Goal: Complete application form: Complete application form

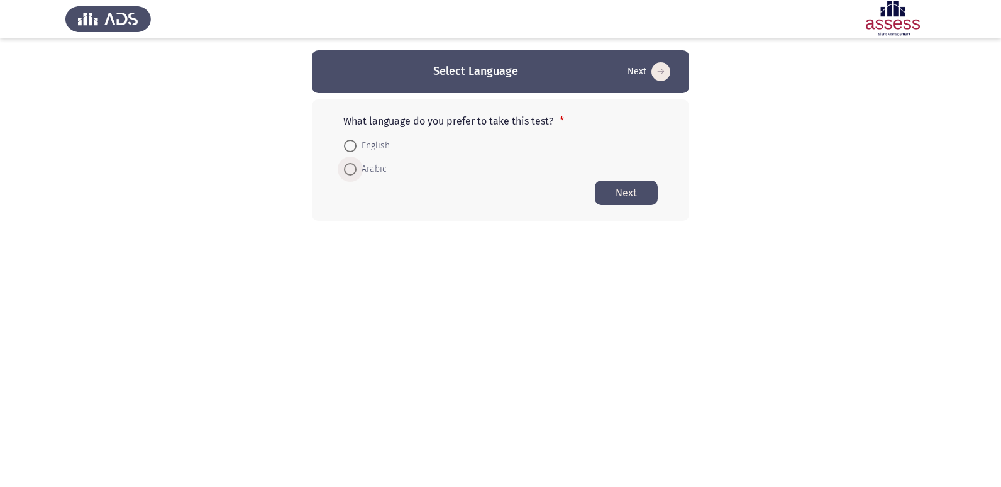
click at [350, 169] on span at bounding box center [350, 169] width 0 height 0
click at [350, 169] on input "Arabic" at bounding box center [350, 169] width 13 height 13
radio input "true"
click at [643, 188] on button "Next" at bounding box center [626, 192] width 63 height 25
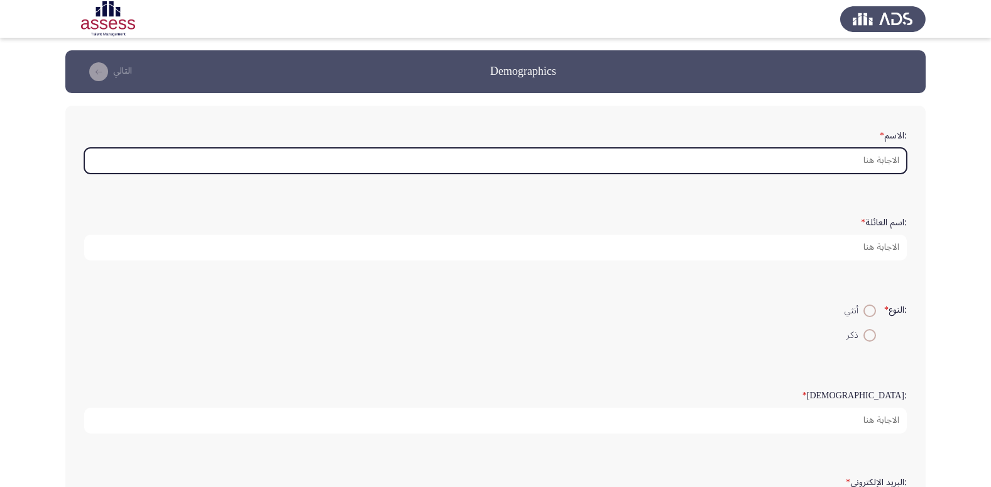
click at [890, 157] on input ":الاسم *" at bounding box center [495, 161] width 823 height 26
type input "w"
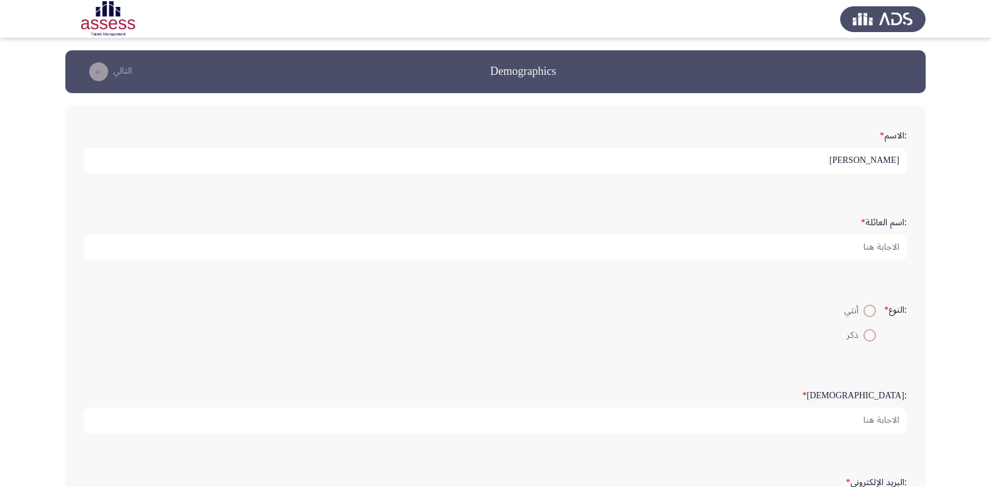
type input "[PERSON_NAME]"
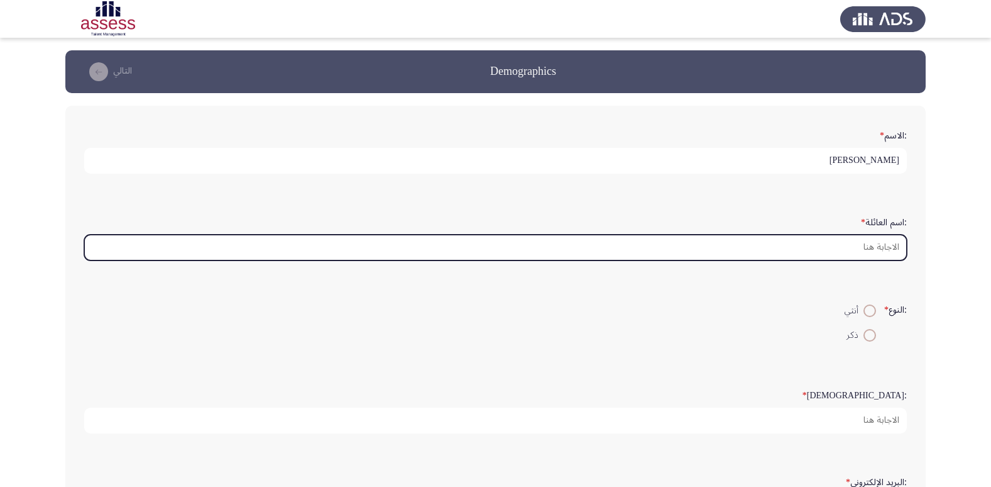
click at [891, 241] on input ":اسم العائلة *" at bounding box center [495, 247] width 823 height 26
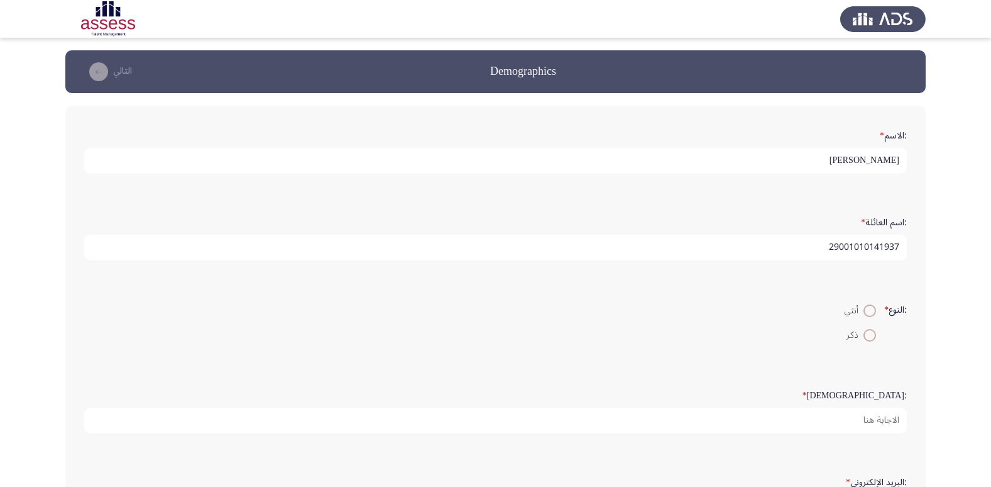
type input "29001010141937"
drag, startPoint x: 870, startPoint y: 314, endPoint x: 907, endPoint y: 336, distance: 42.3
click at [907, 336] on form ":النوع * أنثي ذكر" at bounding box center [495, 322] width 823 height 48
click at [869, 334] on span at bounding box center [870, 335] width 13 height 13
click at [869, 334] on input "ذكر" at bounding box center [870, 335] width 13 height 13
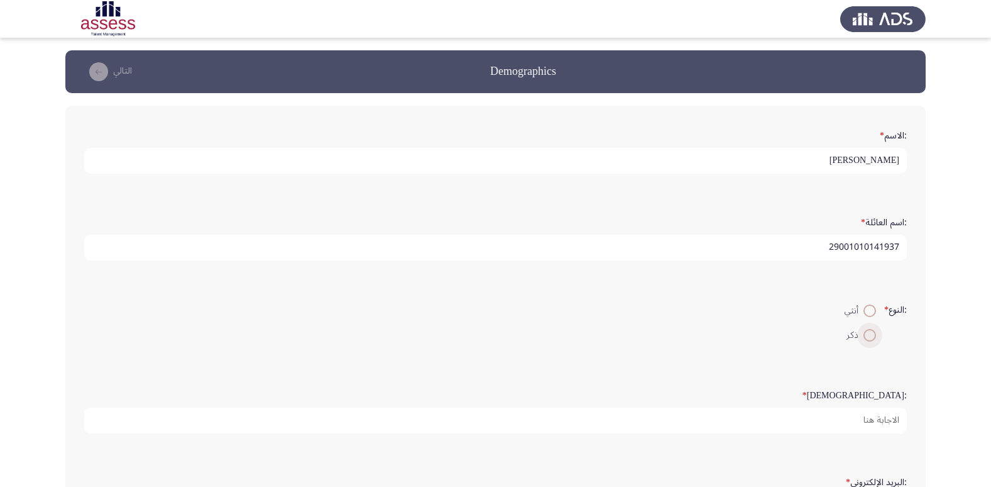
radio input "true"
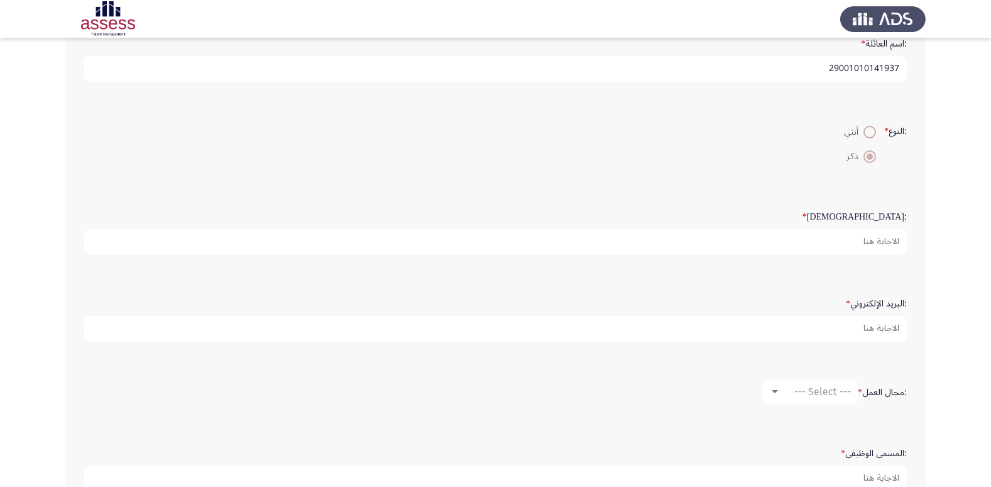
scroll to position [189, 0]
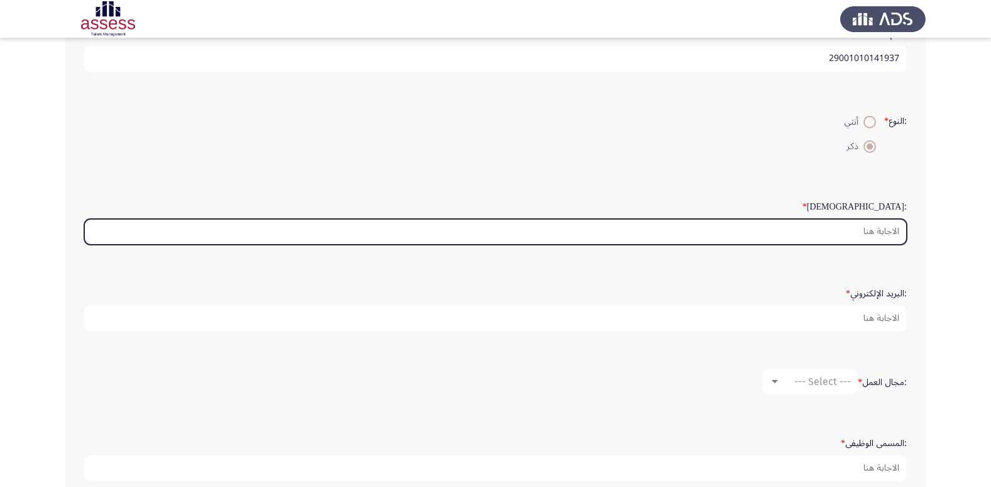
click at [895, 234] on input ":السن *" at bounding box center [495, 232] width 823 height 26
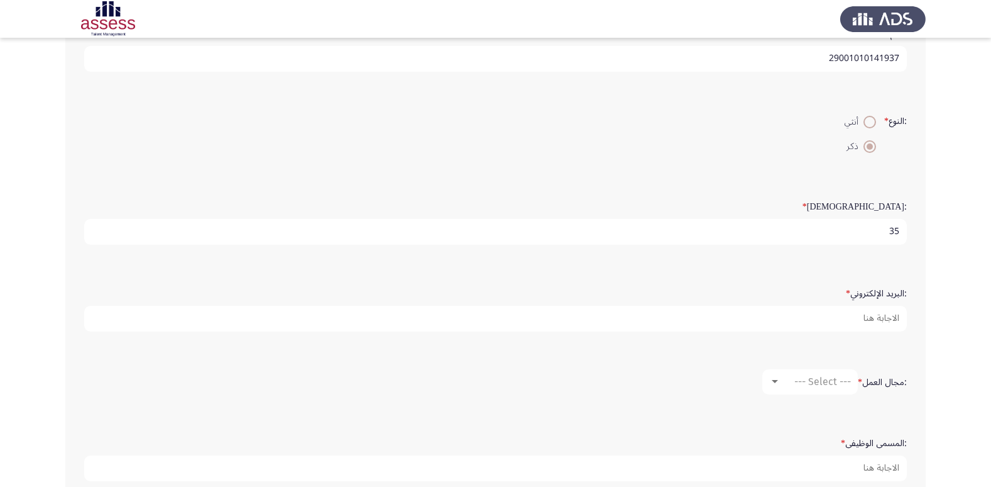
type input "35"
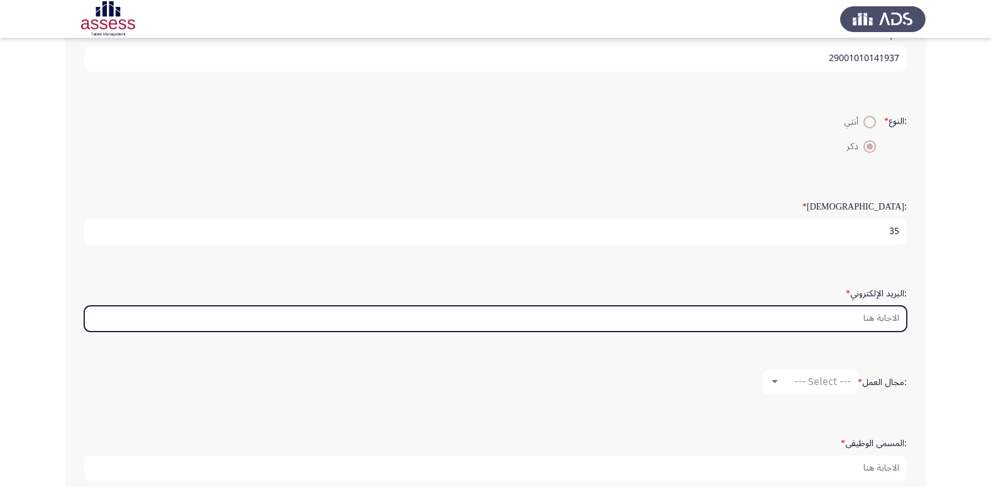
click at [874, 324] on input ":البريد الإلكتروني *" at bounding box center [495, 319] width 823 height 26
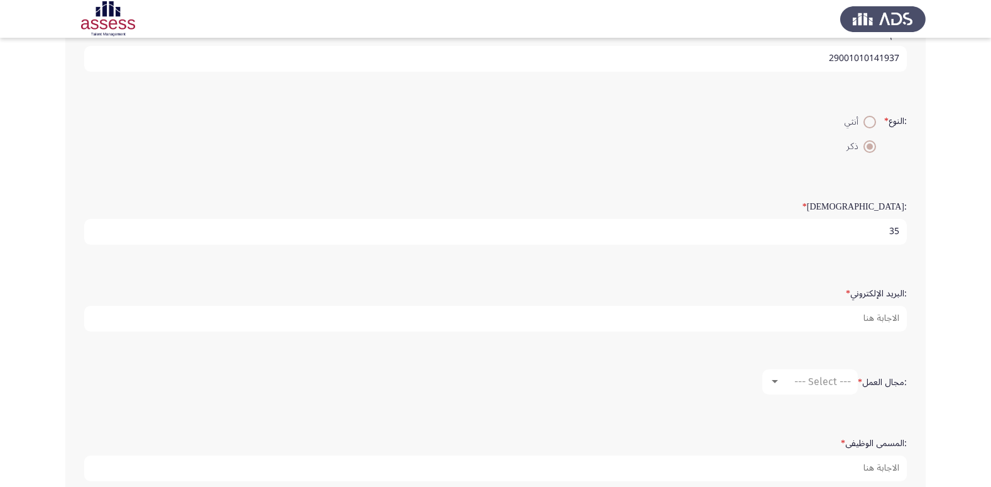
click at [957, 319] on app-assessment-container "Demographics التالي :الاسم * [PERSON_NAME] :اسم العائلة * 29001010141937 :النوع…" at bounding box center [495, 187] width 991 height 651
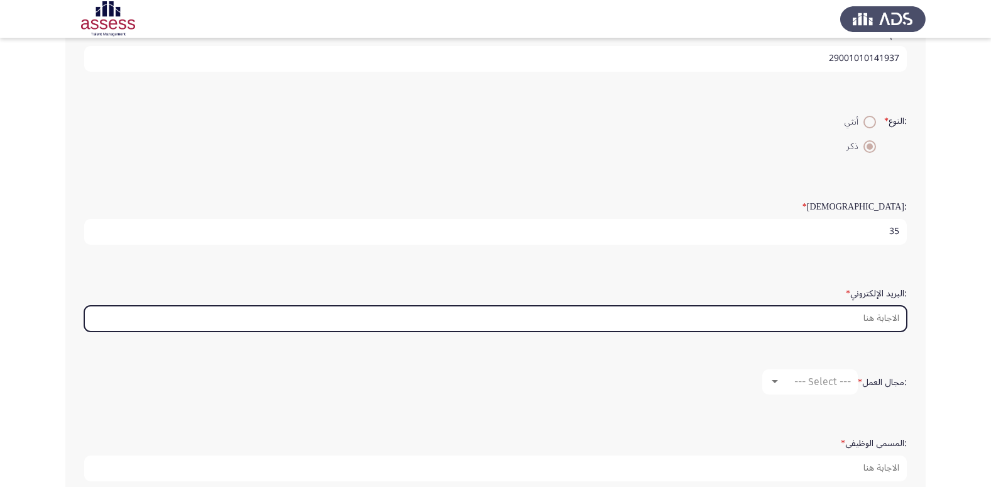
click at [883, 317] on input ":البريد الإلكتروني *" at bounding box center [495, 319] width 823 height 26
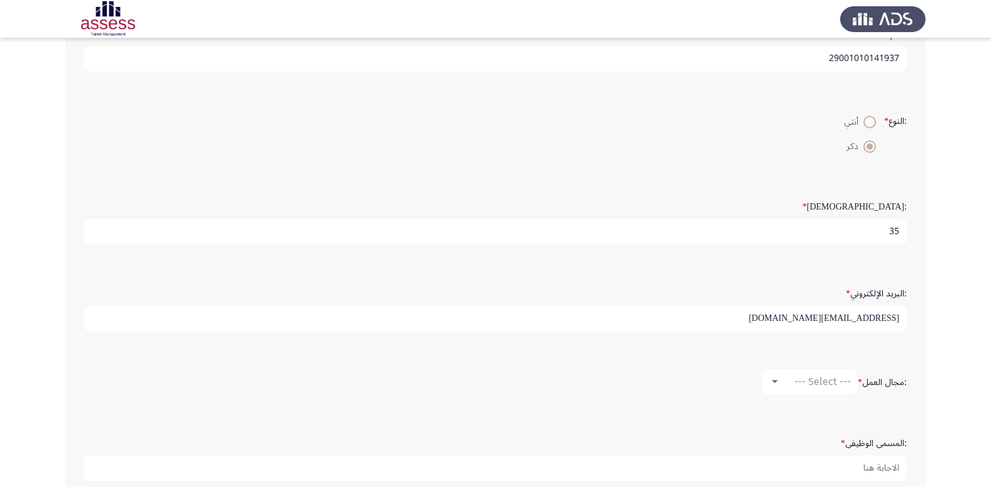
click at [821, 321] on input "[EMAIL_ADDRESS][DOMAIN_NAME]" at bounding box center [495, 319] width 823 height 26
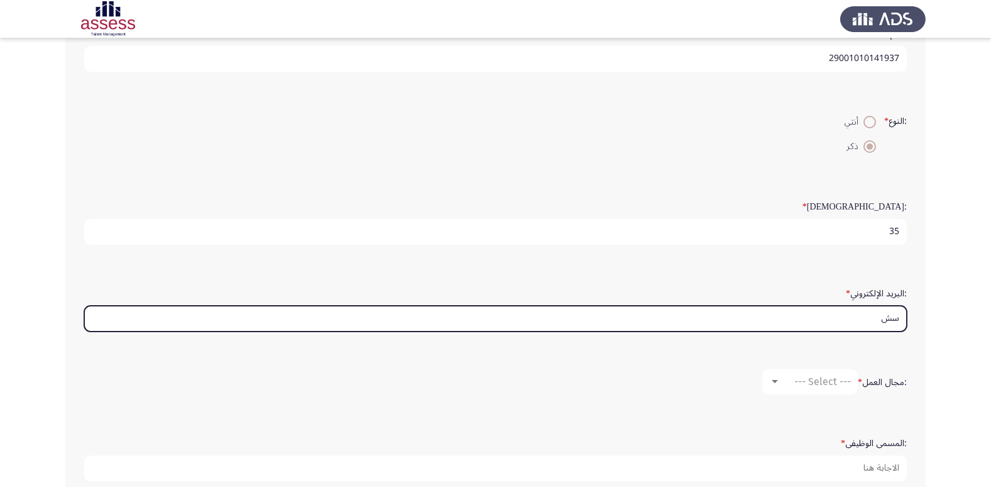
type input "س"
click at [821, 321] on input "sa" at bounding box center [495, 319] width 823 height 26
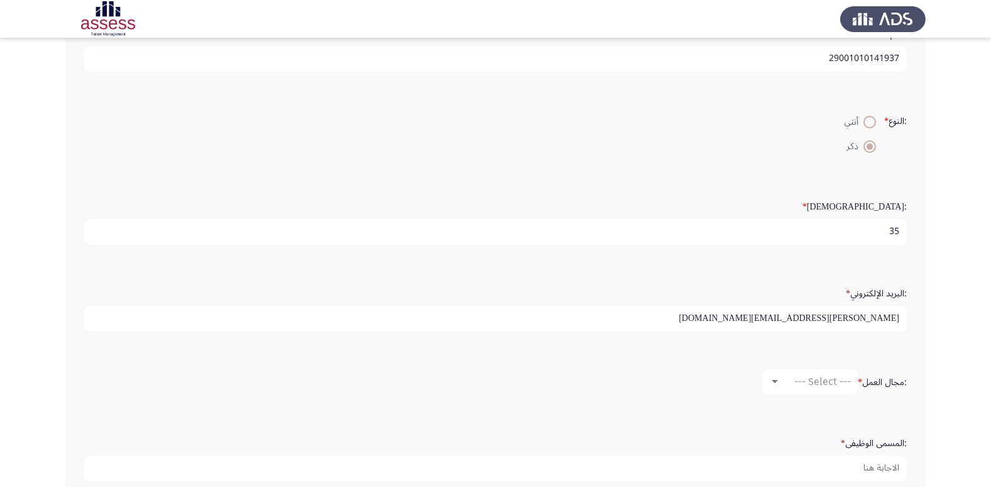
type input "[PERSON_NAME][EMAIL_ADDRESS][DOMAIN_NAME]"
click at [871, 355] on div ":مجال العمل * --- Select ---" at bounding box center [496, 381] width 836 height 63
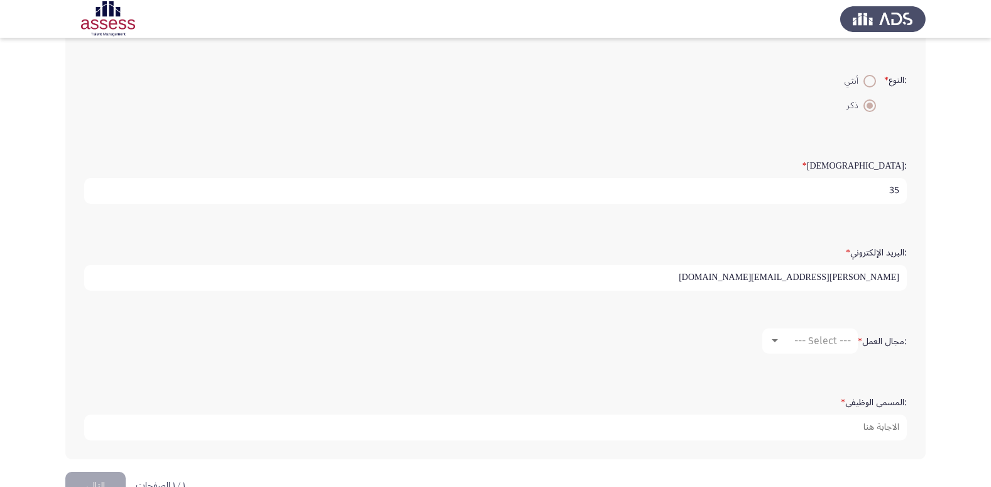
scroll to position [251, 0]
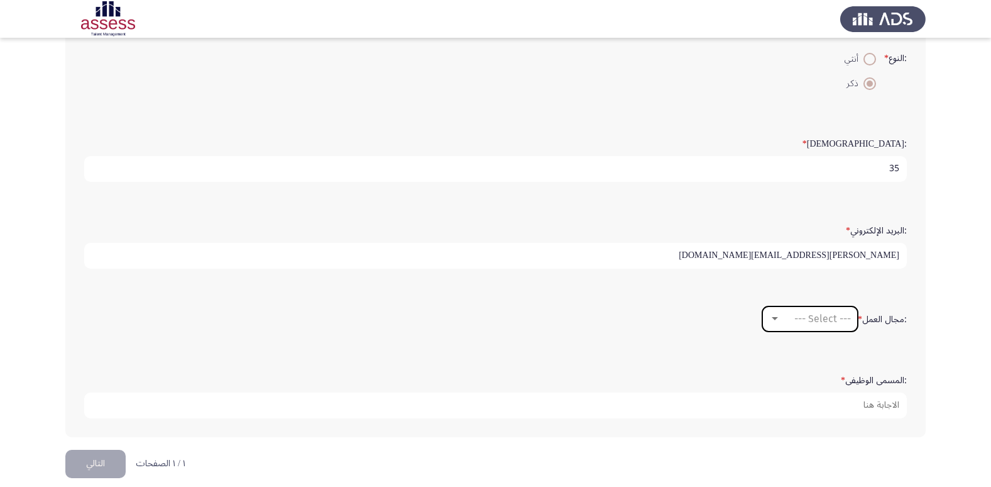
click at [784, 317] on div "--- Select ---" at bounding box center [816, 318] width 70 height 12
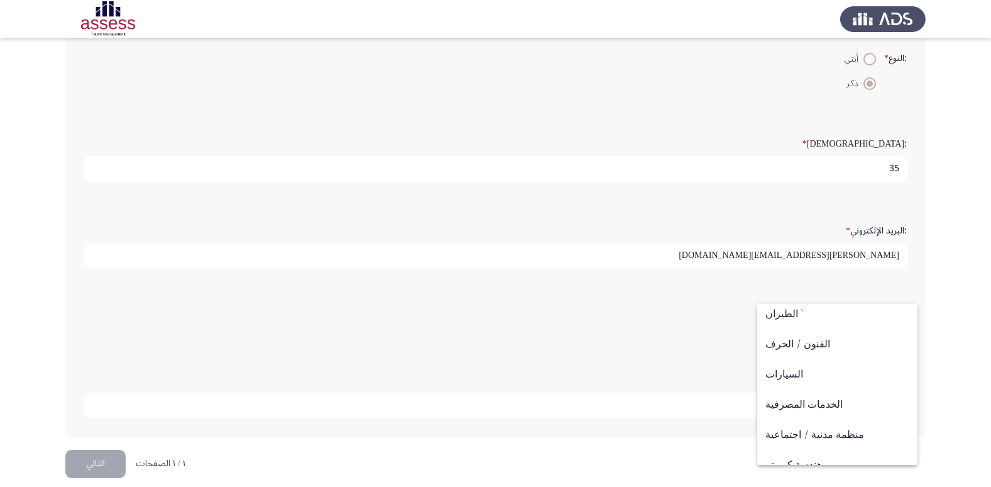
scroll to position [0, 0]
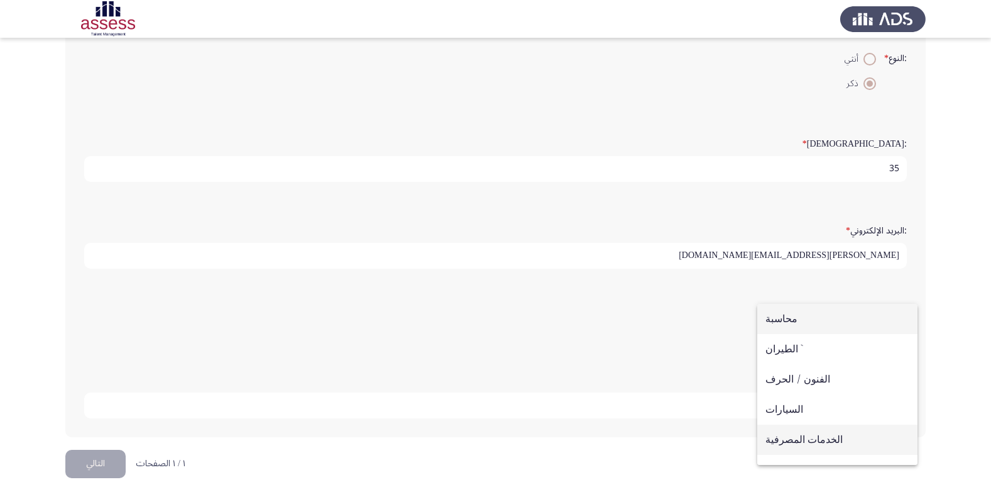
click at [799, 438] on span "الخدمات المصرفية" at bounding box center [838, 439] width 144 height 30
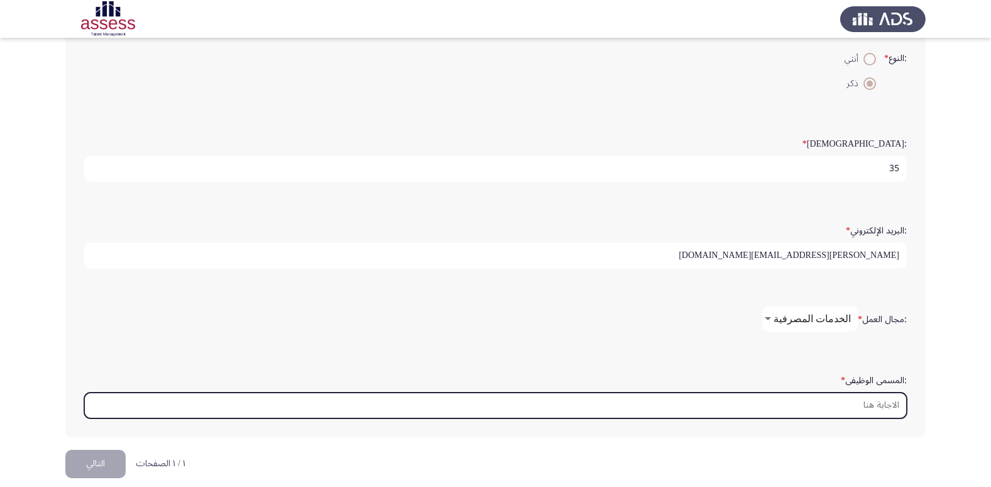
click at [877, 405] on input ":المسمى الوظيفى *" at bounding box center [495, 405] width 823 height 26
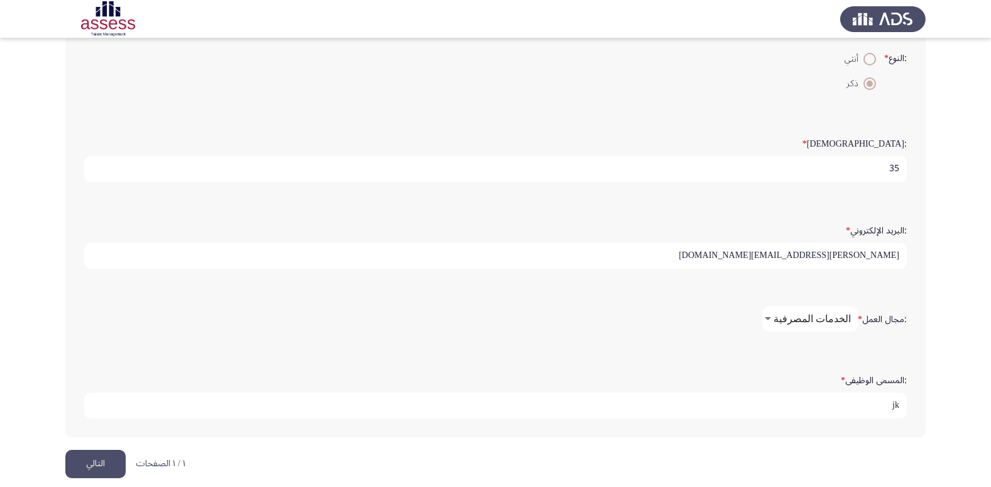
type input "j"
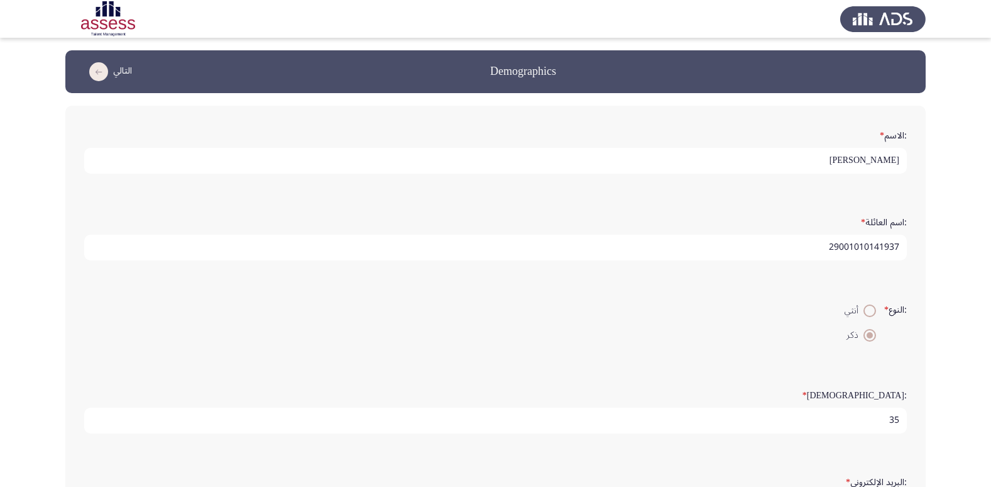
type input "تنفيذي أول تعليمات رقابية"
click at [799, 163] on input "[PERSON_NAME]" at bounding box center [495, 161] width 823 height 26
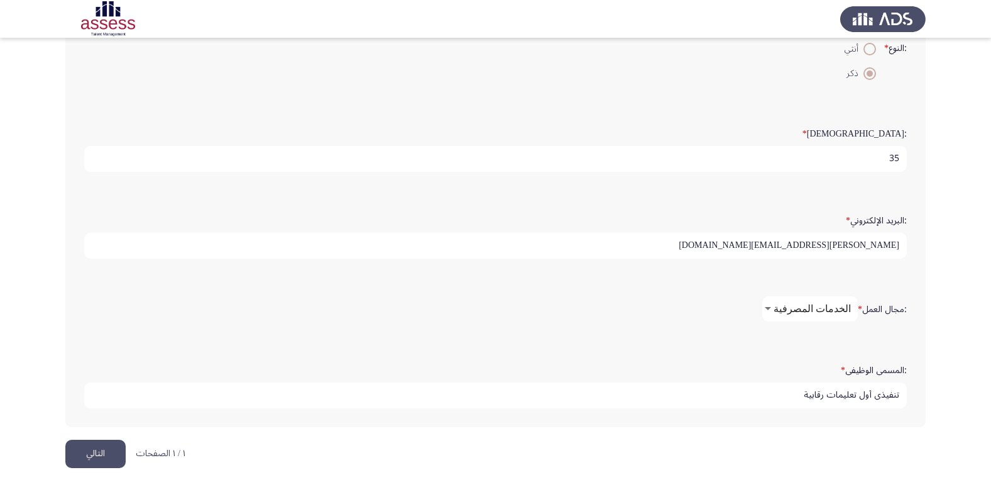
scroll to position [265, 0]
click at [91, 448] on button "التالي" at bounding box center [95, 450] width 60 height 28
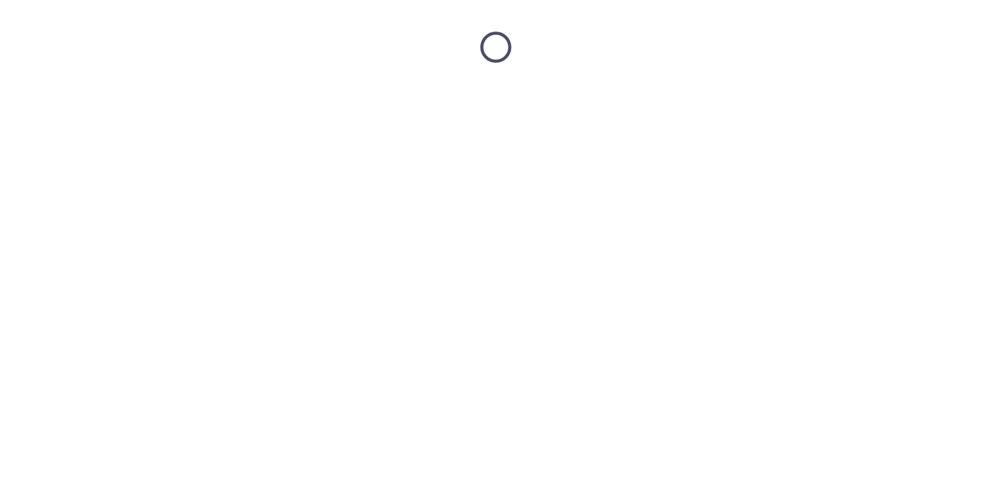
scroll to position [0, 0]
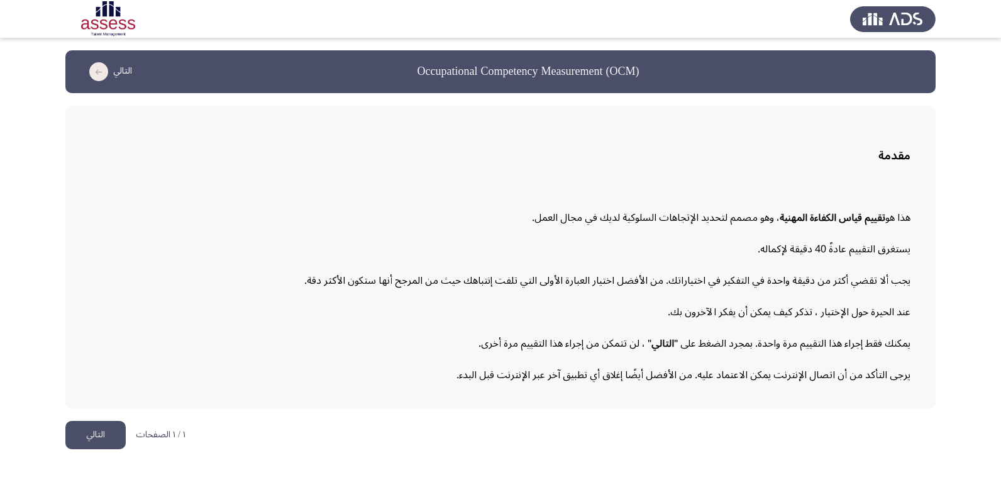
click at [108, 438] on button "التالي" at bounding box center [95, 435] width 60 height 28
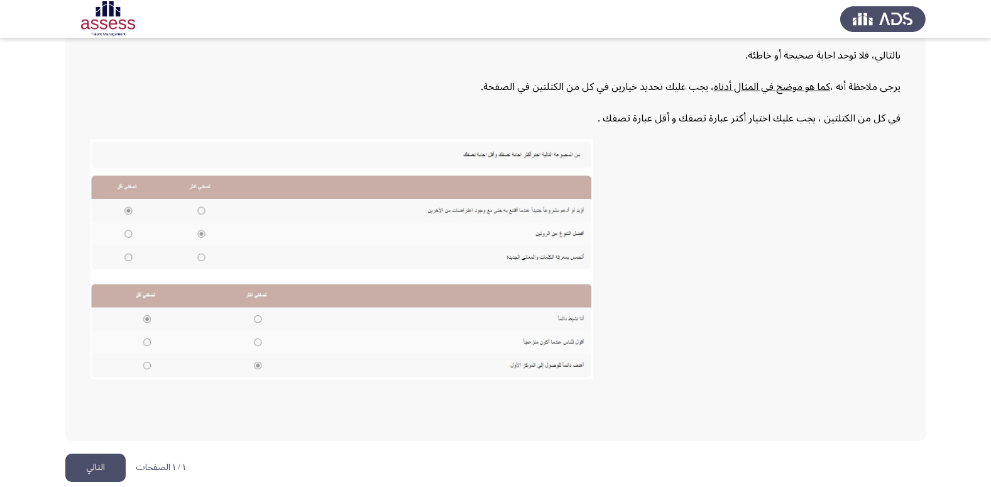
scroll to position [190, 0]
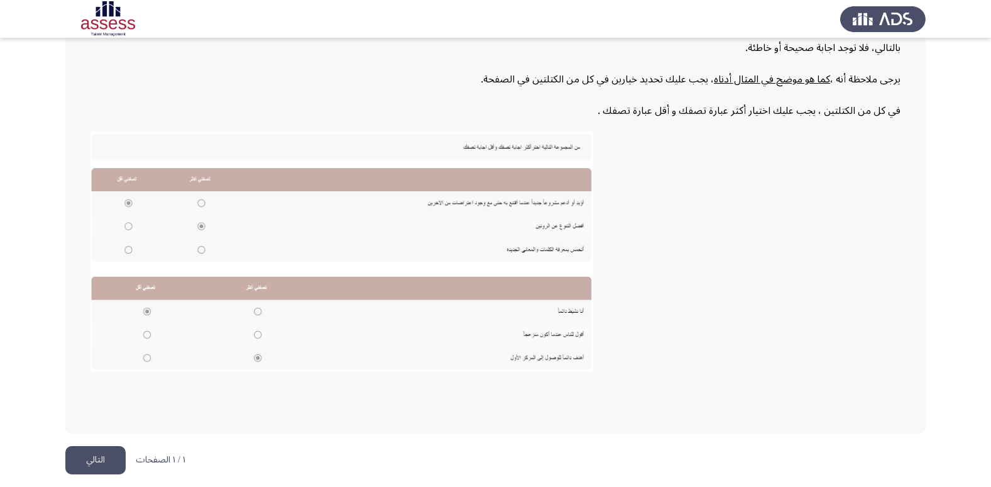
click at [95, 459] on button "التالي" at bounding box center [95, 460] width 60 height 28
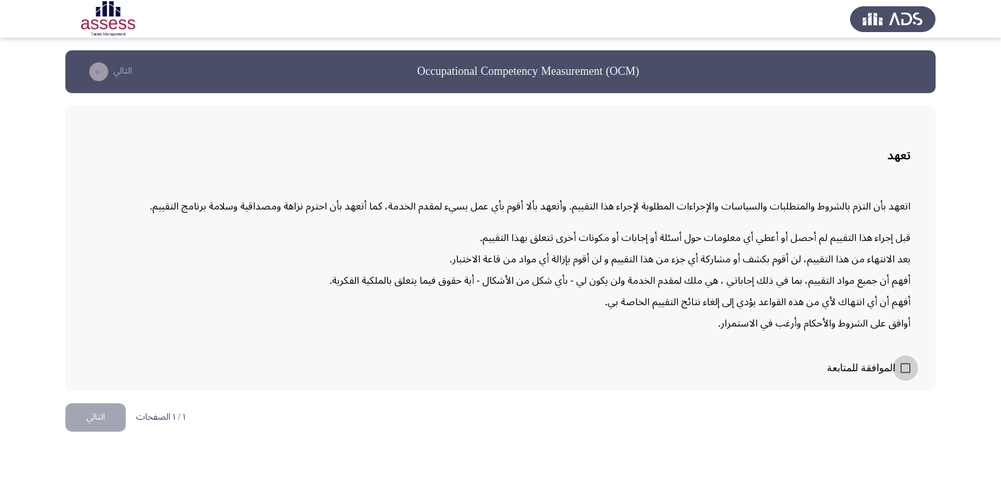
click at [904, 374] on label "الموافقة للمتابعة" at bounding box center [869, 367] width 84 height 15
click at [905, 373] on input "الموافقة للمتابعة" at bounding box center [905, 373] width 1 height 1
checkbox input "true"
click at [101, 420] on button "التالي" at bounding box center [95, 417] width 60 height 28
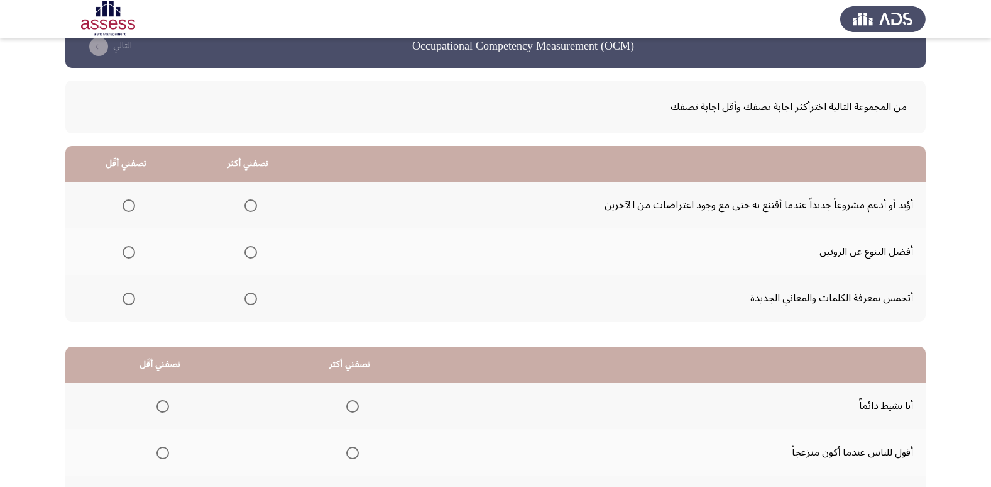
scroll to position [63, 0]
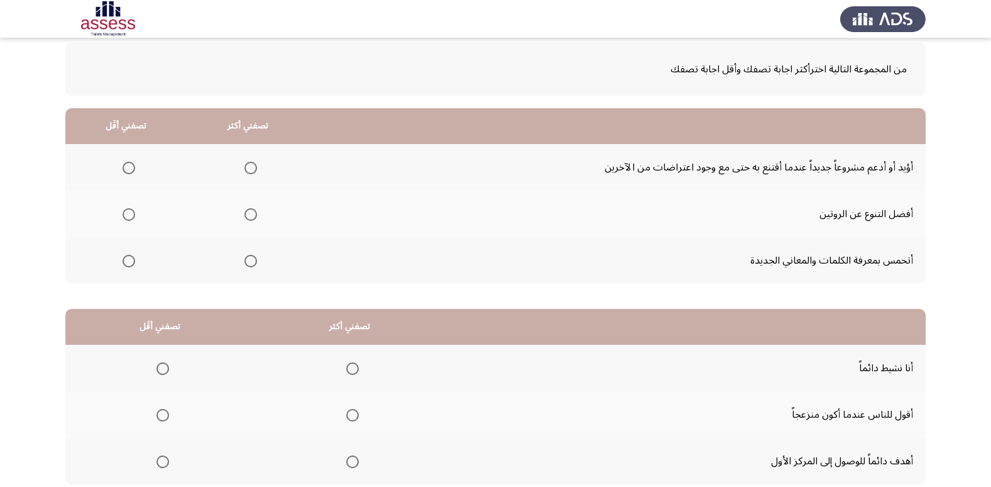
click at [250, 168] on span "Select an option" at bounding box center [251, 168] width 13 height 13
click at [250, 168] on input "Select an option" at bounding box center [251, 168] width 13 height 13
click at [249, 216] on span "Select an option" at bounding box center [251, 214] width 13 height 13
click at [249, 216] on input "Select an option" at bounding box center [251, 214] width 13 height 13
click at [247, 167] on span "Select an option" at bounding box center [251, 168] width 13 height 13
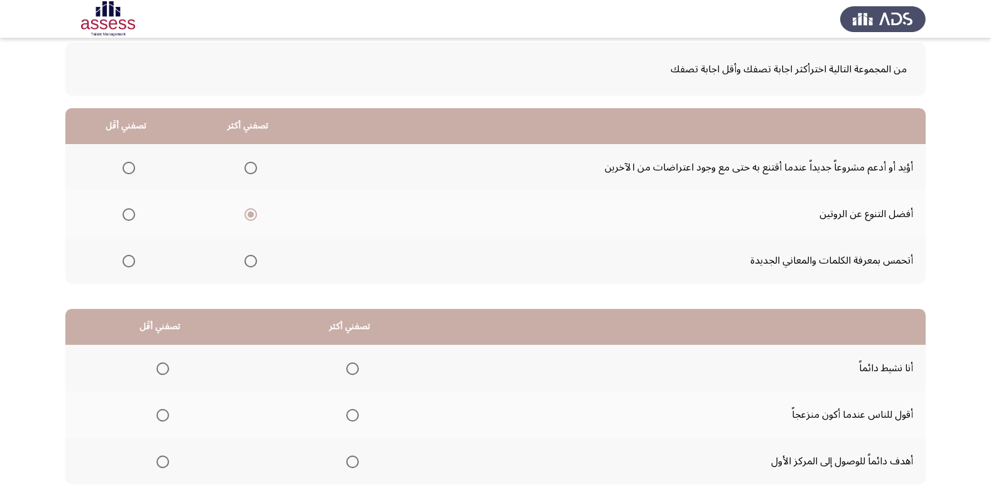
click at [247, 167] on input "Select an option" at bounding box center [251, 168] width 13 height 13
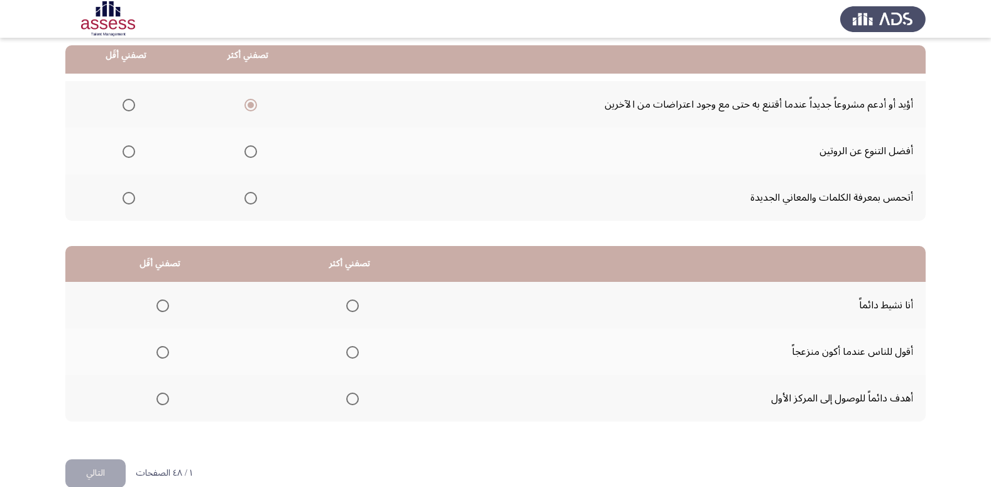
click at [126, 151] on span "Select an option" at bounding box center [129, 151] width 13 height 13
click at [126, 151] on input "Select an option" at bounding box center [129, 151] width 13 height 13
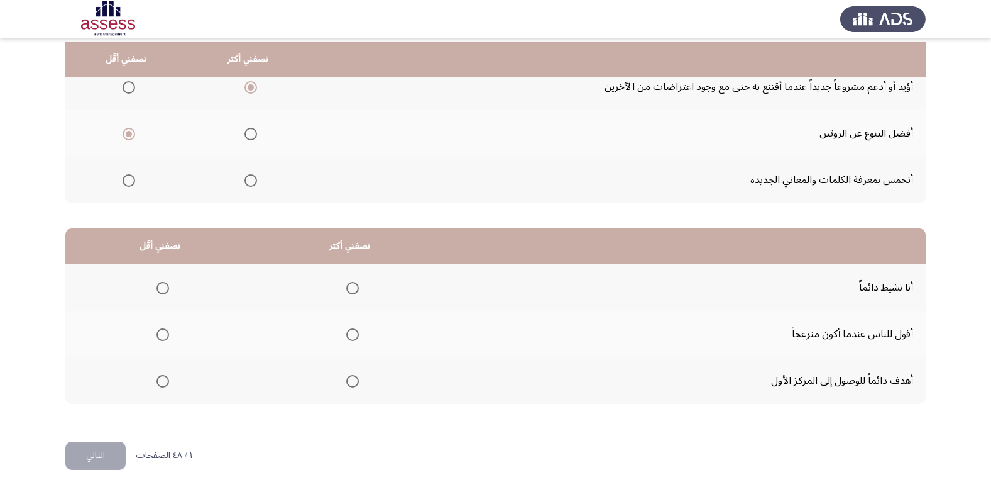
scroll to position [148, 0]
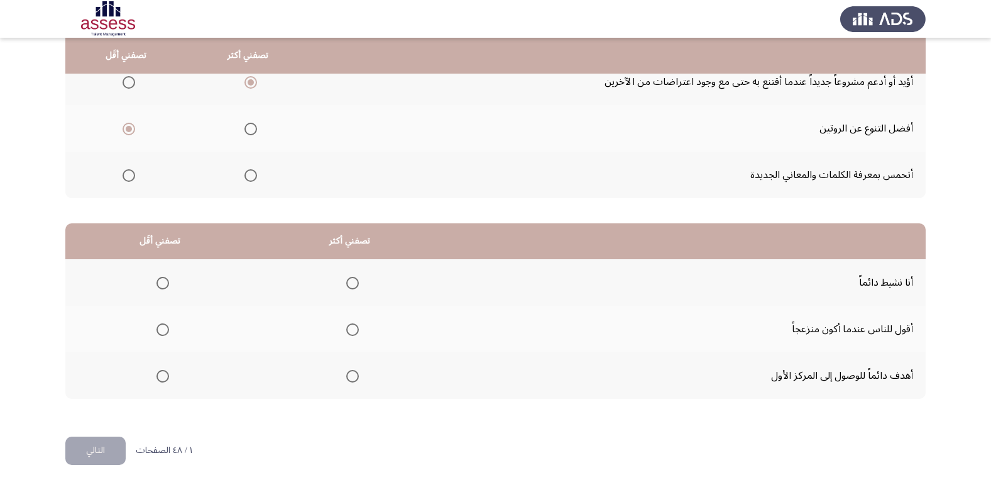
click at [349, 286] on span "Select an option" at bounding box center [352, 283] width 13 height 13
click at [349, 286] on input "Select an option" at bounding box center [352, 283] width 13 height 13
click at [162, 377] on span "Select an option" at bounding box center [163, 376] width 13 height 13
click at [162, 377] on input "Select an option" at bounding box center [163, 376] width 13 height 13
click at [100, 458] on button "التالي" at bounding box center [95, 450] width 60 height 28
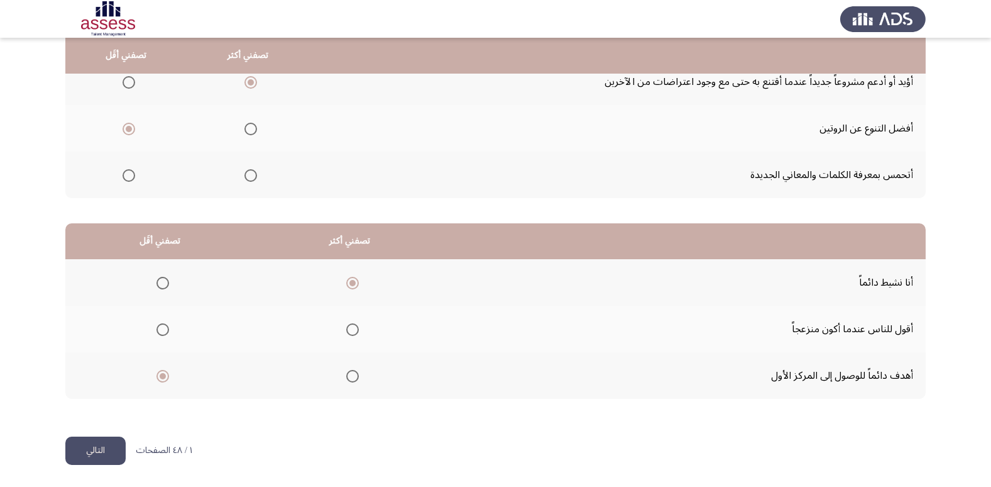
scroll to position [0, 0]
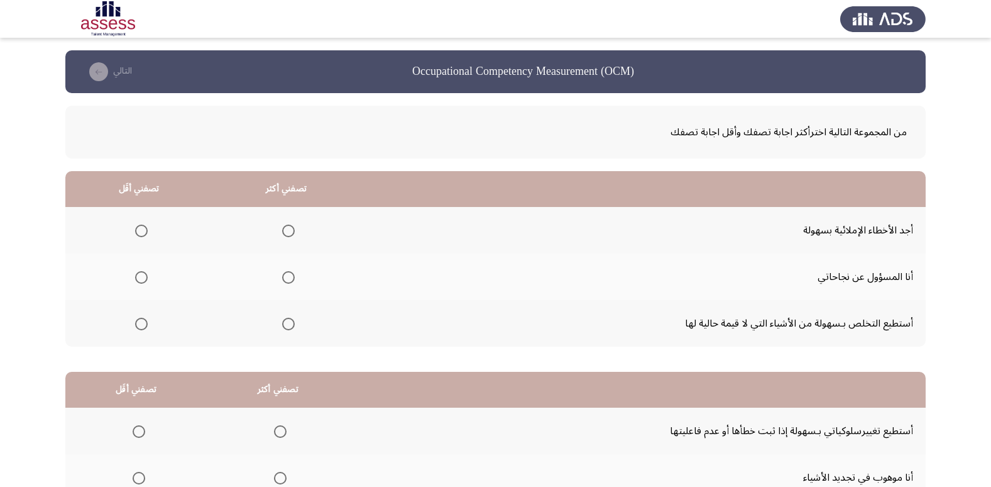
click at [287, 280] on span "Select an option" at bounding box center [288, 277] width 13 height 13
click at [287, 280] on input "Select an option" at bounding box center [288, 277] width 13 height 13
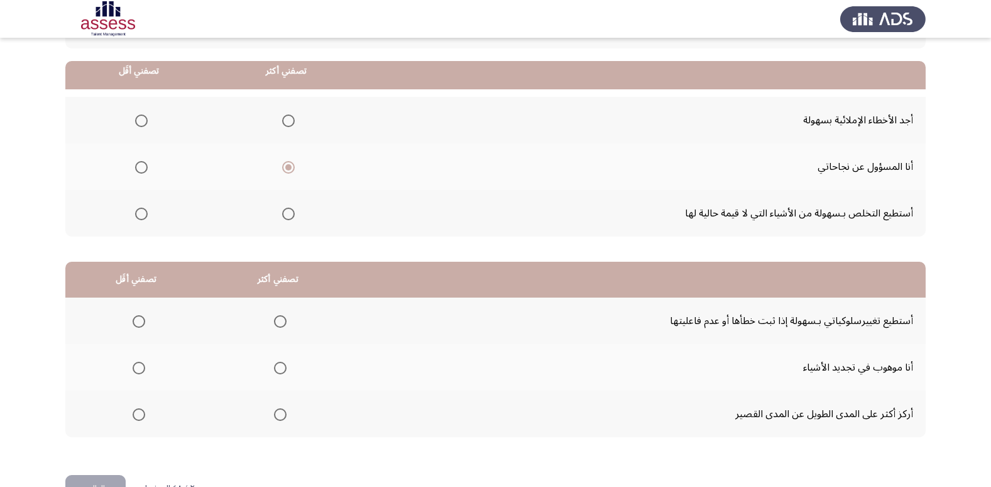
scroll to position [126, 0]
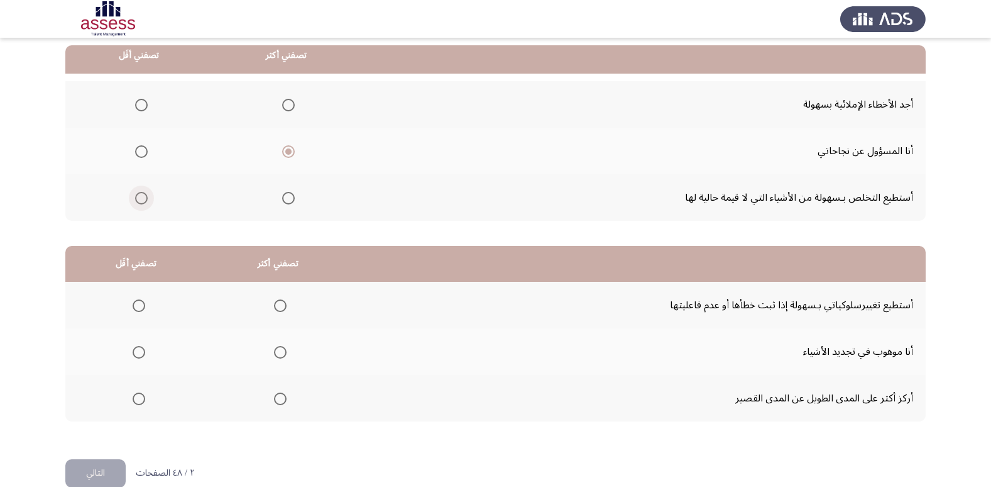
click at [137, 196] on span "Select an option" at bounding box center [141, 198] width 13 height 13
click at [137, 196] on input "Select an option" at bounding box center [141, 198] width 13 height 13
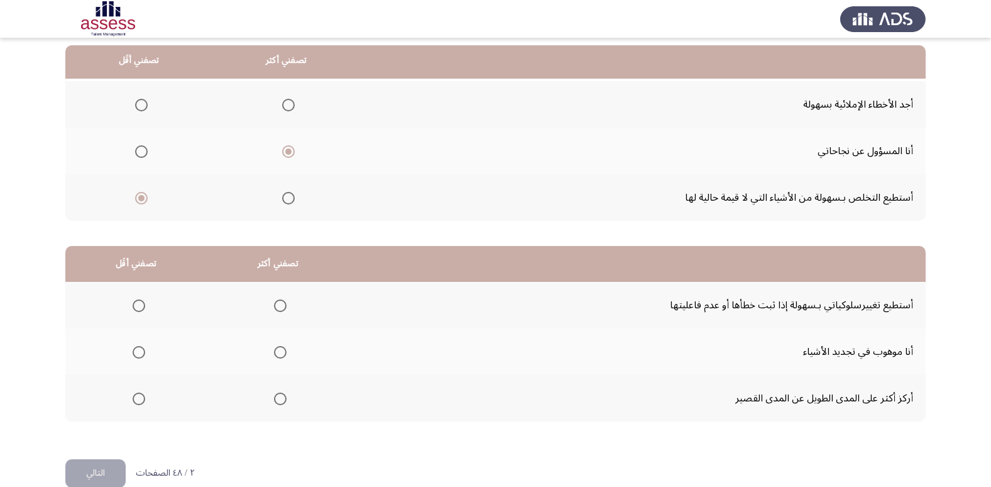
scroll to position [148, 0]
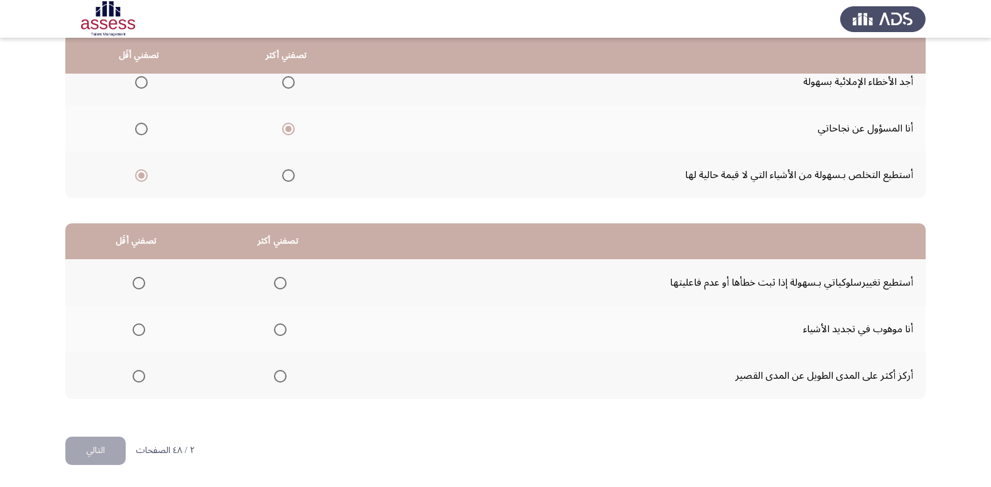
click at [277, 382] on span "Select an option" at bounding box center [280, 376] width 13 height 13
click at [277, 382] on input "Select an option" at bounding box center [280, 376] width 13 height 13
click at [133, 331] on span "Select an option" at bounding box center [139, 329] width 13 height 13
click at [133, 331] on input "Select an option" at bounding box center [139, 329] width 13 height 13
click at [121, 460] on button "التالي" at bounding box center [95, 450] width 60 height 28
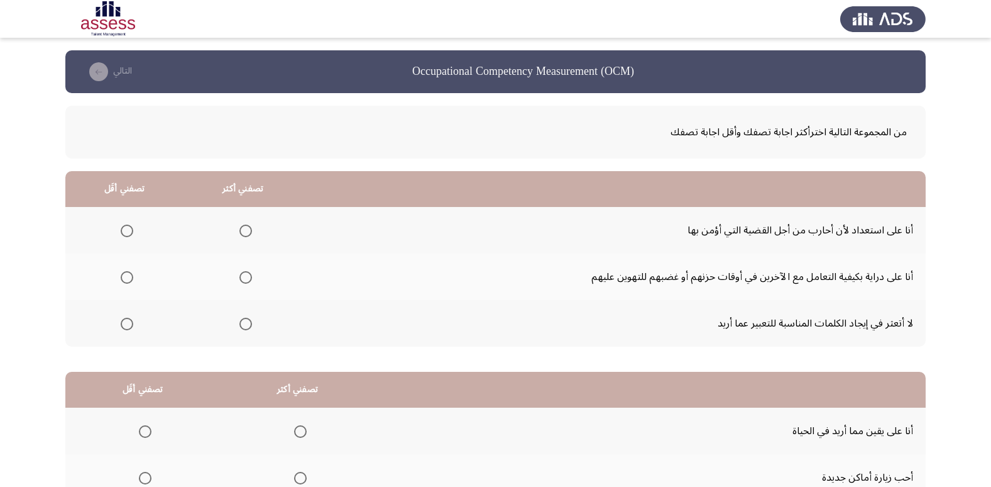
scroll to position [63, 0]
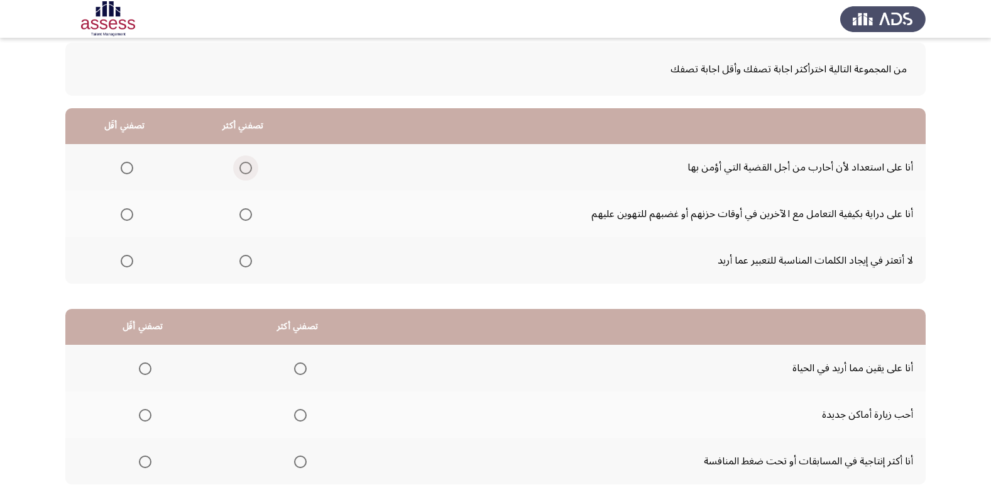
click at [240, 167] on span "Select an option" at bounding box center [246, 168] width 13 height 13
click at [240, 167] on input "Select an option" at bounding box center [246, 168] width 13 height 13
click at [122, 263] on span "Select an option" at bounding box center [127, 261] width 13 height 13
click at [122, 263] on input "Select an option" at bounding box center [127, 261] width 13 height 13
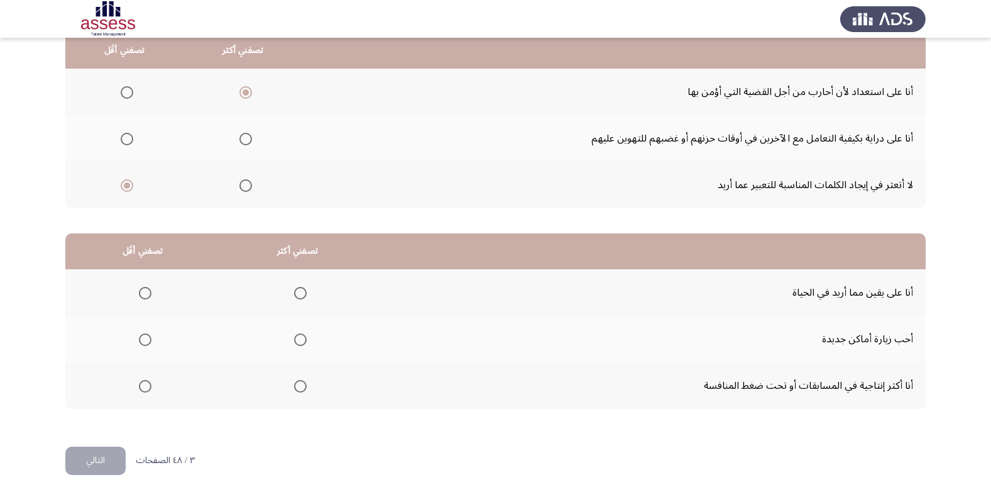
scroll to position [148, 0]
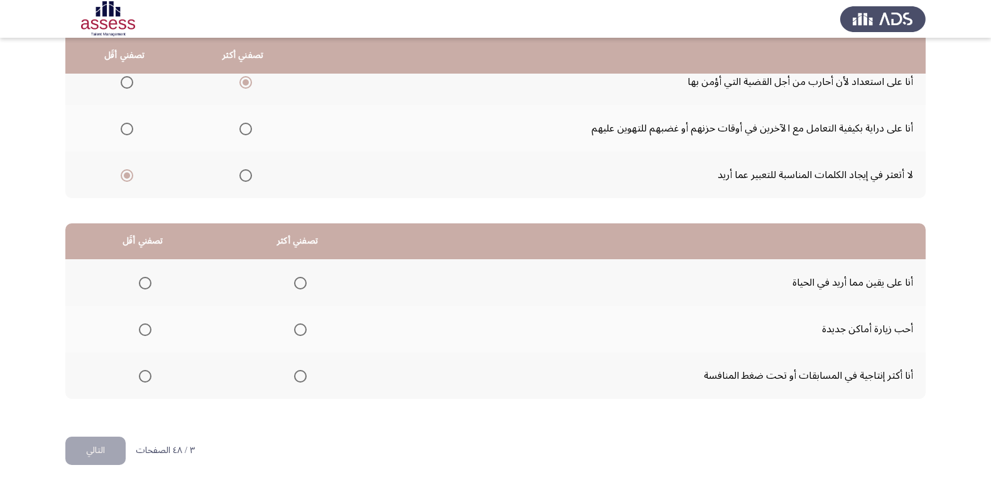
click at [300, 375] on span "Select an option" at bounding box center [300, 376] width 13 height 13
click at [300, 375] on input "Select an option" at bounding box center [300, 376] width 13 height 13
click at [141, 328] on span "Select an option" at bounding box center [145, 329] width 13 height 13
click at [141, 328] on input "Select an option" at bounding box center [145, 329] width 13 height 13
click at [92, 455] on button "التالي" at bounding box center [95, 450] width 60 height 28
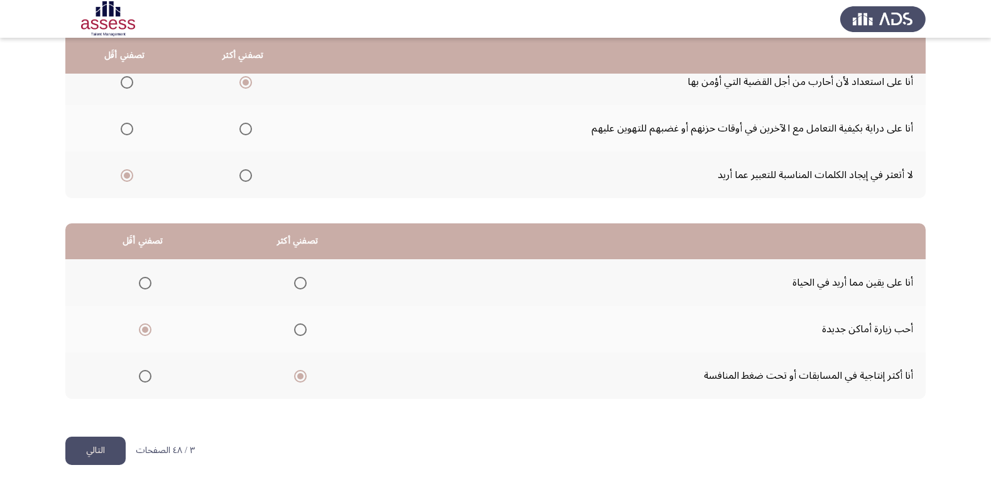
scroll to position [0, 0]
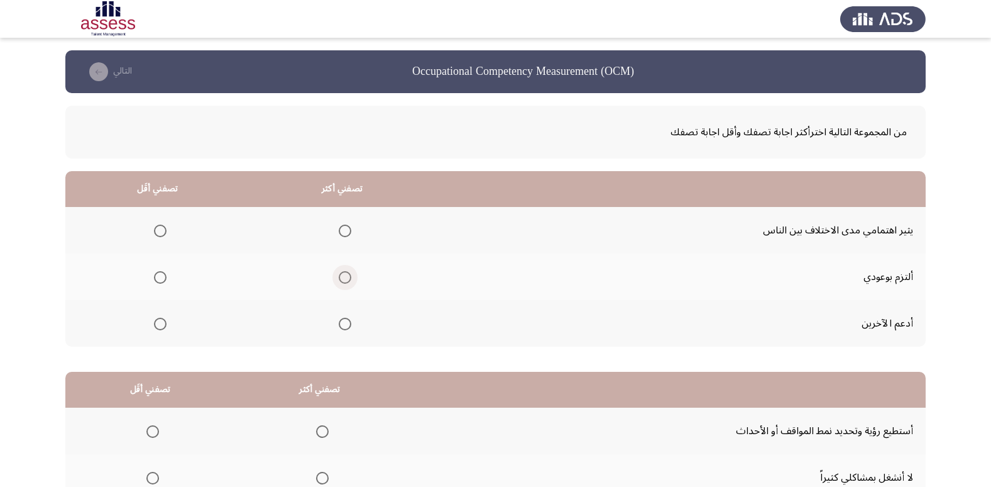
click at [345, 277] on span "Select an option" at bounding box center [345, 277] width 0 height 0
click at [341, 277] on input "Select an option" at bounding box center [345, 277] width 13 height 13
click at [160, 231] on span "Select an option" at bounding box center [160, 230] width 13 height 13
click at [160, 231] on input "Select an option" at bounding box center [160, 230] width 13 height 13
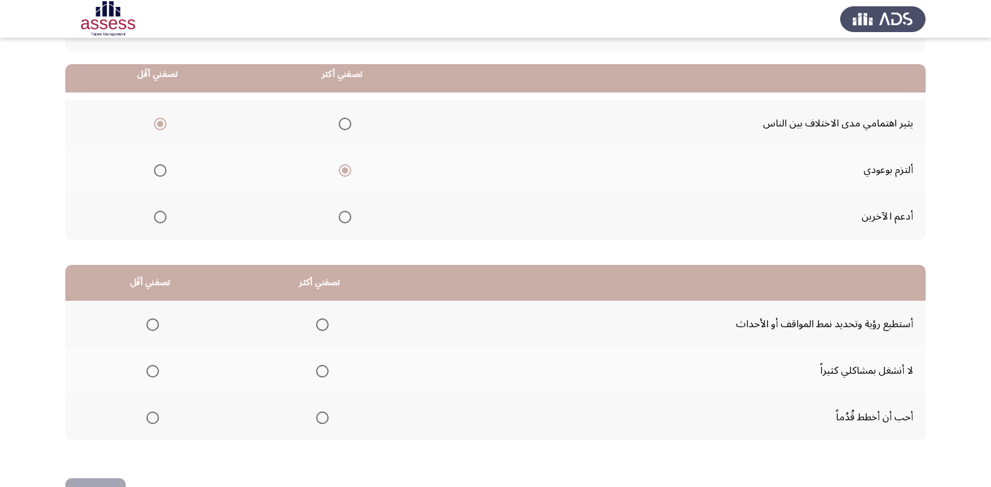
scroll to position [126, 0]
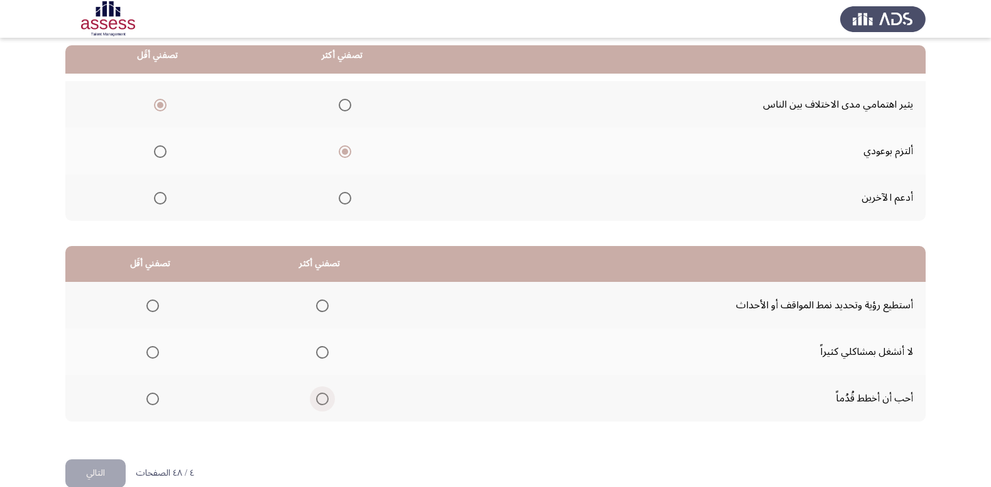
click at [316, 403] on span "Select an option" at bounding box center [322, 398] width 13 height 13
click at [316, 403] on input "Select an option" at bounding box center [322, 398] width 13 height 13
click at [150, 355] on span "Select an option" at bounding box center [152, 352] width 13 height 13
click at [150, 355] on input "Select an option" at bounding box center [152, 352] width 13 height 13
click at [104, 470] on button "التالي" at bounding box center [95, 473] width 60 height 28
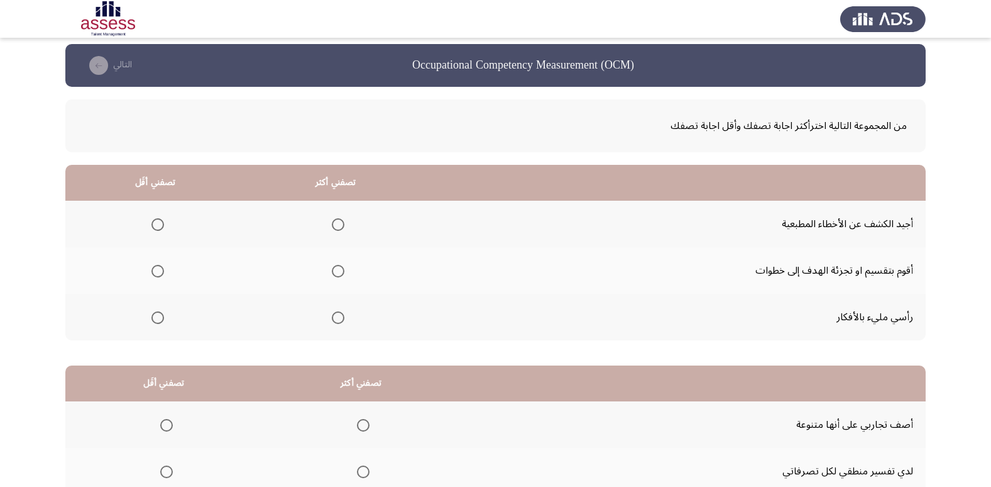
scroll to position [0, 0]
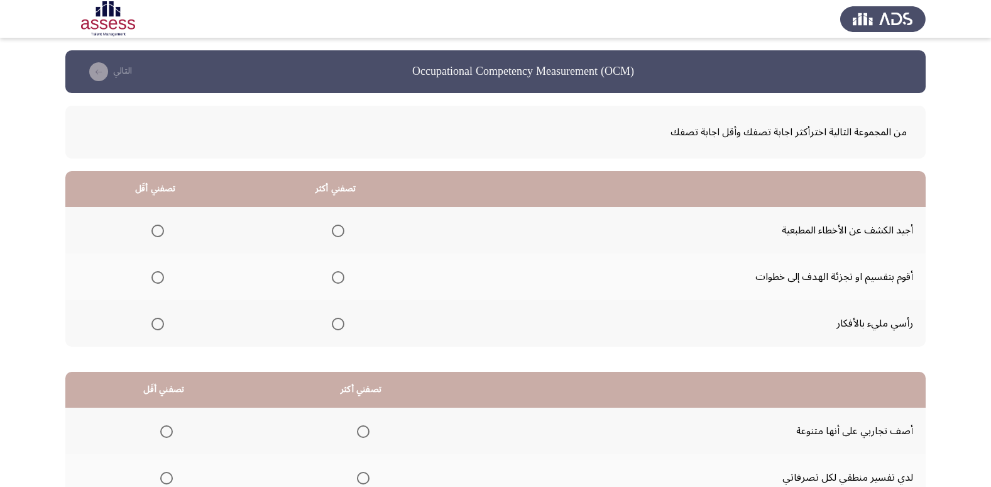
click at [335, 279] on span "Select an option" at bounding box center [338, 277] width 13 height 13
click at [335, 279] on input "Select an option" at bounding box center [338, 277] width 13 height 13
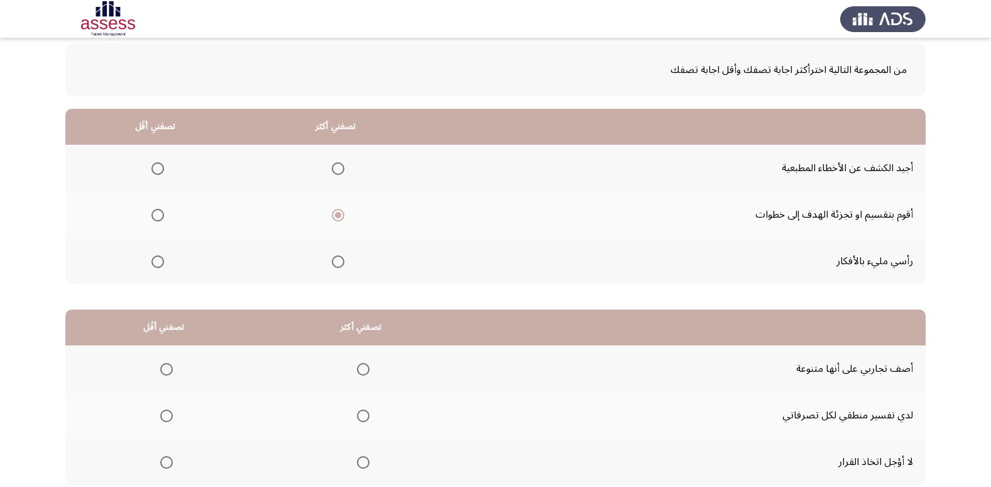
scroll to position [63, 0]
click at [157, 170] on span "Select an option" at bounding box center [158, 168] width 13 height 13
click at [157, 170] on input "Select an option" at bounding box center [158, 168] width 13 height 13
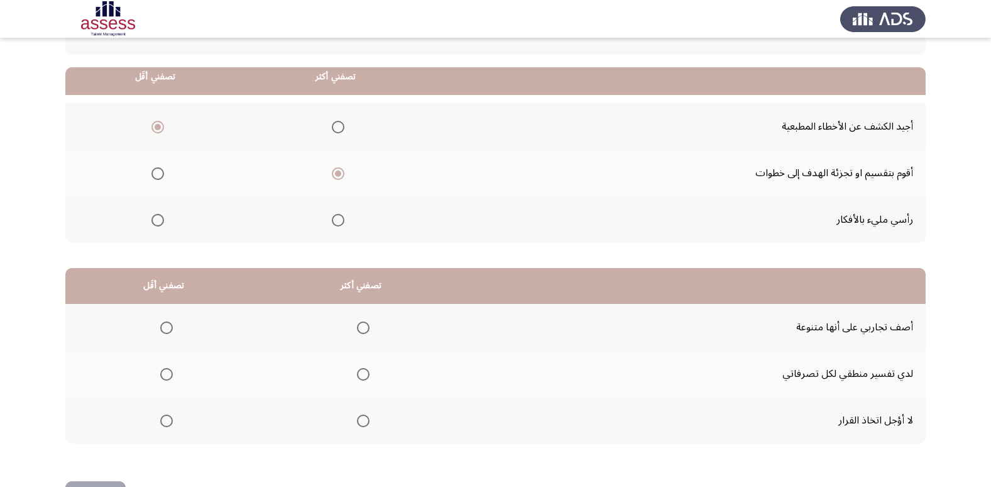
scroll to position [126, 0]
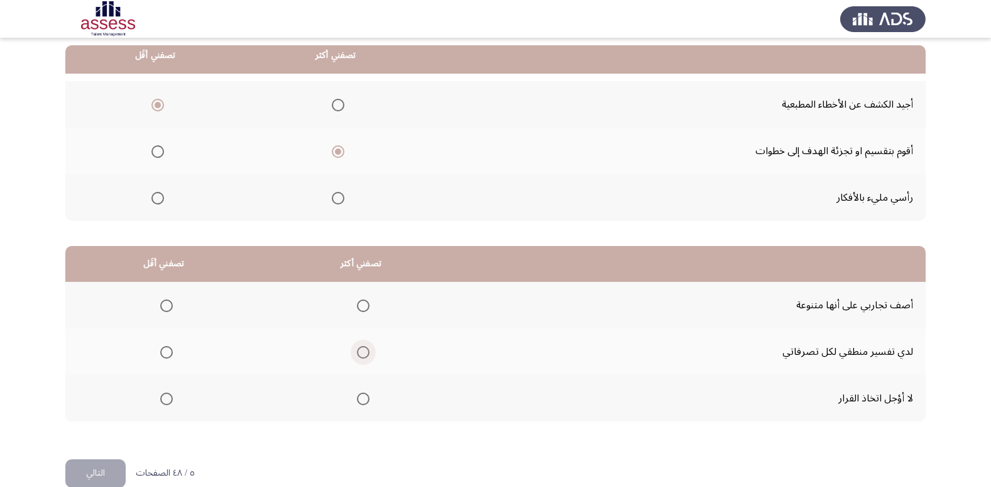
click at [367, 356] on span "Select an option" at bounding box center [363, 352] width 13 height 13
click at [367, 356] on input "Select an option" at bounding box center [363, 352] width 13 height 13
click at [165, 395] on span "Select an option" at bounding box center [166, 398] width 13 height 13
click at [165, 395] on input "Select an option" at bounding box center [166, 398] width 13 height 13
click at [119, 466] on button "التالي" at bounding box center [95, 473] width 60 height 28
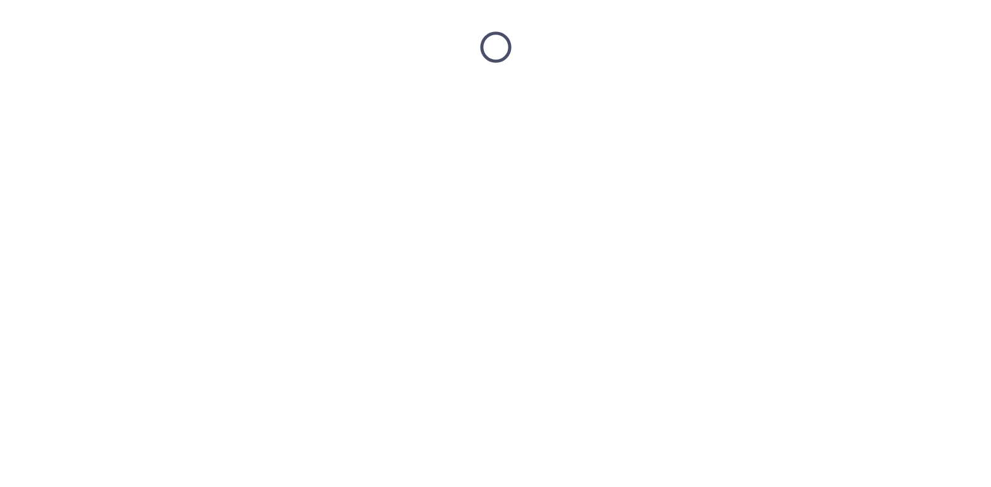
scroll to position [0, 0]
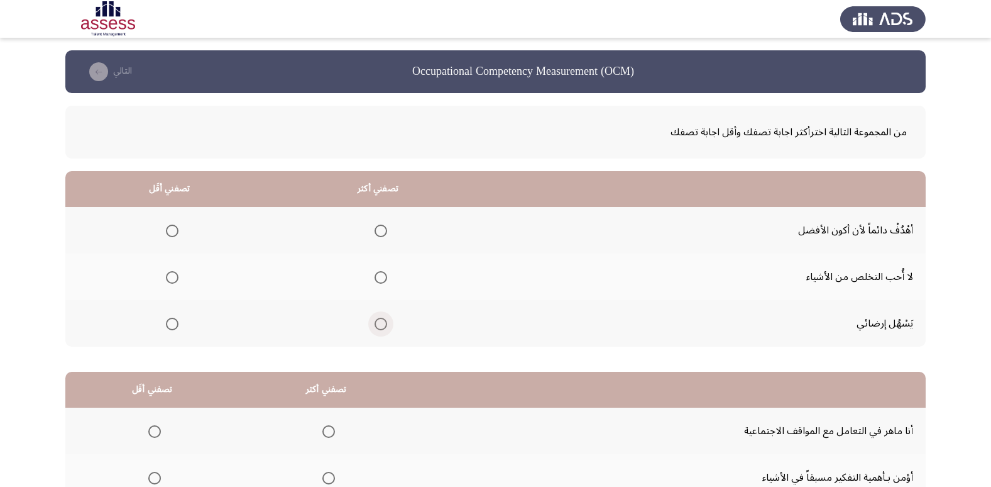
click at [378, 323] on span "Select an option" at bounding box center [381, 323] width 13 height 13
click at [378, 323] on input "Select an option" at bounding box center [381, 323] width 13 height 13
click at [165, 228] on label "Select an option" at bounding box center [170, 230] width 18 height 13
click at [166, 228] on input "Select an option" at bounding box center [172, 230] width 13 height 13
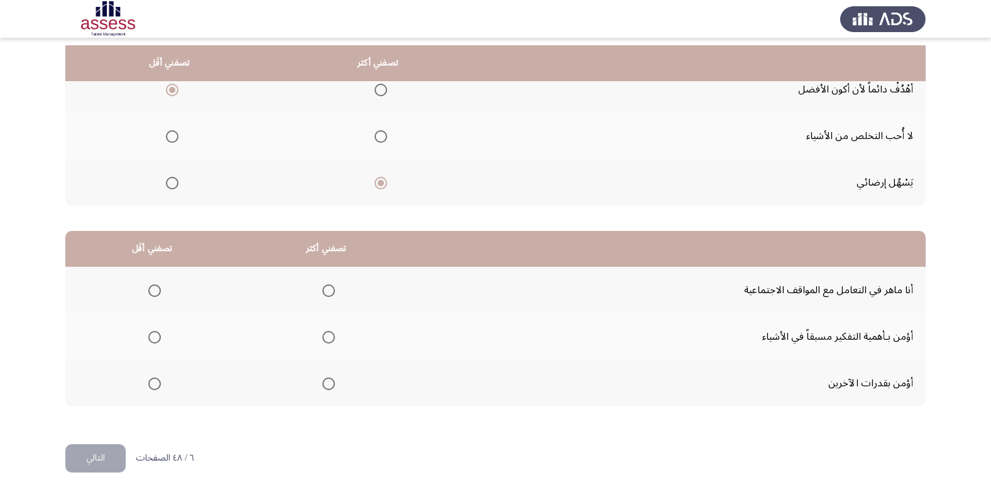
scroll to position [148, 0]
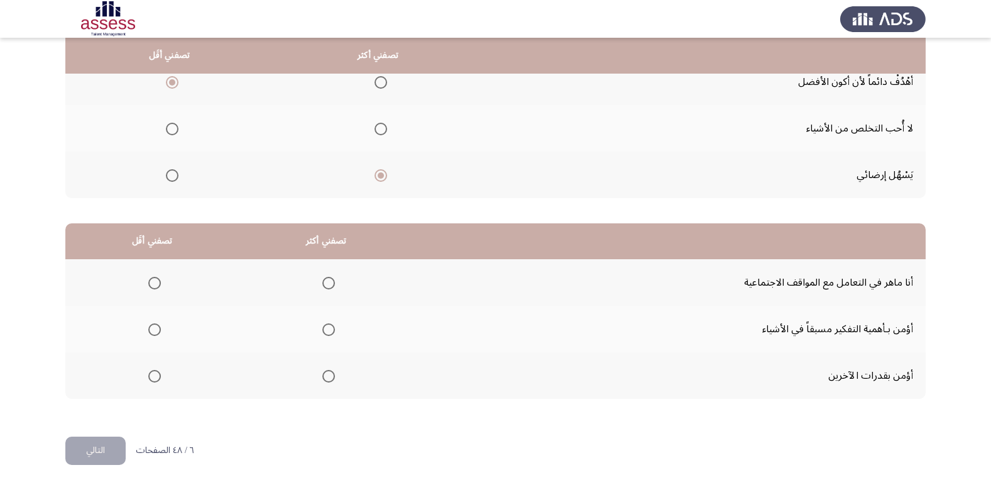
click at [328, 285] on span "Select an option" at bounding box center [329, 283] width 13 height 13
click at [328, 285] on input "Select an option" at bounding box center [329, 283] width 13 height 13
click at [331, 329] on span "Select an option" at bounding box center [329, 329] width 13 height 13
click at [331, 329] on input "Select an option" at bounding box center [329, 329] width 13 height 13
click at [330, 284] on span "Select an option" at bounding box center [329, 283] width 13 height 13
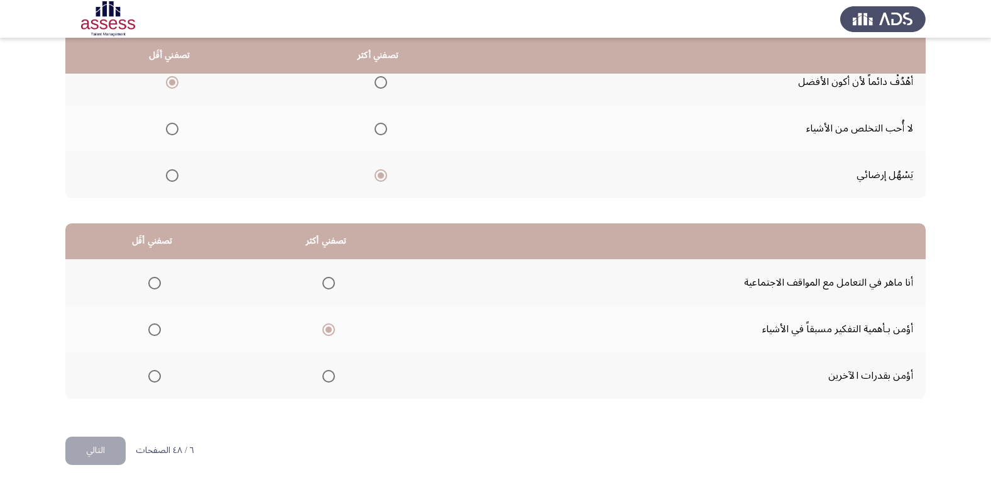
click at [330, 284] on input "Select an option" at bounding box center [329, 283] width 13 height 13
click at [157, 326] on span "Select an option" at bounding box center [154, 329] width 13 height 13
click at [157, 326] on input "Select an option" at bounding box center [154, 329] width 13 height 13
click at [92, 448] on button "التالي" at bounding box center [95, 450] width 60 height 28
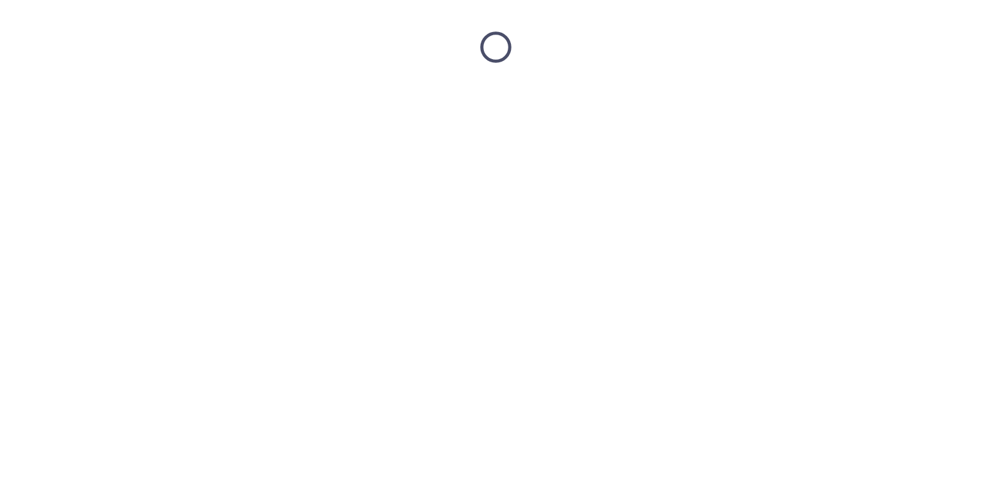
scroll to position [0, 0]
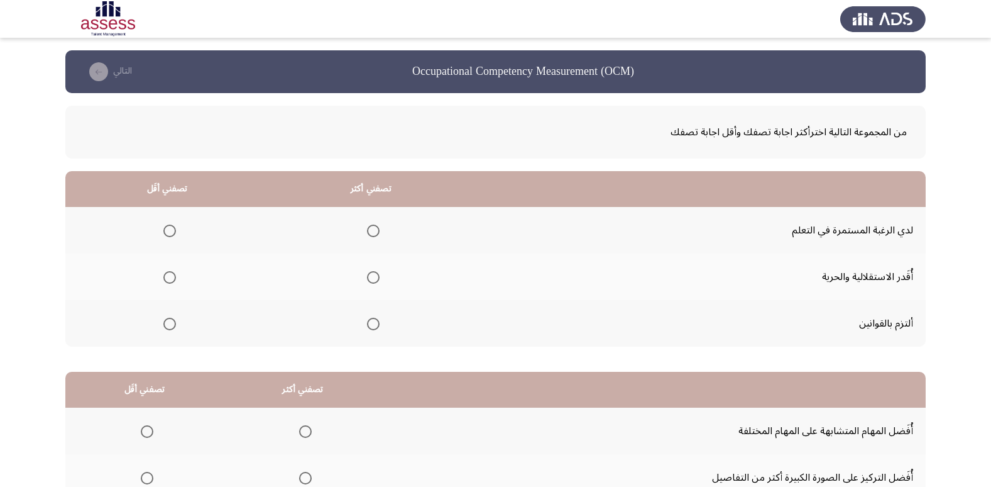
click at [373, 225] on span "Select an option" at bounding box center [373, 230] width 13 height 13
click at [373, 225] on input "Select an option" at bounding box center [373, 230] width 13 height 13
click at [168, 276] on span "Select an option" at bounding box center [169, 277] width 13 height 13
click at [168, 276] on input "Select an option" at bounding box center [169, 277] width 13 height 13
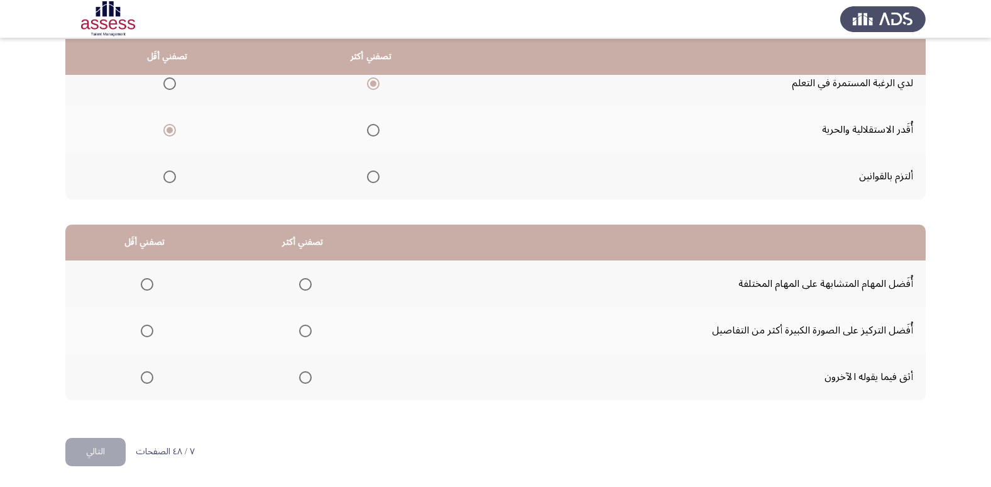
scroll to position [148, 0]
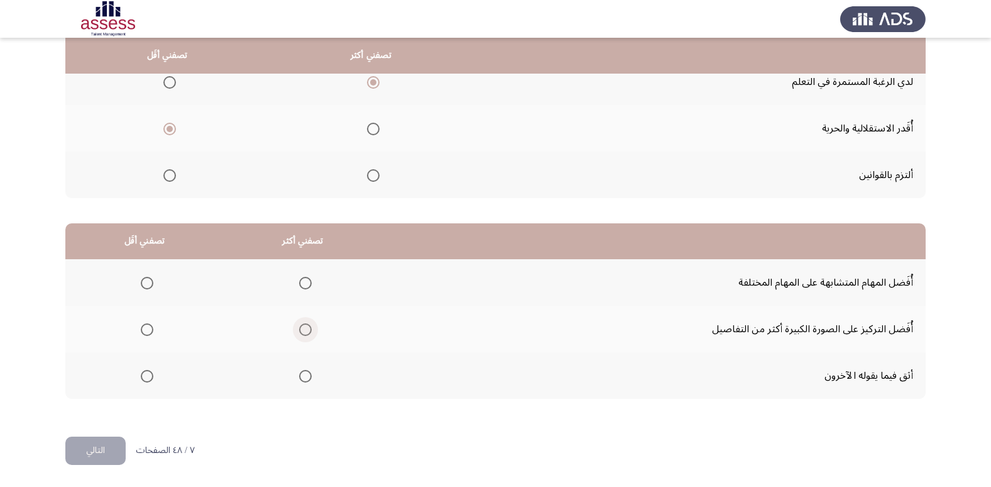
click at [308, 331] on span "Select an option" at bounding box center [305, 329] width 13 height 13
click at [308, 331] on input "Select an option" at bounding box center [305, 329] width 13 height 13
click at [146, 285] on span "Select an option" at bounding box center [147, 283] width 13 height 13
click at [146, 285] on input "Select an option" at bounding box center [147, 283] width 13 height 13
click at [117, 442] on button "التالي" at bounding box center [95, 450] width 60 height 28
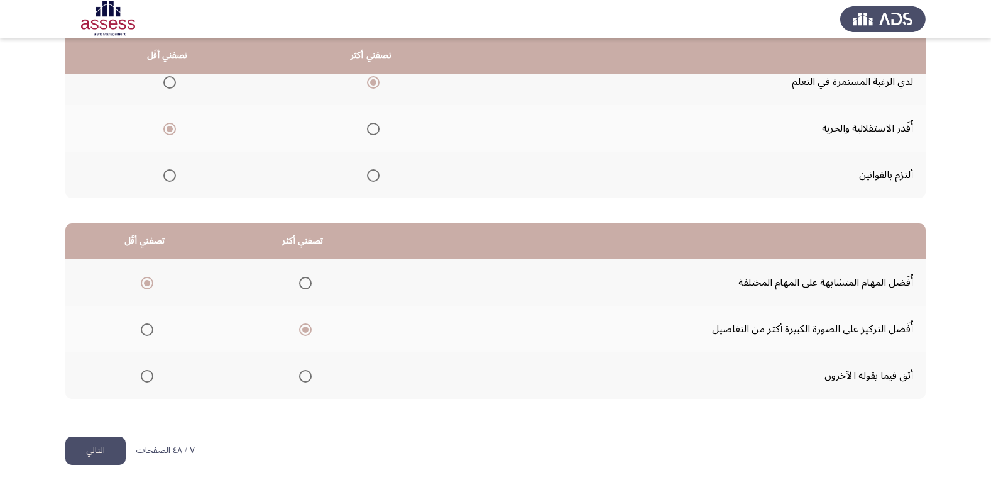
scroll to position [0, 0]
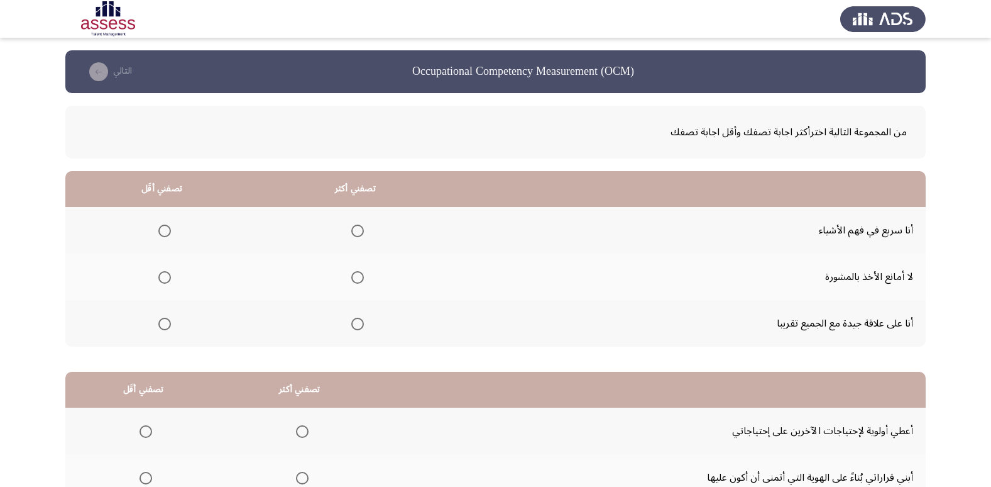
click at [356, 280] on span "Select an option" at bounding box center [357, 277] width 13 height 13
click at [356, 280] on input "Select an option" at bounding box center [357, 277] width 13 height 13
click at [158, 226] on span "Select an option" at bounding box center [164, 230] width 13 height 13
click at [158, 226] on input "Select an option" at bounding box center [164, 230] width 13 height 13
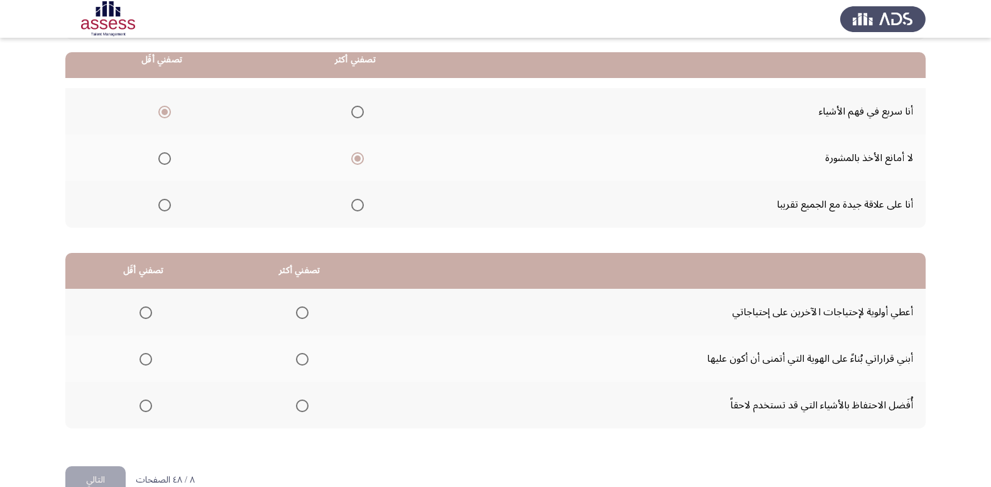
scroll to position [126, 0]
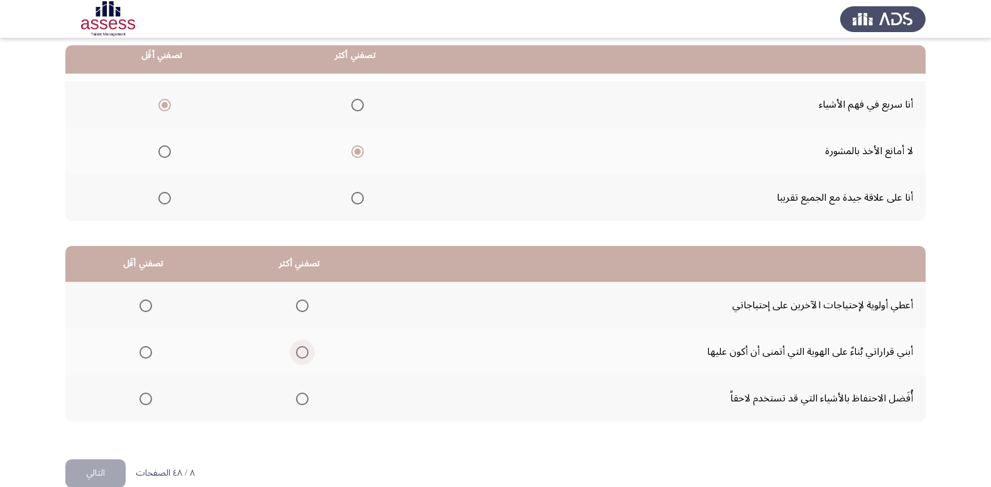
click at [301, 353] on span "Select an option" at bounding box center [302, 352] width 13 height 13
click at [301, 353] on input "Select an option" at bounding box center [302, 352] width 13 height 13
click at [146, 302] on span "Select an option" at bounding box center [146, 305] width 13 height 13
click at [146, 302] on input "Select an option" at bounding box center [146, 305] width 13 height 13
click at [111, 464] on button "التالي" at bounding box center [95, 473] width 60 height 28
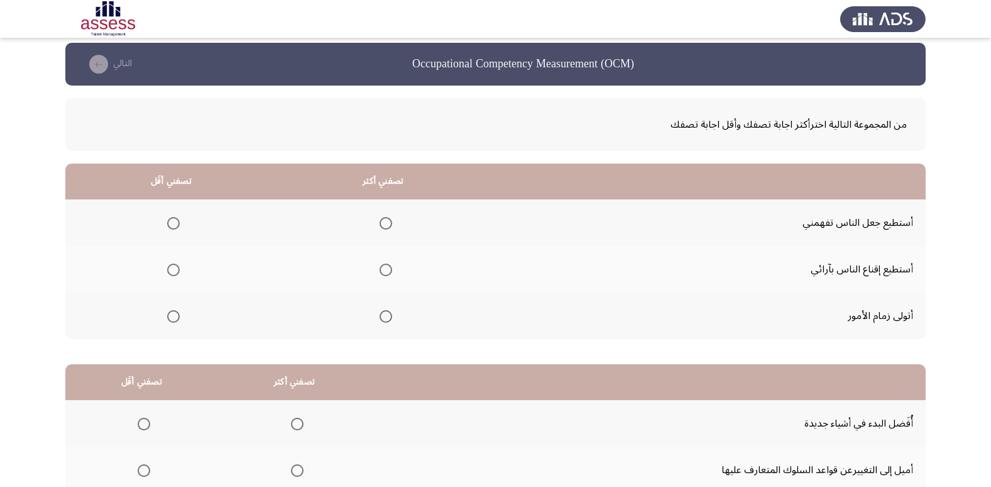
scroll to position [0, 0]
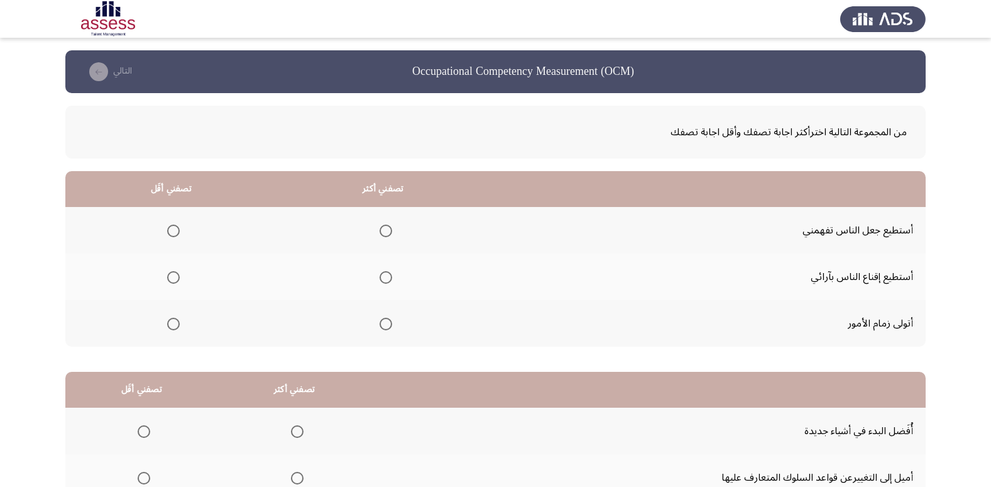
click at [174, 284] on mat-radio-group "Select an option" at bounding box center [171, 276] width 18 height 21
click at [174, 281] on span "Select an option" at bounding box center [173, 277] width 13 height 13
click at [174, 281] on input "Select an option" at bounding box center [173, 277] width 13 height 13
click at [388, 322] on span "Select an option" at bounding box center [386, 323] width 13 height 13
click at [388, 322] on input "Select an option" at bounding box center [386, 323] width 13 height 13
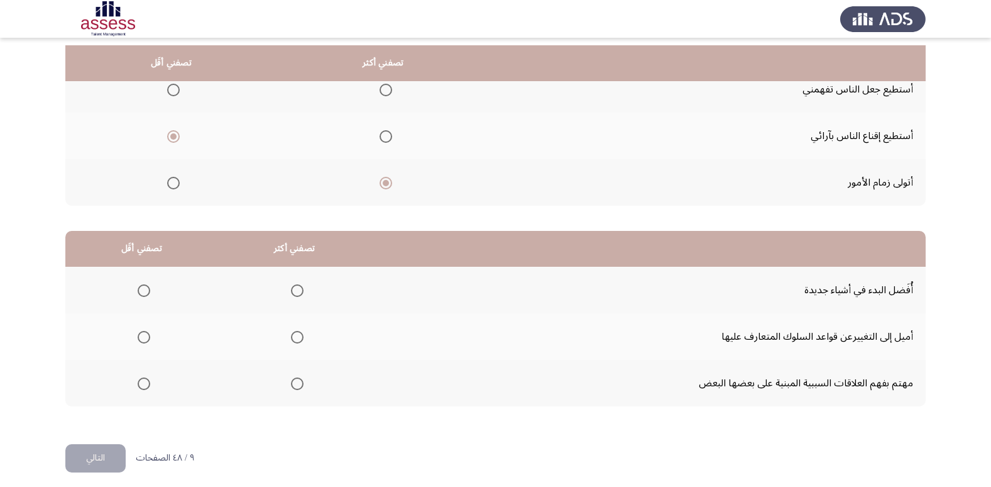
scroll to position [148, 0]
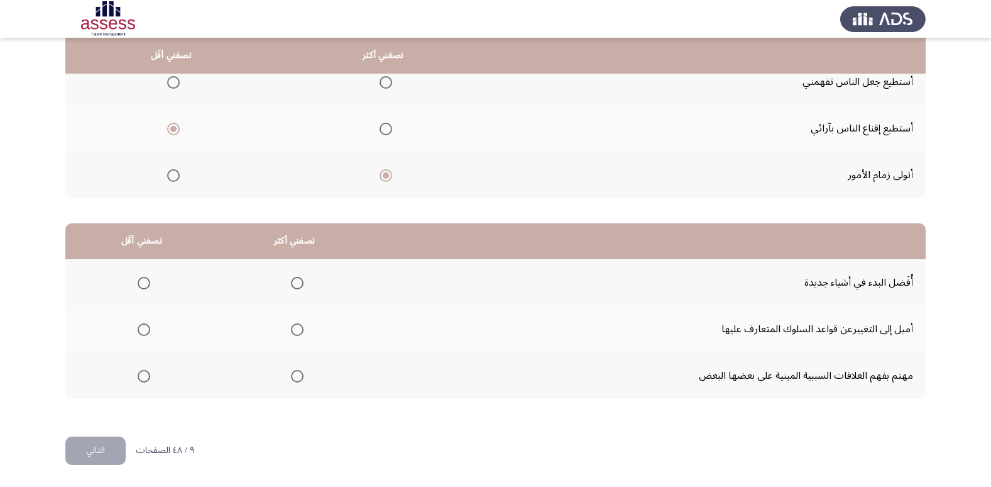
click at [299, 380] on span "Select an option" at bounding box center [297, 376] width 13 height 13
click at [299, 380] on input "Select an option" at bounding box center [297, 376] width 13 height 13
click at [141, 284] on span "Select an option" at bounding box center [144, 283] width 13 height 13
click at [141, 284] on input "Select an option" at bounding box center [144, 283] width 13 height 13
click at [114, 451] on button "التالي" at bounding box center [95, 450] width 60 height 28
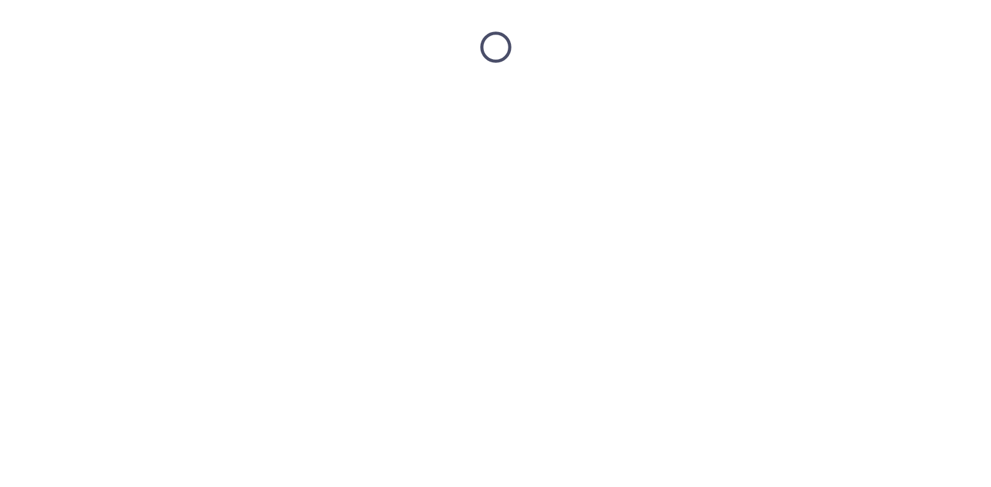
scroll to position [0, 0]
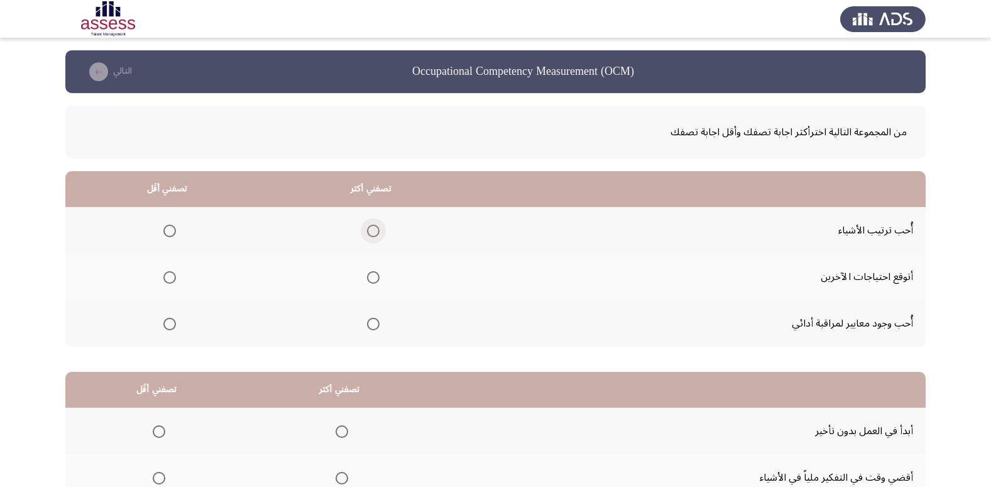
click at [371, 232] on span "Select an option" at bounding box center [373, 230] width 13 height 13
click at [371, 232] on input "Select an option" at bounding box center [373, 230] width 13 height 13
click at [167, 279] on span "Select an option" at bounding box center [169, 277] width 13 height 13
click at [167, 279] on input "Select an option" at bounding box center [169, 277] width 13 height 13
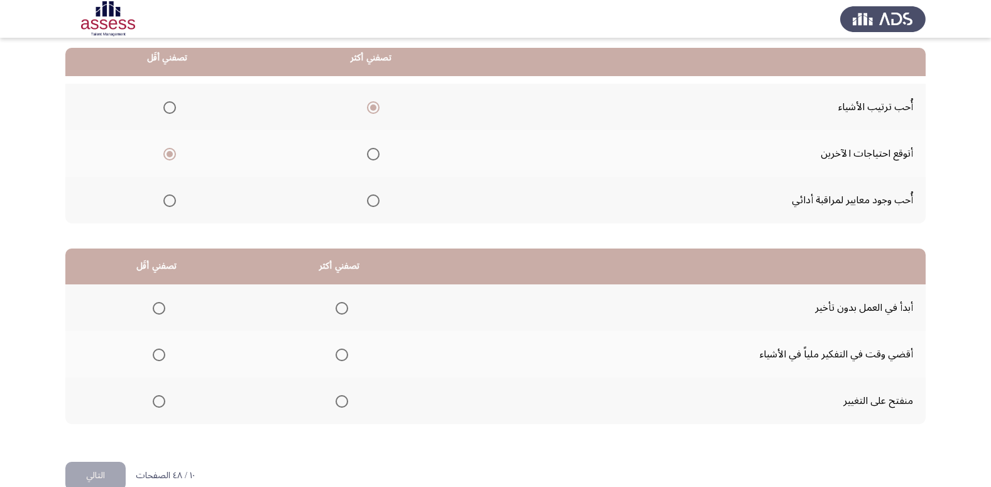
scroll to position [126, 0]
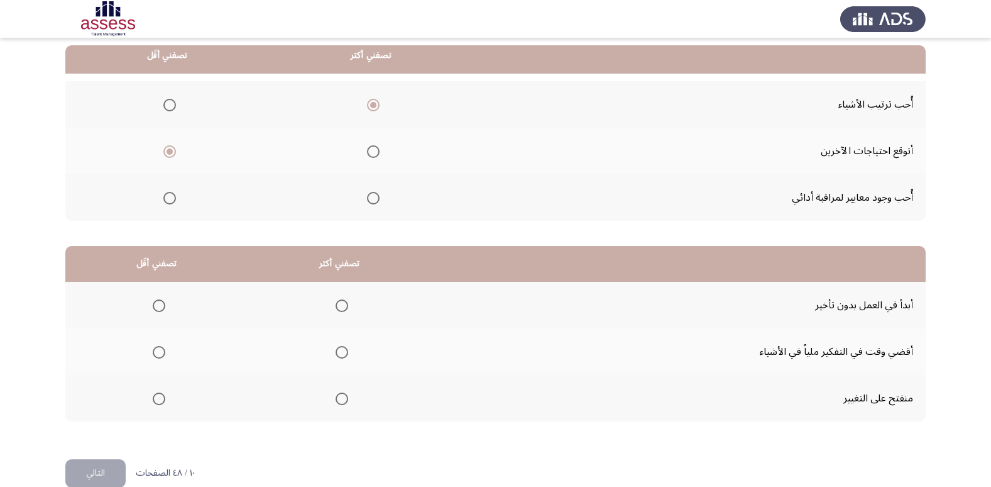
click at [339, 302] on span "Select an option" at bounding box center [342, 305] width 13 height 13
click at [339, 302] on input "Select an option" at bounding box center [342, 305] width 13 height 13
click at [159, 351] on span "Select an option" at bounding box center [159, 352] width 13 height 13
click at [159, 351] on input "Select an option" at bounding box center [159, 352] width 13 height 13
click at [103, 477] on button "التالي" at bounding box center [95, 473] width 60 height 28
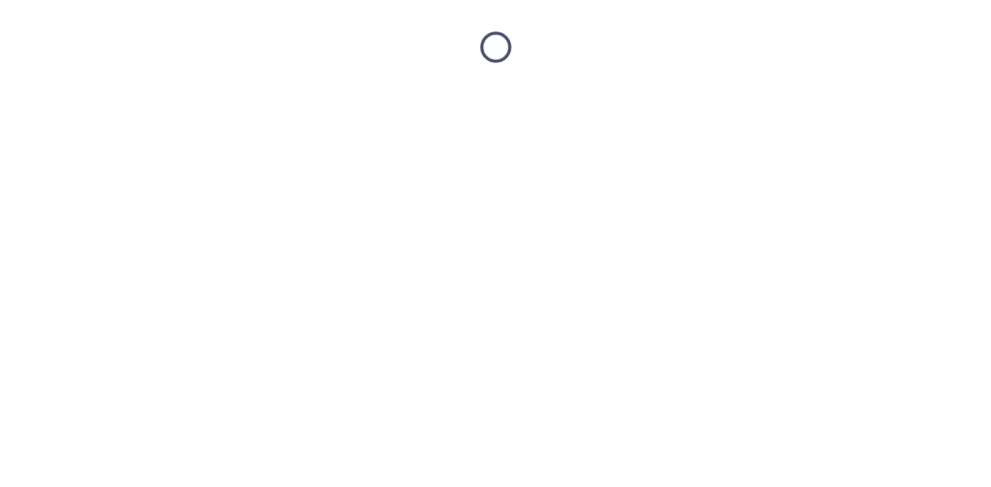
scroll to position [0, 0]
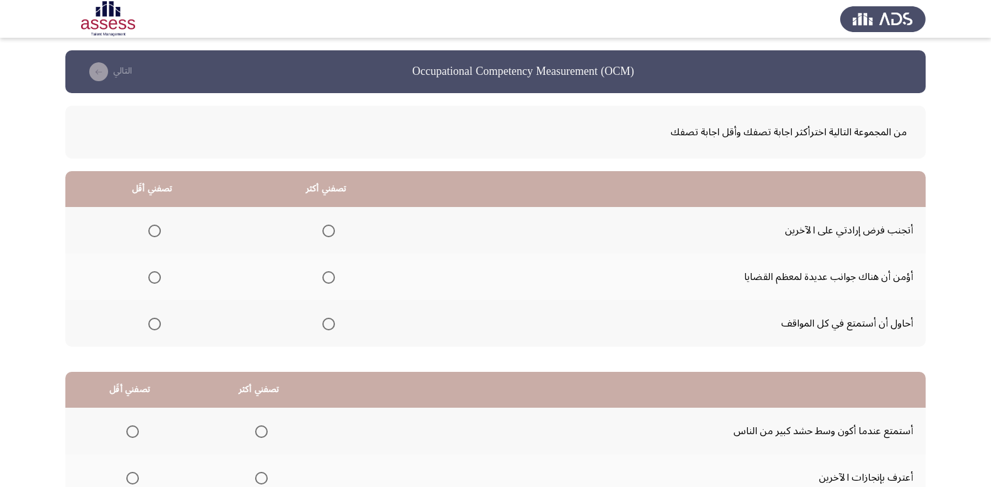
click at [325, 228] on span "Select an option" at bounding box center [329, 230] width 13 height 13
click at [325, 228] on input "Select an option" at bounding box center [329, 230] width 13 height 13
click at [154, 273] on span "Select an option" at bounding box center [154, 277] width 13 height 13
click at [154, 273] on input "Select an option" at bounding box center [154, 277] width 13 height 13
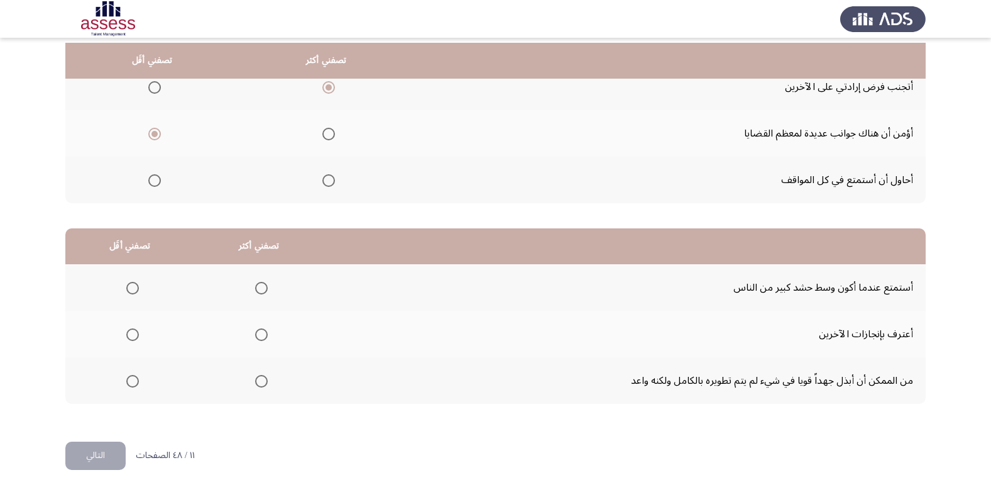
scroll to position [148, 0]
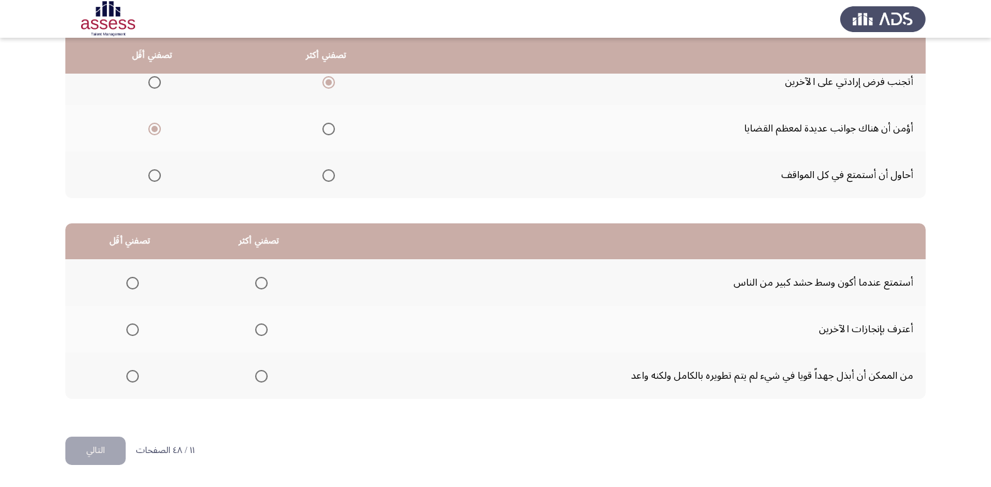
click at [265, 379] on span "Select an option" at bounding box center [261, 376] width 13 height 13
click at [265, 379] on input "Select an option" at bounding box center [261, 376] width 13 height 13
click at [135, 281] on span "Select an option" at bounding box center [132, 283] width 13 height 13
click at [135, 281] on input "Select an option" at bounding box center [132, 283] width 13 height 13
click at [94, 445] on button "التالي" at bounding box center [95, 450] width 60 height 28
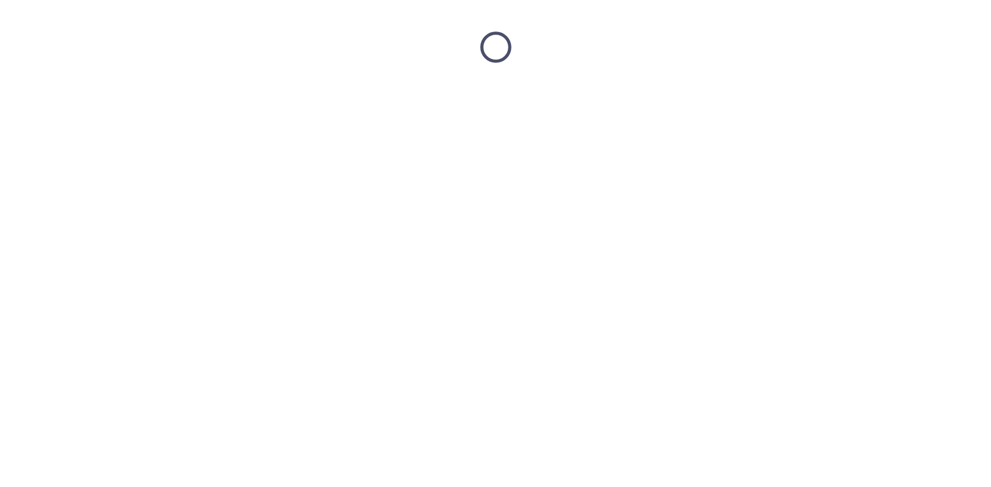
scroll to position [0, 0]
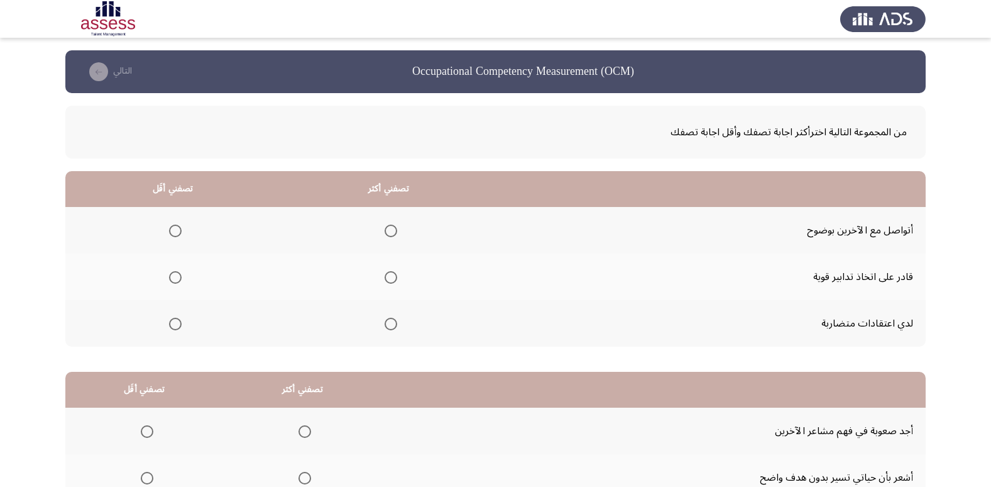
click at [387, 275] on span "Select an option" at bounding box center [391, 277] width 13 height 13
click at [387, 275] on input "Select an option" at bounding box center [391, 277] width 13 height 13
click at [172, 323] on span "Select an option" at bounding box center [175, 323] width 13 height 13
click at [172, 323] on input "Select an option" at bounding box center [175, 323] width 13 height 13
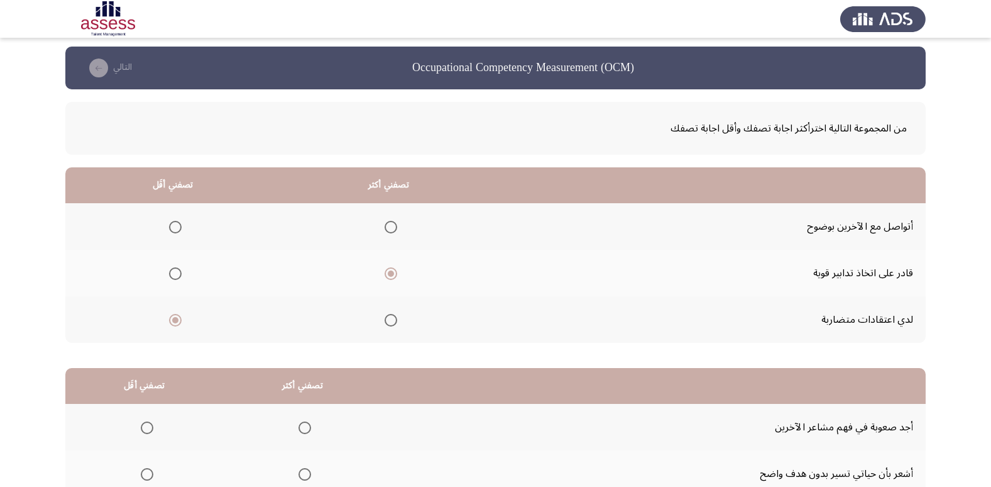
scroll to position [148, 0]
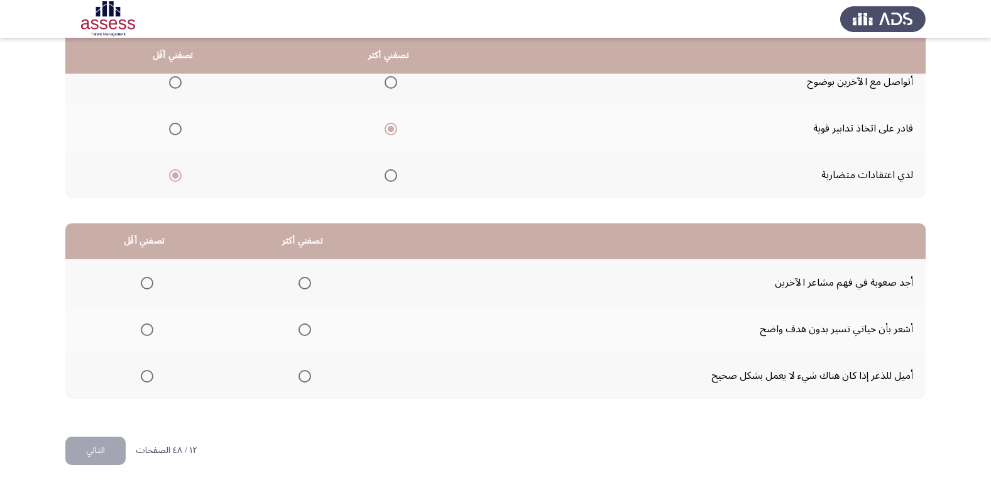
click at [306, 382] on mat-radio-group "Select an option" at bounding box center [303, 375] width 18 height 21
click at [304, 380] on span "Select an option" at bounding box center [305, 376] width 13 height 13
click at [304, 380] on input "Select an option" at bounding box center [305, 376] width 13 height 13
click at [138, 330] on label "Select an option" at bounding box center [145, 329] width 18 height 13
click at [141, 330] on input "Select an option" at bounding box center [147, 329] width 13 height 13
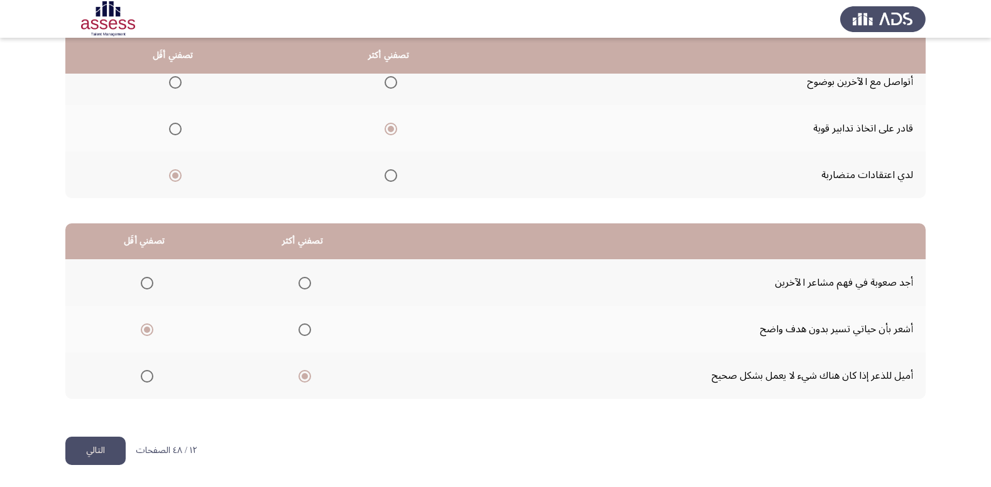
click at [86, 456] on button "التالي" at bounding box center [95, 450] width 60 height 28
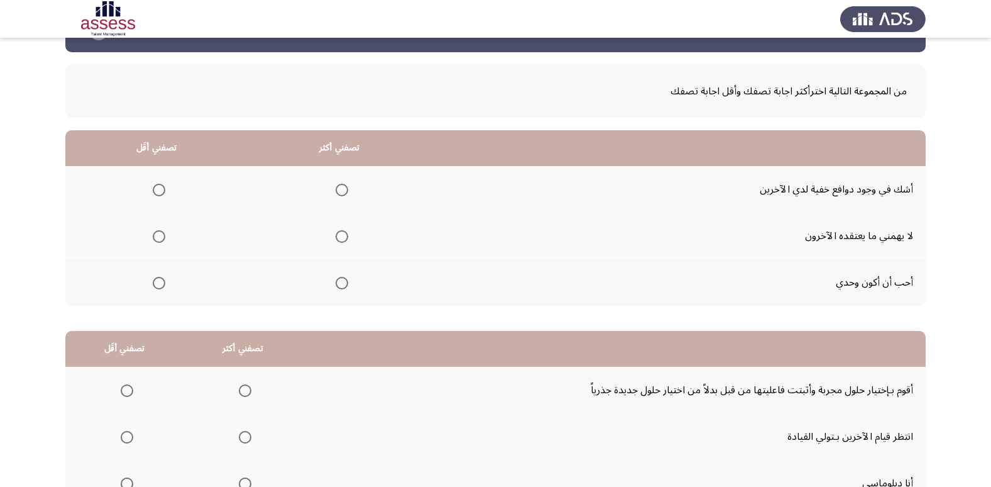
scroll to position [63, 0]
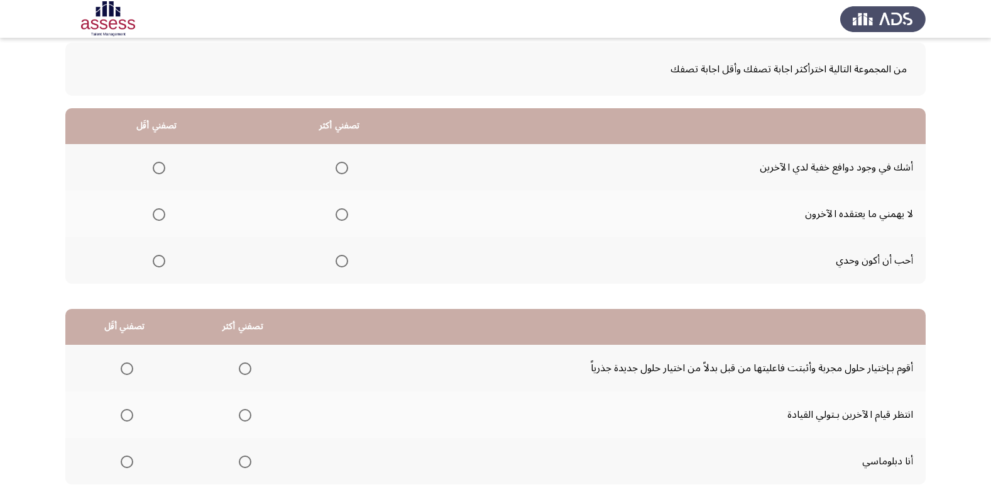
click at [337, 169] on span "Select an option" at bounding box center [342, 168] width 13 height 13
click at [337, 169] on input "Select an option" at bounding box center [342, 168] width 13 height 13
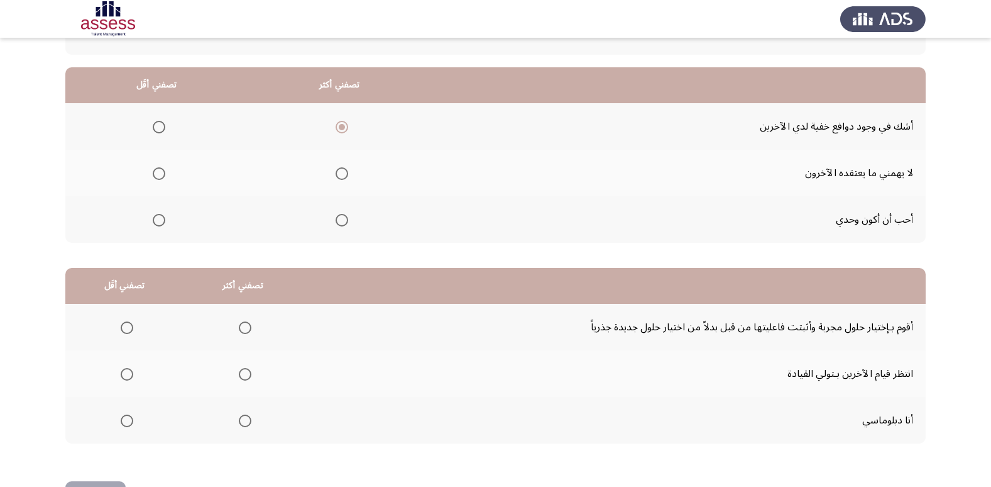
scroll to position [126, 0]
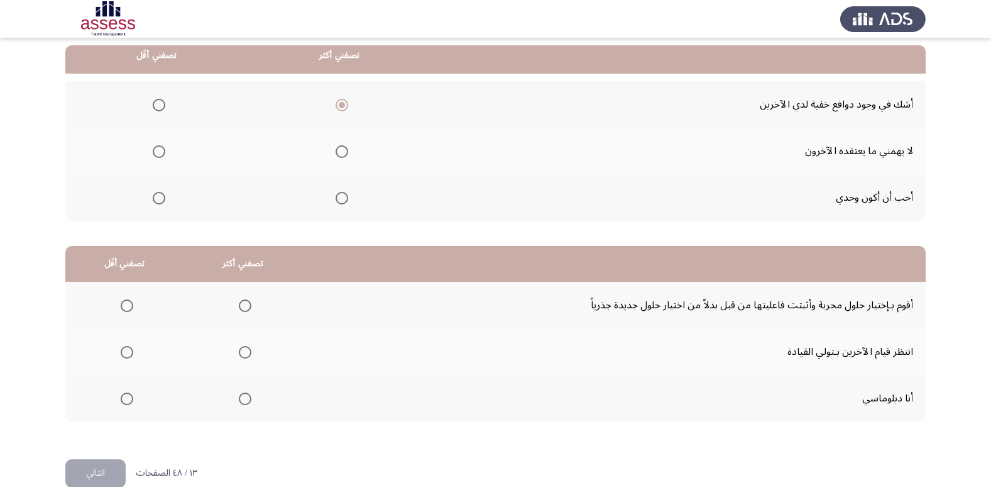
click at [156, 155] on span "Select an option" at bounding box center [159, 151] width 13 height 13
click at [156, 155] on input "Select an option" at bounding box center [159, 151] width 13 height 13
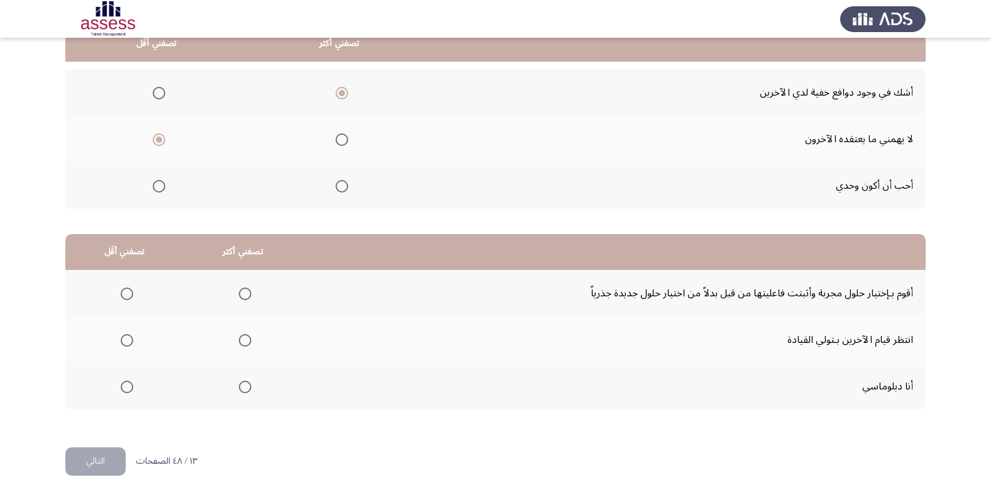
scroll to position [148, 0]
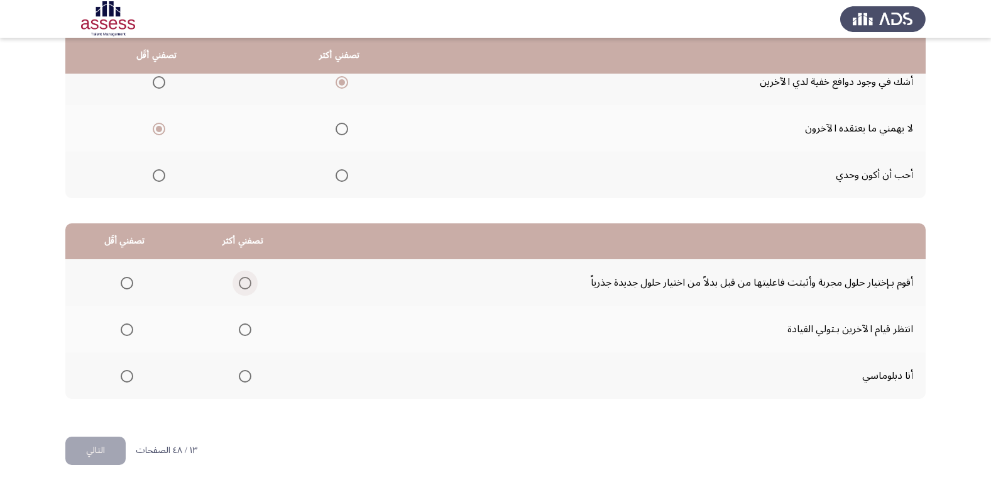
click at [239, 280] on span "Select an option" at bounding box center [245, 283] width 13 height 13
click at [239, 280] on input "Select an option" at bounding box center [245, 283] width 13 height 13
click at [124, 329] on span "Select an option" at bounding box center [127, 329] width 13 height 13
click at [124, 329] on input "Select an option" at bounding box center [127, 329] width 13 height 13
click at [94, 450] on button "التالي" at bounding box center [95, 450] width 60 height 28
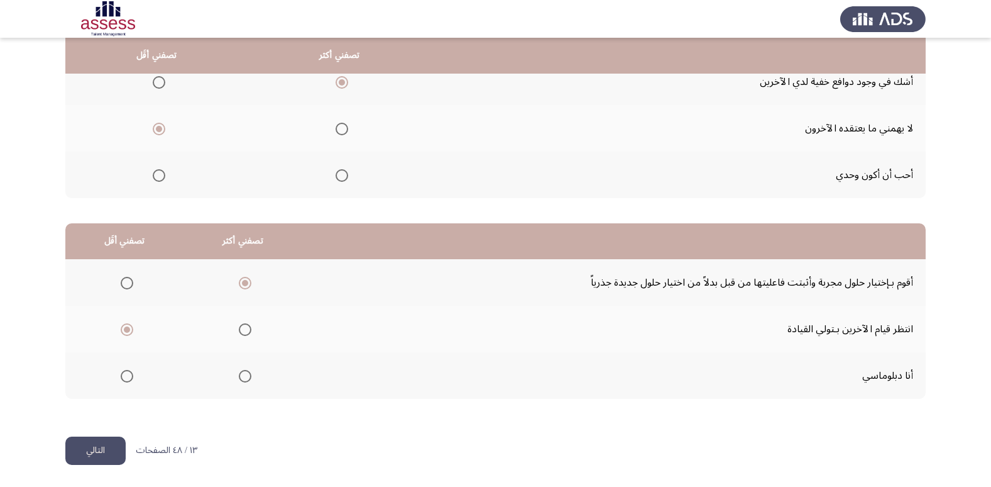
scroll to position [0, 0]
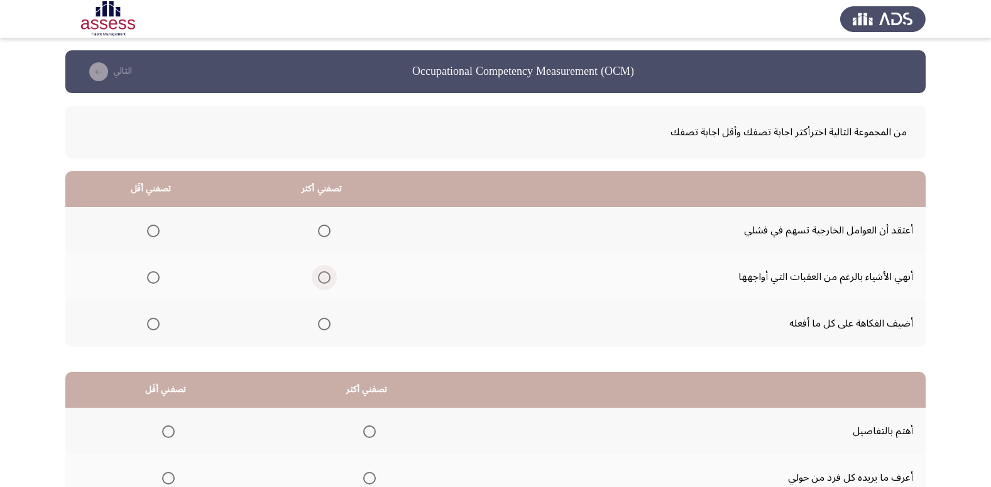
click at [321, 279] on span "Select an option" at bounding box center [324, 277] width 13 height 13
click at [321, 279] on input "Select an option" at bounding box center [324, 277] width 13 height 13
click at [153, 325] on span "Select an option" at bounding box center [153, 323] width 13 height 13
click at [153, 325] on input "Select an option" at bounding box center [153, 323] width 13 height 13
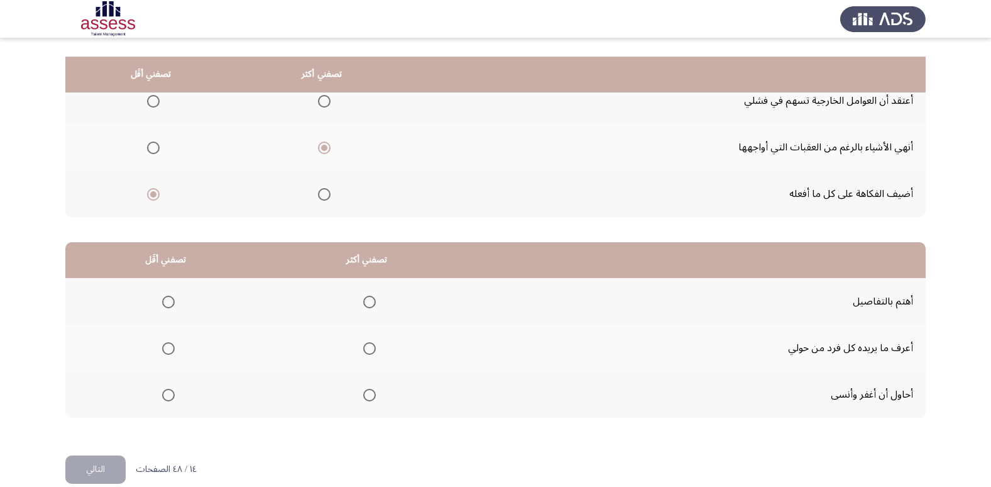
scroll to position [148, 0]
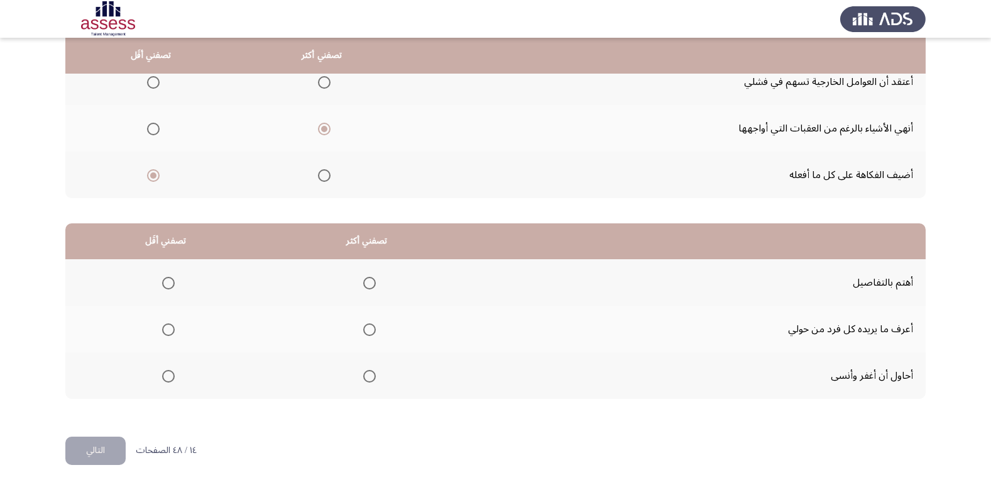
click at [371, 283] on span "Select an option" at bounding box center [369, 283] width 13 height 13
click at [371, 283] on input "Select an option" at bounding box center [369, 283] width 13 height 13
click at [170, 332] on span "Select an option" at bounding box center [168, 329] width 13 height 13
click at [170, 332] on input "Select an option" at bounding box center [168, 329] width 13 height 13
click at [104, 446] on button "التالي" at bounding box center [95, 450] width 60 height 28
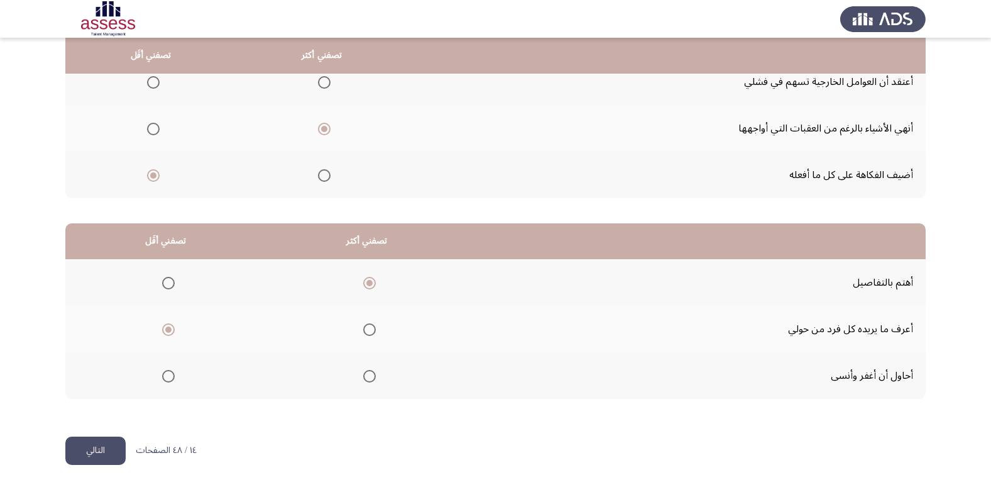
scroll to position [0, 0]
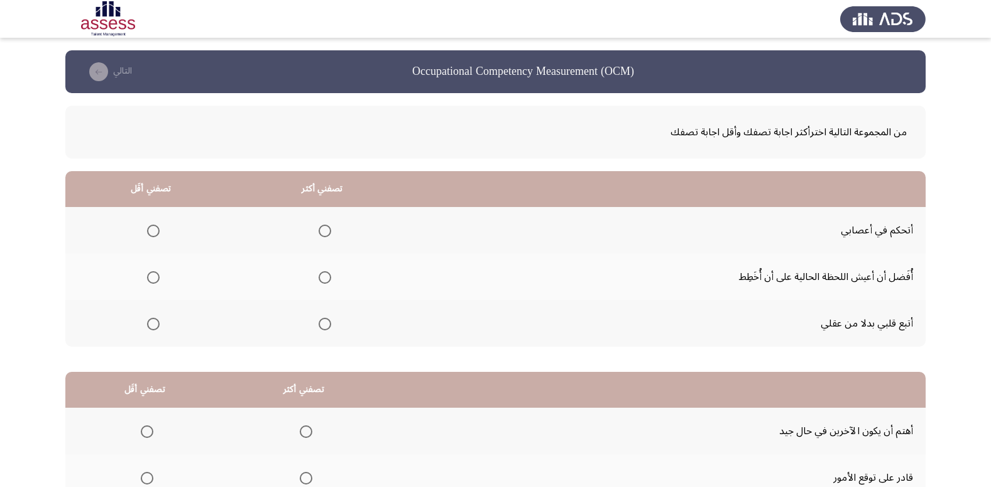
click at [319, 325] on span "Select an option" at bounding box center [325, 323] width 13 height 13
click at [319, 325] on input "Select an option" at bounding box center [325, 323] width 13 height 13
click at [329, 235] on th at bounding box center [322, 230] width 172 height 47
click at [323, 229] on span "Select an option" at bounding box center [325, 230] width 13 height 13
click at [323, 229] on input "Select an option" at bounding box center [325, 230] width 13 height 13
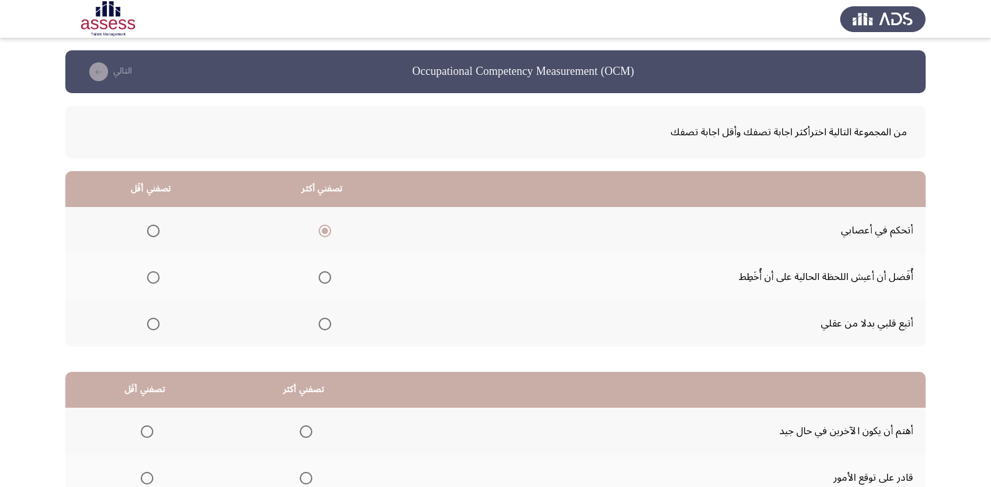
click at [152, 268] on mat-radio-group "Select an option" at bounding box center [151, 276] width 18 height 21
click at [153, 282] on span "Select an option" at bounding box center [153, 277] width 13 height 13
click at [153, 282] on input "Select an option" at bounding box center [153, 277] width 13 height 13
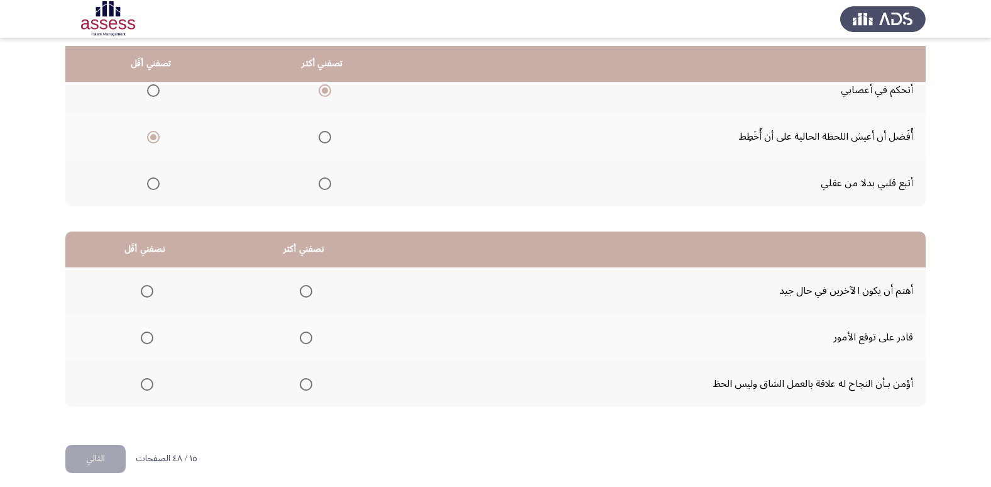
scroll to position [148, 0]
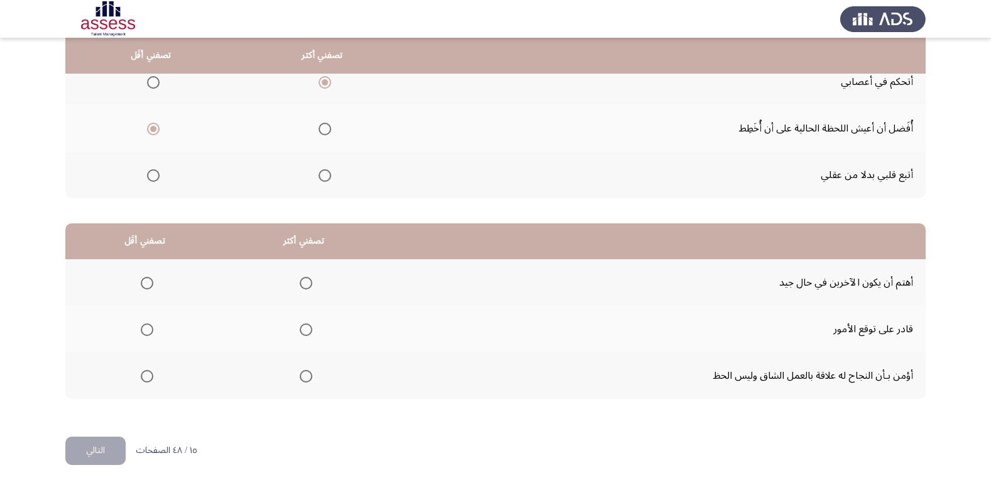
click at [306, 325] on span "Select an option" at bounding box center [306, 329] width 13 height 13
click at [306, 325] on input "Select an option" at bounding box center [306, 329] width 13 height 13
click at [153, 280] on th at bounding box center [144, 282] width 159 height 47
click at [145, 284] on span "Select an option" at bounding box center [147, 283] width 13 height 13
click at [145, 284] on input "Select an option" at bounding box center [147, 283] width 13 height 13
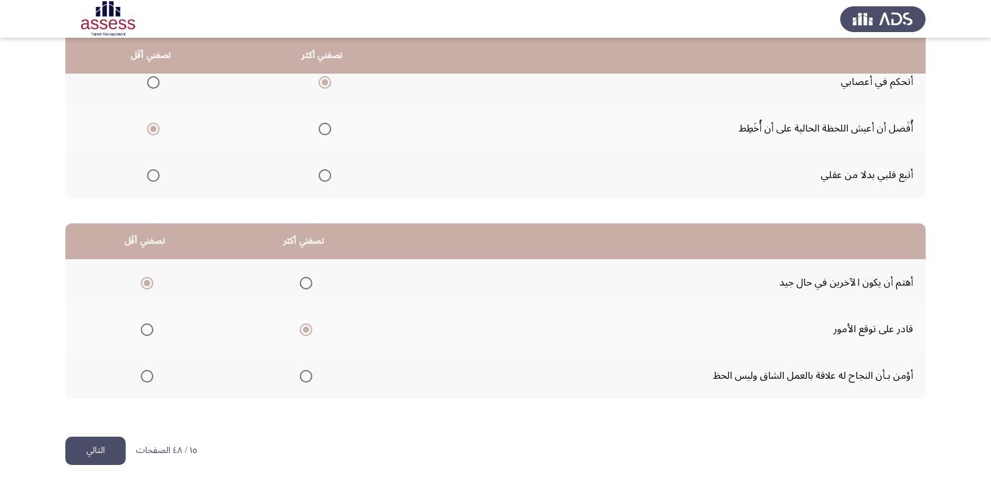
click at [99, 438] on button "التالي" at bounding box center [95, 450] width 60 height 28
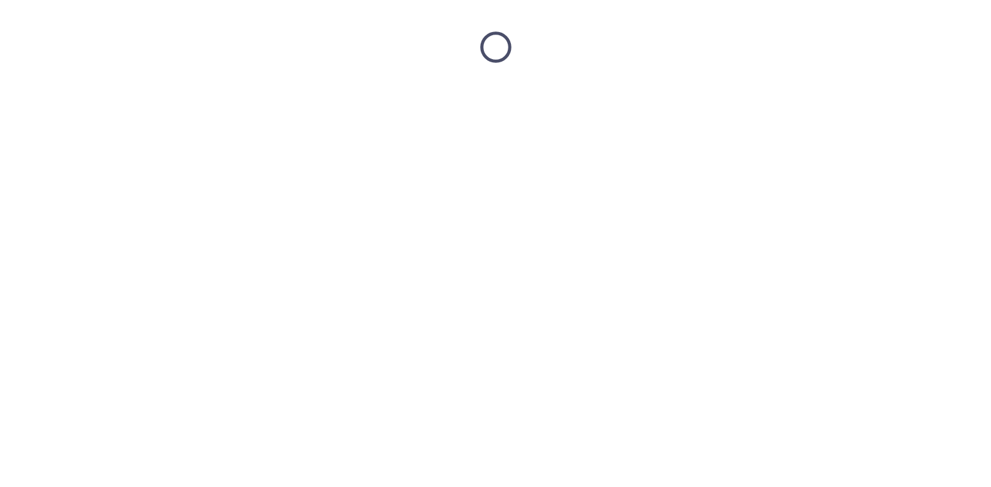
scroll to position [0, 0]
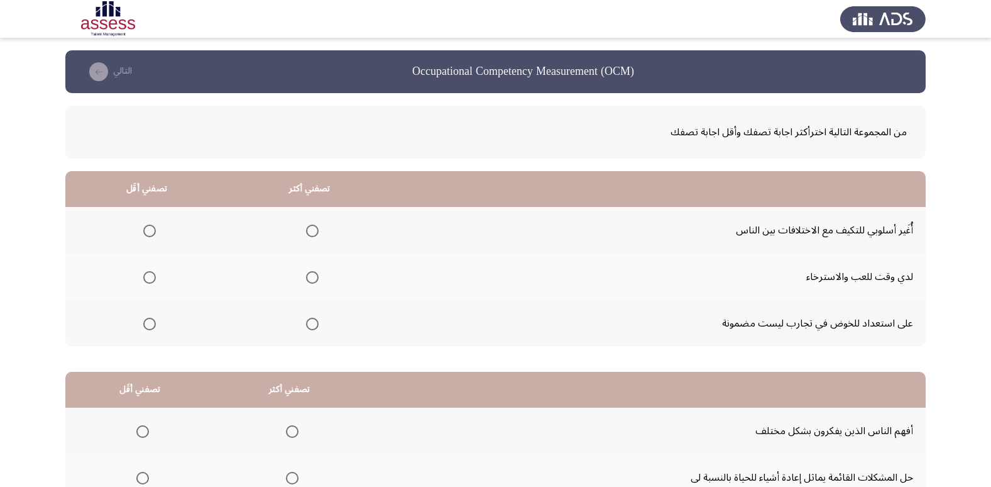
click at [148, 231] on span "Select an option" at bounding box center [149, 230] width 13 height 13
click at [148, 231] on input "Select an option" at bounding box center [149, 230] width 13 height 13
click at [308, 275] on span "Select an option" at bounding box center [312, 277] width 13 height 13
click at [308, 275] on input "Select an option" at bounding box center [312, 277] width 13 height 13
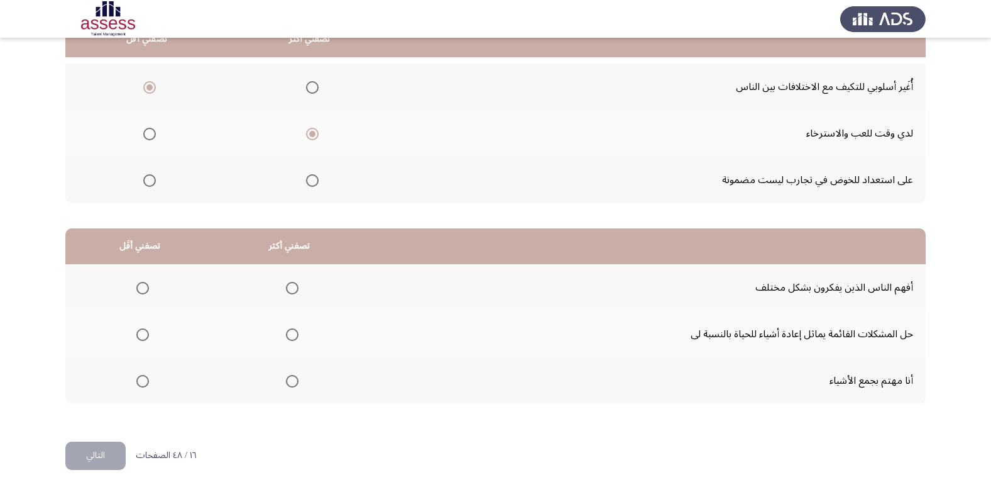
scroll to position [148, 0]
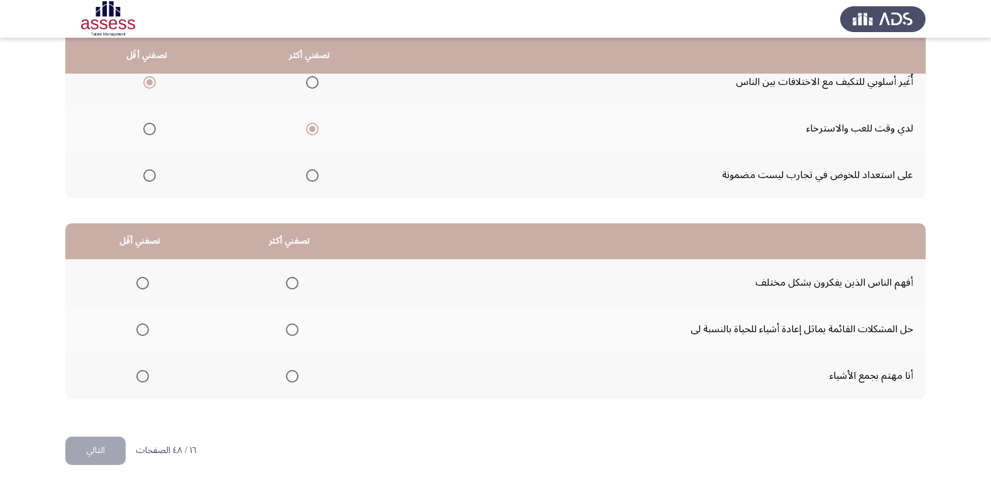
click at [293, 331] on span "Select an option" at bounding box center [292, 329] width 13 height 13
click at [293, 331] on input "Select an option" at bounding box center [292, 329] width 13 height 13
click at [144, 377] on span "Select an option" at bounding box center [142, 376] width 13 height 13
click at [144, 377] on input "Select an option" at bounding box center [142, 376] width 13 height 13
click at [96, 453] on button "التالي" at bounding box center [95, 450] width 60 height 28
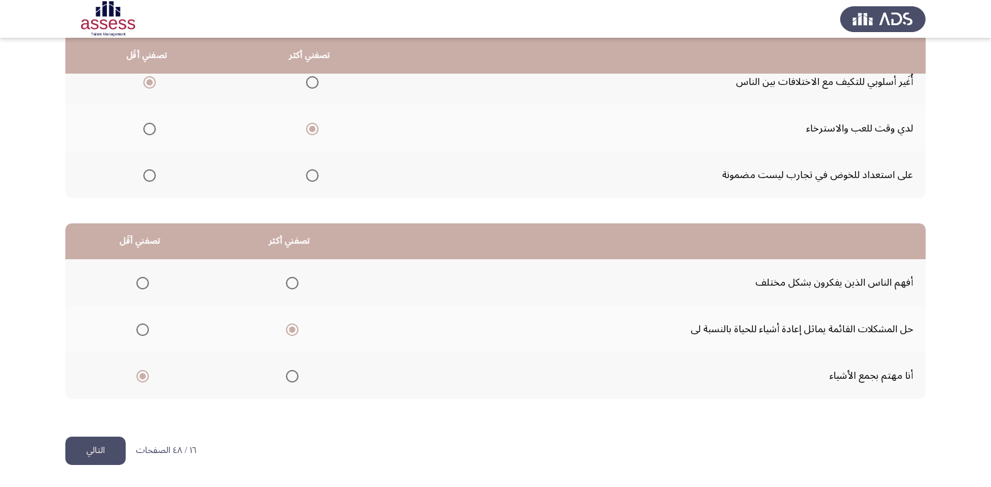
scroll to position [0, 0]
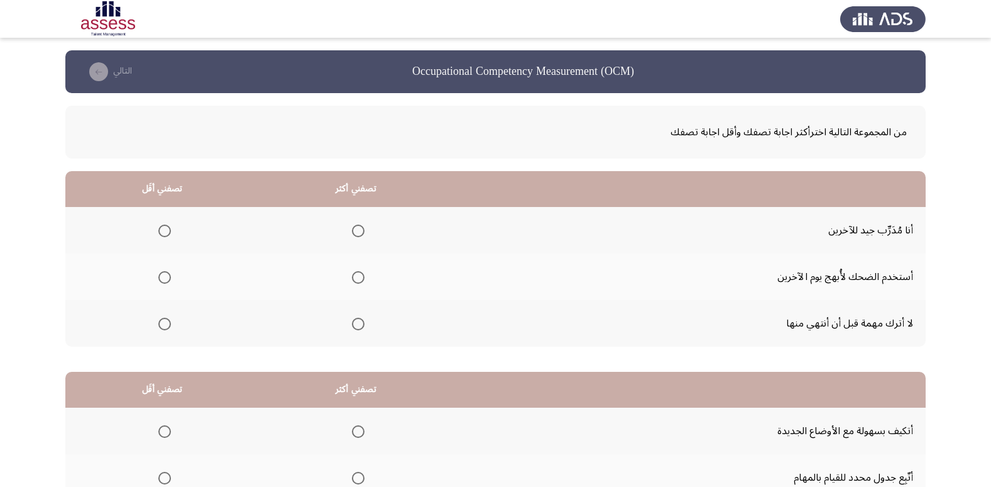
click at [160, 272] on span "Select an option" at bounding box center [164, 277] width 13 height 13
click at [160, 272] on input "Select an option" at bounding box center [164, 277] width 13 height 13
click at [360, 224] on span "Select an option" at bounding box center [358, 230] width 13 height 13
click at [360, 224] on input "Select an option" at bounding box center [358, 230] width 13 height 13
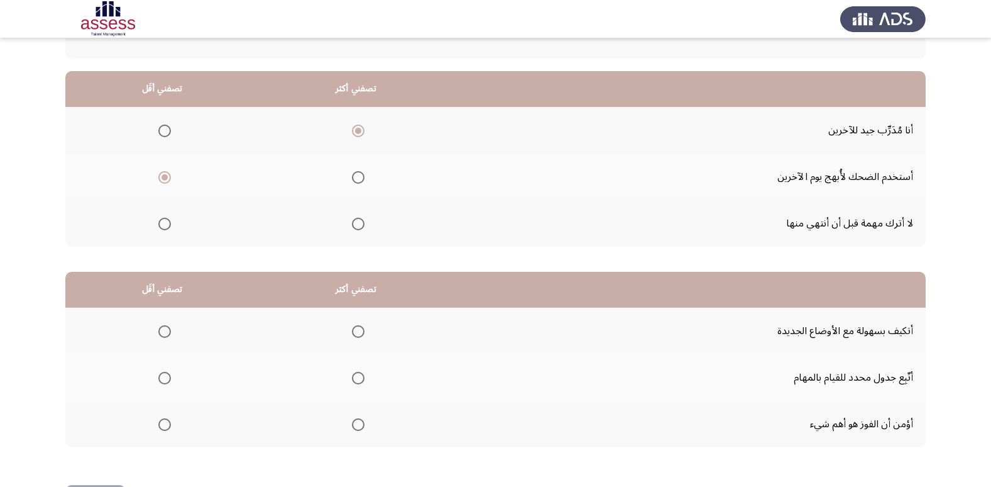
scroll to position [126, 0]
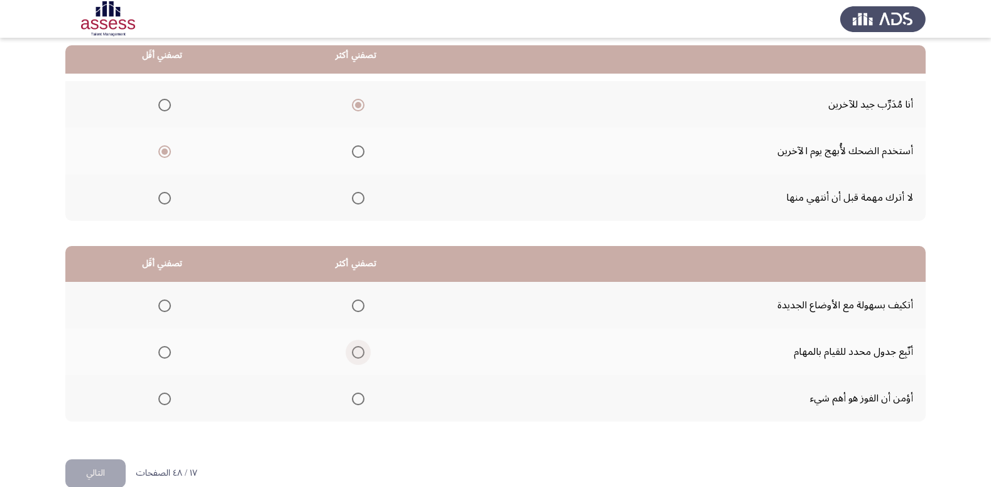
click at [354, 357] on span "Select an option" at bounding box center [358, 352] width 13 height 13
click at [354, 357] on input "Select an option" at bounding box center [358, 352] width 13 height 13
click at [158, 305] on span "Select an option" at bounding box center [164, 305] width 13 height 13
click at [158, 305] on input "Select an option" at bounding box center [164, 305] width 13 height 13
click at [101, 467] on button "التالي" at bounding box center [95, 473] width 60 height 28
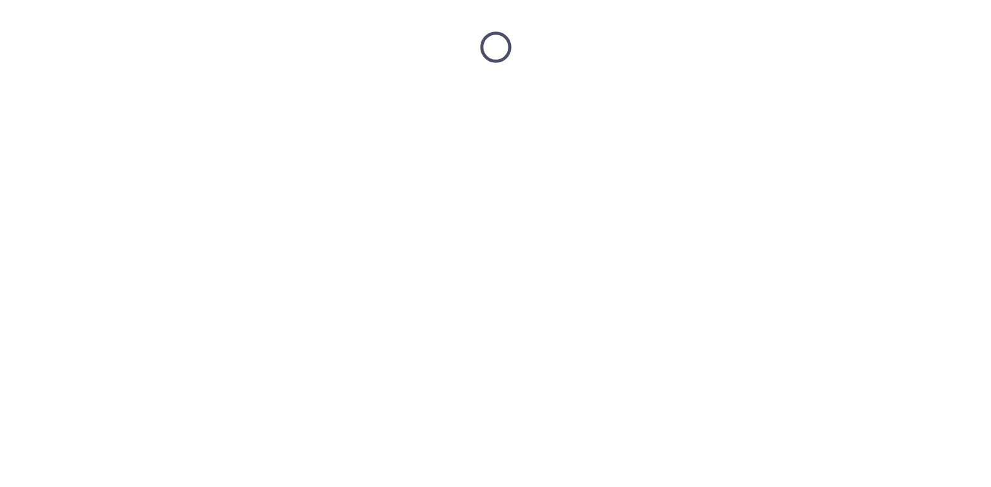
scroll to position [0, 0]
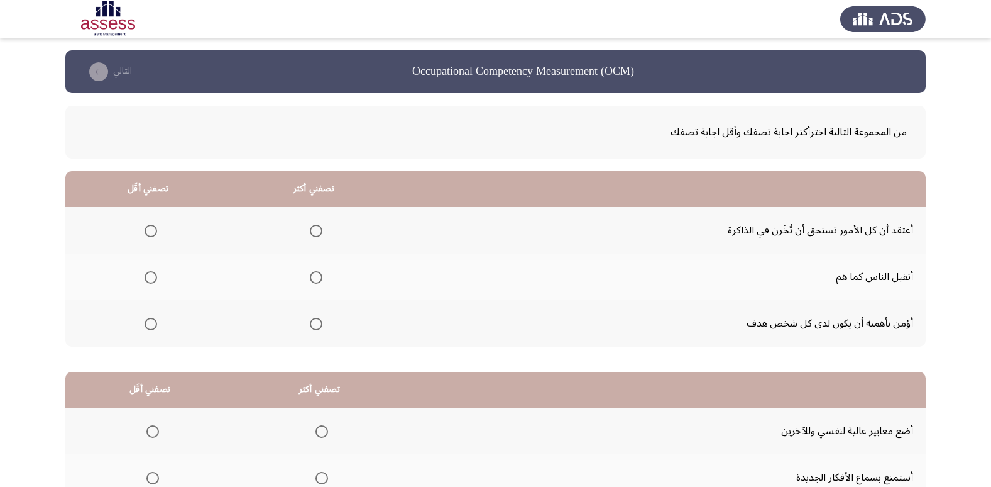
click at [313, 332] on mat-radio-group "Select an option" at bounding box center [314, 322] width 18 height 21
click at [322, 321] on span "Select an option" at bounding box center [316, 323] width 13 height 13
click at [322, 321] on input "Select an option" at bounding box center [316, 323] width 13 height 13
click at [148, 226] on span "Select an option" at bounding box center [151, 230] width 13 height 13
click at [148, 226] on input "Select an option" at bounding box center [151, 230] width 13 height 13
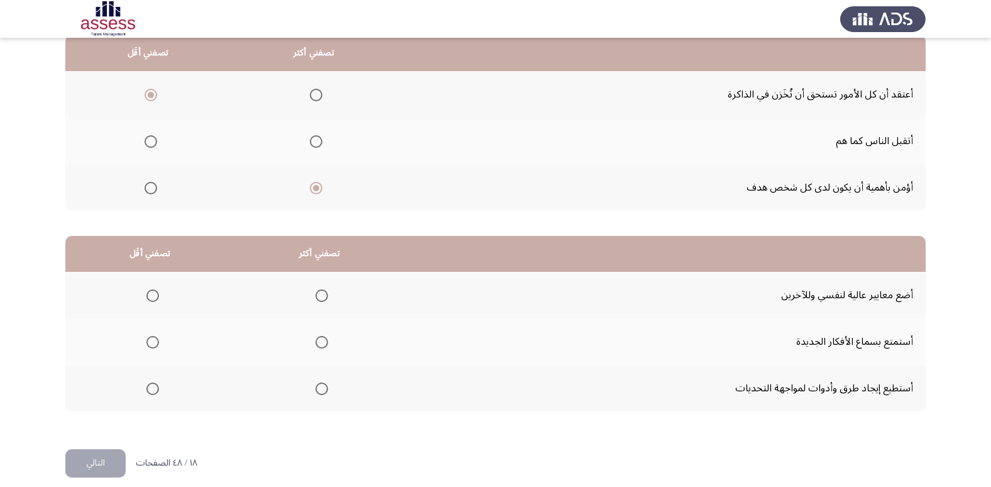
scroll to position [148, 0]
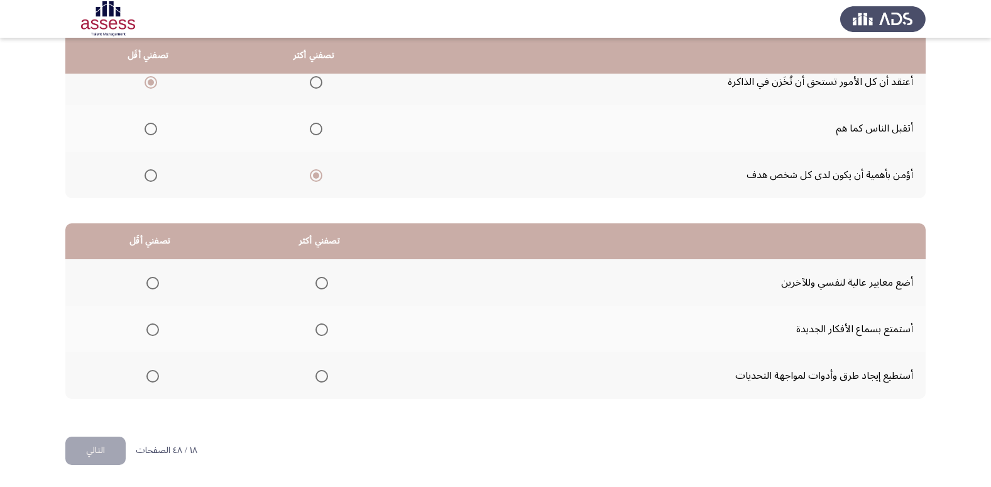
click at [318, 377] on span "Select an option" at bounding box center [322, 376] width 13 height 13
click at [318, 377] on input "Select an option" at bounding box center [322, 376] width 13 height 13
click at [152, 326] on span "Select an option" at bounding box center [152, 329] width 13 height 13
click at [152, 326] on input "Select an option" at bounding box center [152, 329] width 13 height 13
click at [115, 448] on button "التالي" at bounding box center [95, 450] width 60 height 28
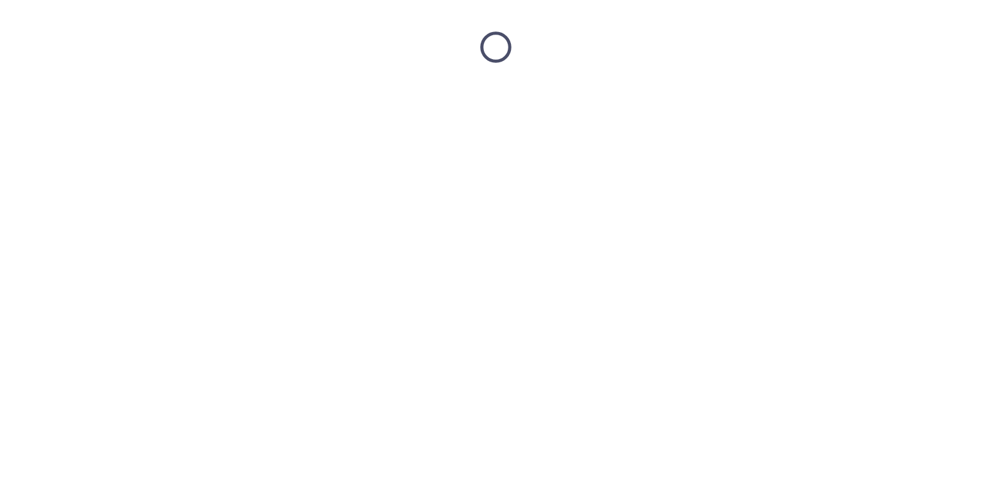
scroll to position [0, 0]
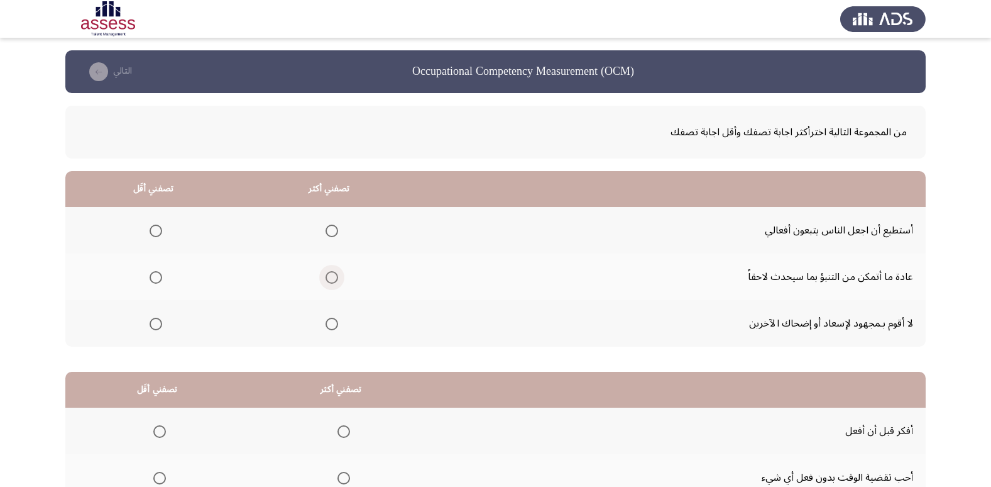
click at [333, 278] on span "Select an option" at bounding box center [332, 277] width 13 height 13
click at [333, 278] on input "Select an option" at bounding box center [332, 277] width 13 height 13
click at [158, 231] on span "Select an option" at bounding box center [156, 230] width 13 height 13
click at [158, 231] on input "Select an option" at bounding box center [156, 230] width 13 height 13
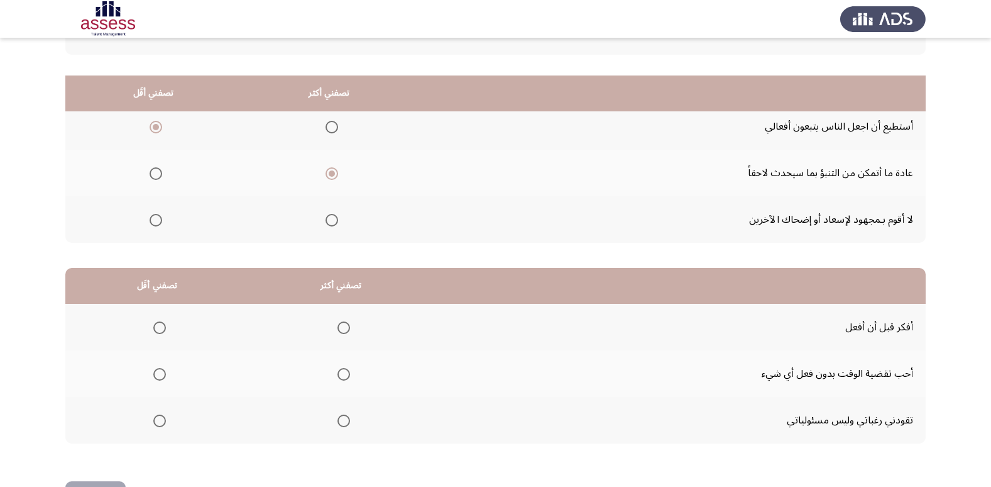
scroll to position [148, 0]
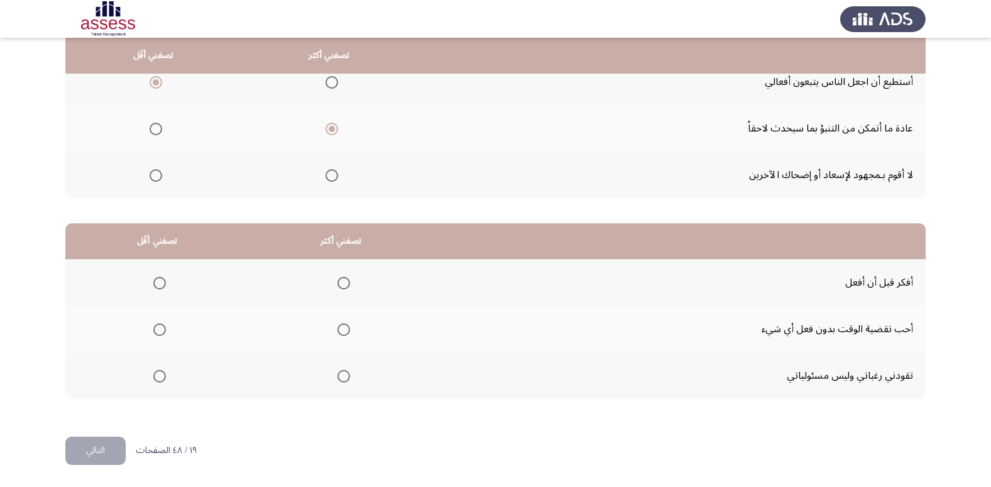
click at [338, 280] on span "Select an option" at bounding box center [344, 283] width 13 height 13
click at [338, 280] on input "Select an option" at bounding box center [344, 283] width 13 height 13
click at [155, 375] on span "Select an option" at bounding box center [159, 376] width 13 height 13
click at [155, 375] on input "Select an option" at bounding box center [159, 376] width 13 height 13
click at [98, 451] on button "التالي" at bounding box center [95, 450] width 60 height 28
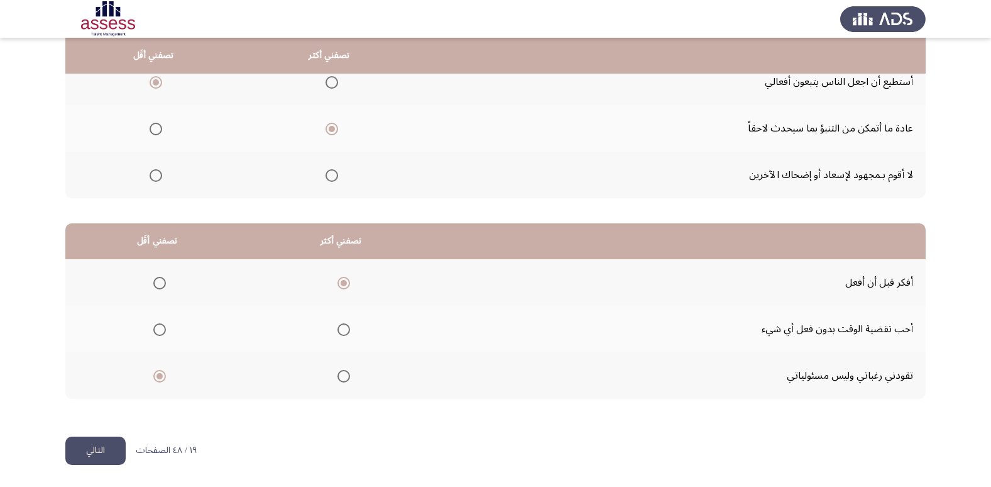
scroll to position [0, 0]
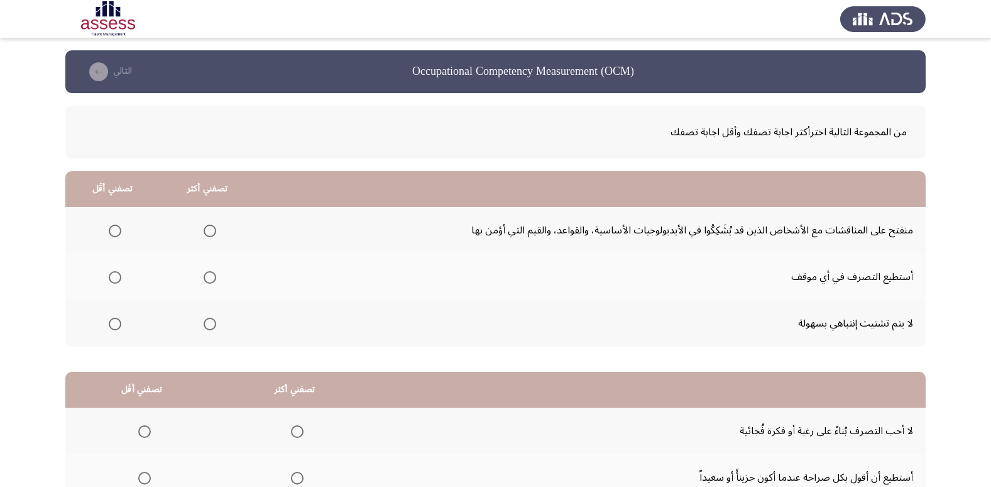
click at [118, 226] on span "Select an option" at bounding box center [115, 230] width 13 height 13
click at [118, 226] on input "Select an option" at bounding box center [115, 230] width 13 height 13
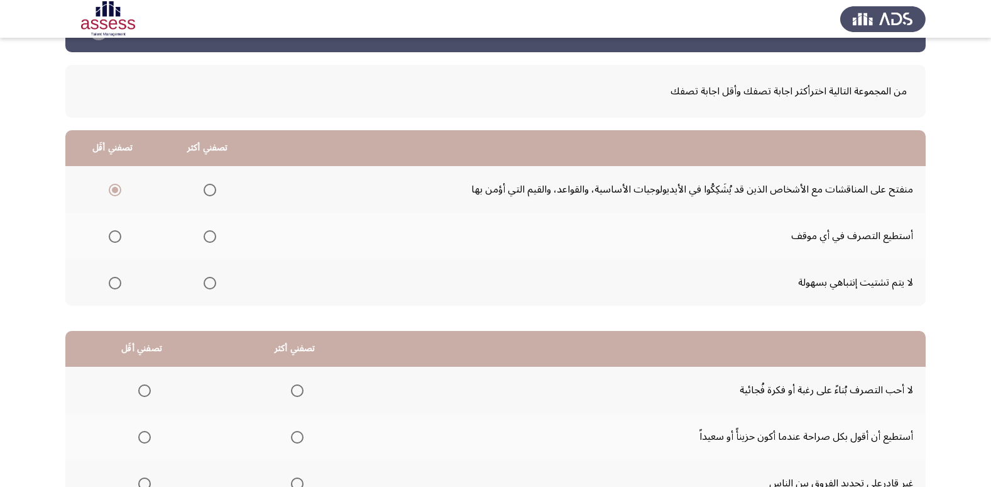
scroll to position [63, 0]
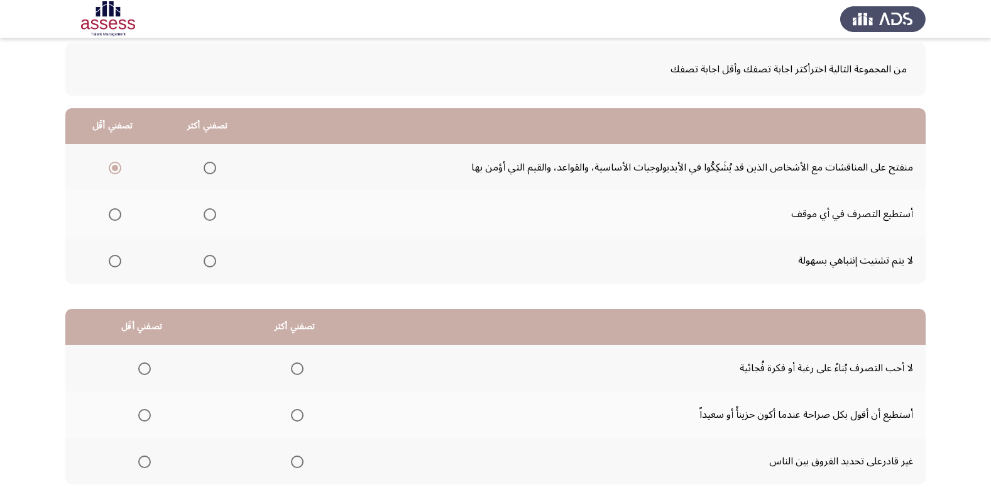
click at [210, 261] on span "Select an option" at bounding box center [210, 261] width 13 height 13
click at [210, 261] on input "Select an option" at bounding box center [210, 261] width 13 height 13
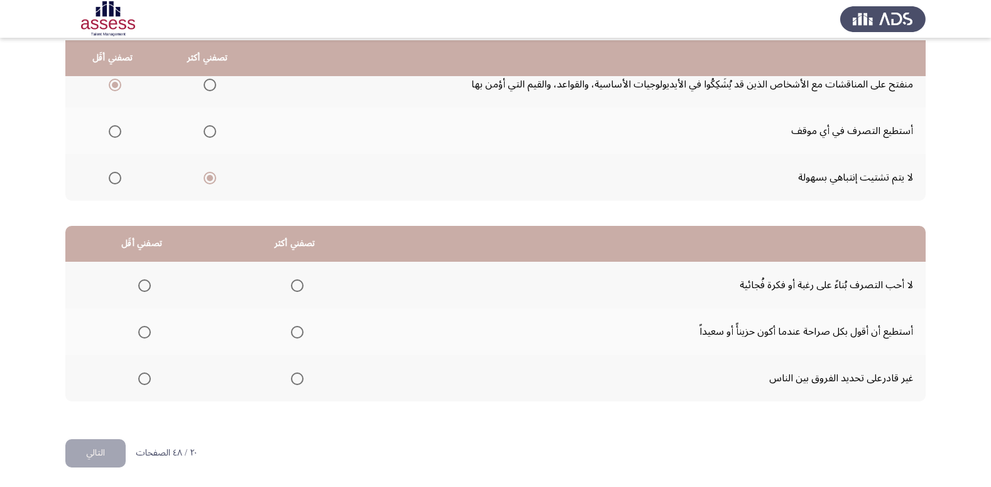
scroll to position [148, 0]
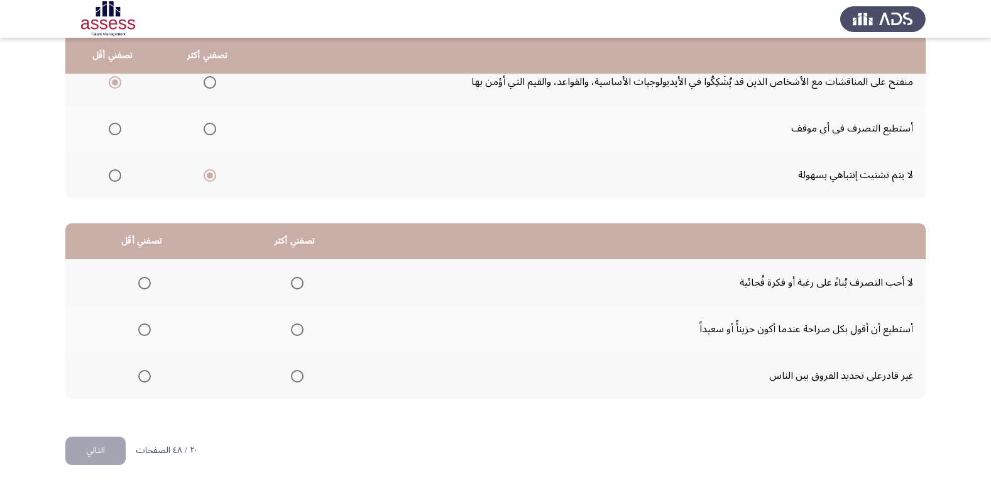
click at [294, 280] on span "Select an option" at bounding box center [297, 283] width 13 height 13
click at [294, 280] on input "Select an option" at bounding box center [297, 283] width 13 height 13
click at [140, 375] on span "Select an option" at bounding box center [144, 376] width 13 height 13
click at [140, 375] on input "Select an option" at bounding box center [144, 376] width 13 height 13
click at [96, 458] on button "التالي" at bounding box center [95, 450] width 60 height 28
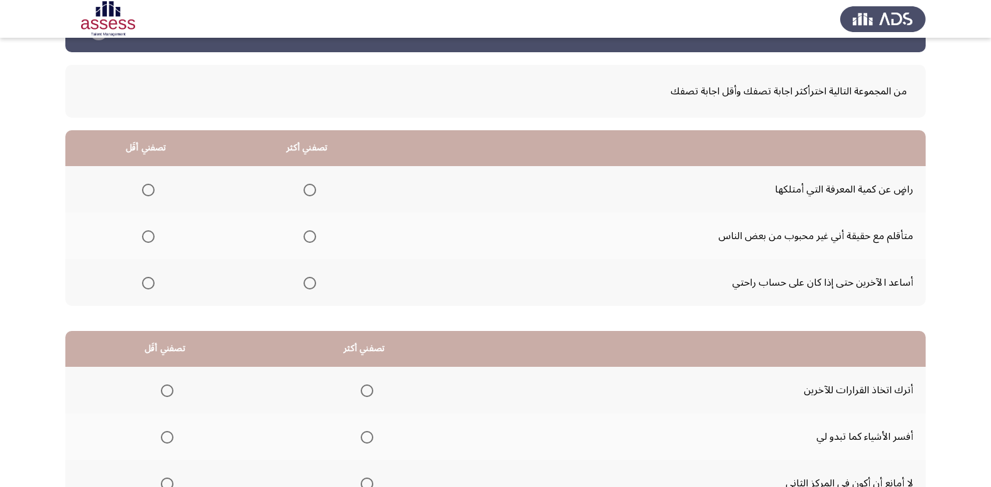
scroll to position [63, 0]
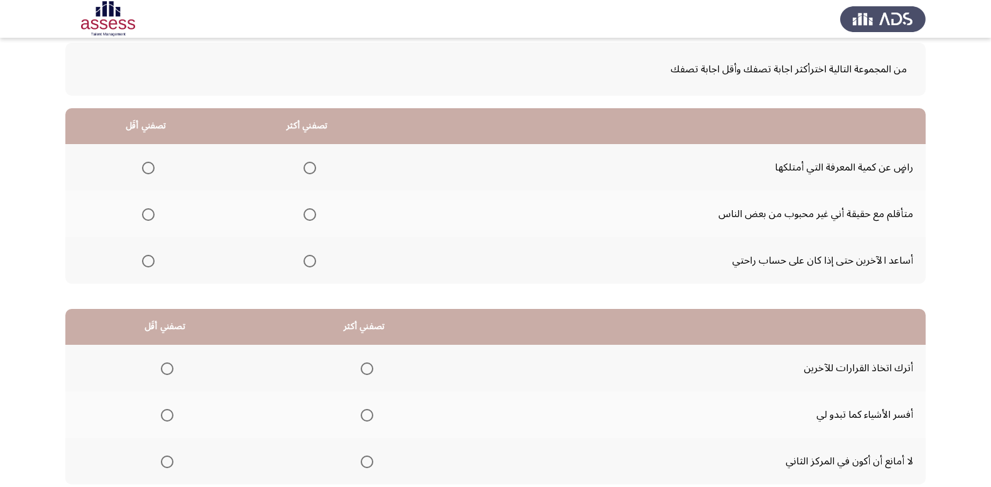
click at [309, 166] on span "Select an option" at bounding box center [310, 168] width 13 height 13
click at [309, 166] on input "Select an option" at bounding box center [310, 168] width 13 height 13
click at [137, 256] on label "Select an option" at bounding box center [146, 261] width 18 height 13
click at [142, 256] on input "Select an option" at bounding box center [148, 261] width 13 height 13
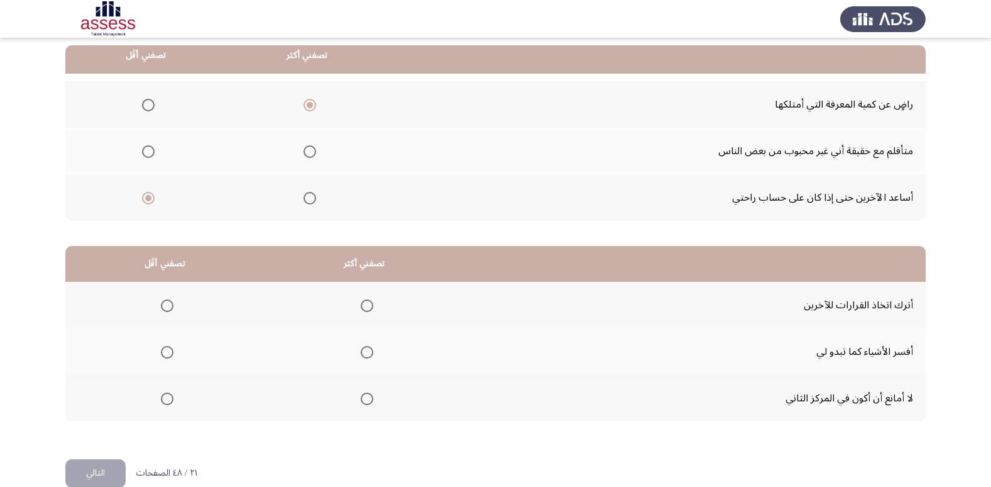
click at [371, 404] on span "Select an option" at bounding box center [367, 398] width 13 height 13
click at [371, 404] on input "Select an option" at bounding box center [367, 398] width 13 height 13
click at [172, 302] on span "Select an option" at bounding box center [167, 305] width 13 height 13
click at [172, 302] on input "Select an option" at bounding box center [167, 305] width 13 height 13
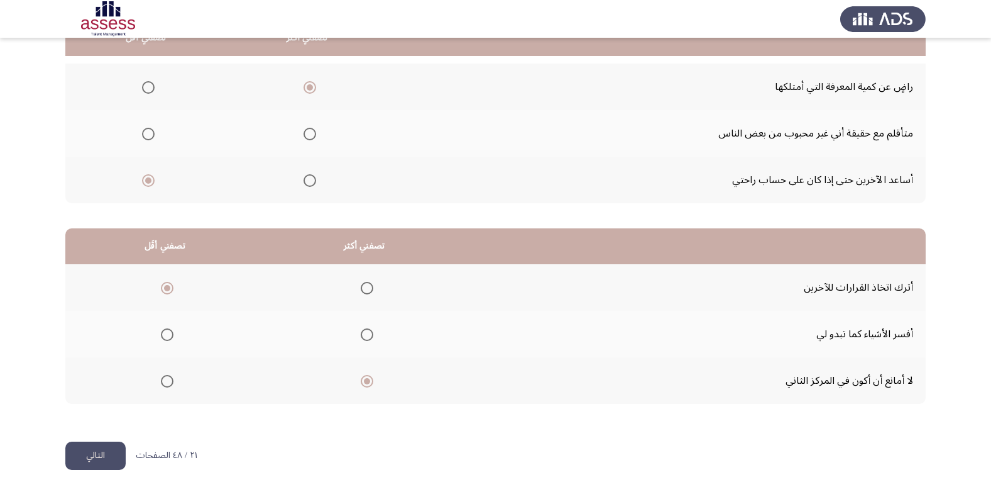
scroll to position [148, 0]
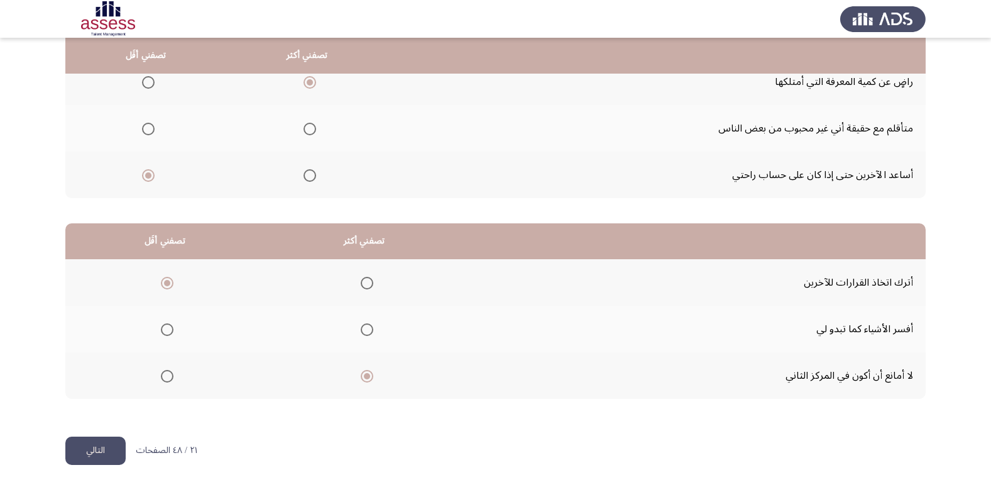
click at [92, 448] on button "التالي" at bounding box center [95, 450] width 60 height 28
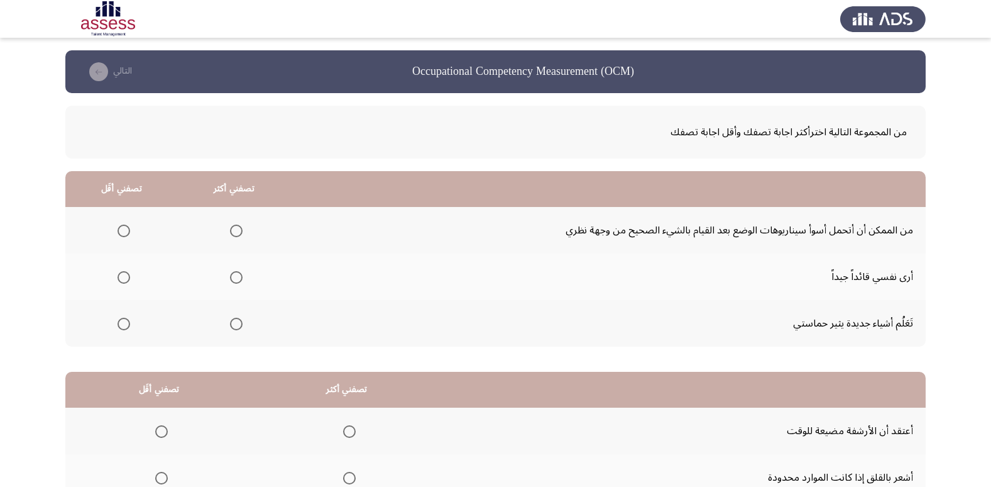
click at [232, 279] on span "Select an option" at bounding box center [236, 277] width 13 height 13
click at [232, 279] on input "Select an option" at bounding box center [236, 277] width 13 height 13
click at [129, 232] on span "Select an option" at bounding box center [124, 230] width 13 height 13
click at [129, 232] on input "Select an option" at bounding box center [124, 230] width 13 height 13
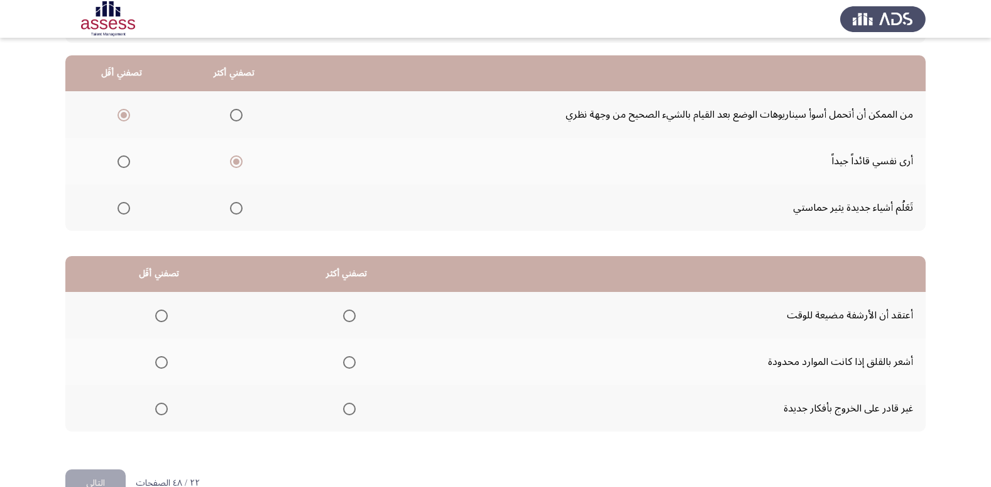
scroll to position [126, 0]
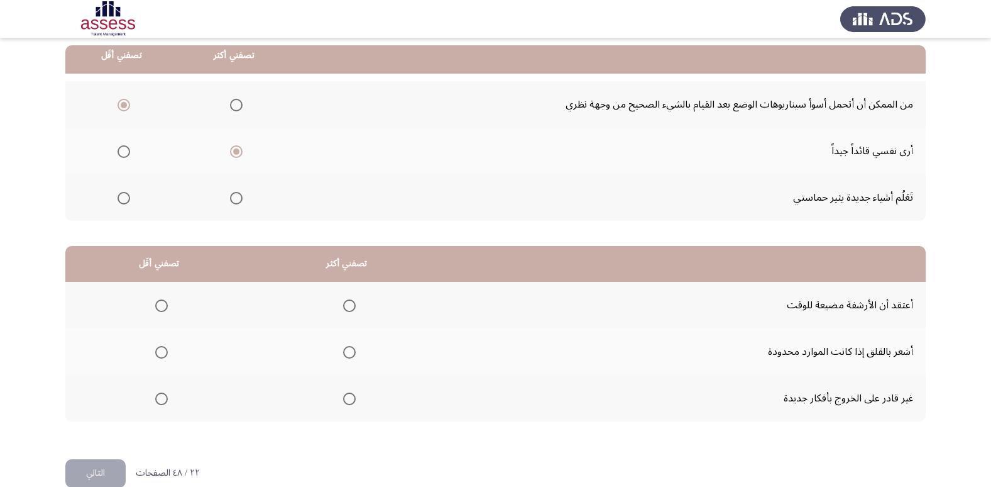
click at [347, 354] on span "Select an option" at bounding box center [349, 352] width 13 height 13
click at [347, 354] on input "Select an option" at bounding box center [349, 352] width 13 height 13
click at [146, 394] on th at bounding box center [158, 398] width 187 height 47
click at [160, 397] on span "Select an option" at bounding box center [161, 398] width 13 height 13
click at [160, 397] on input "Select an option" at bounding box center [161, 398] width 13 height 13
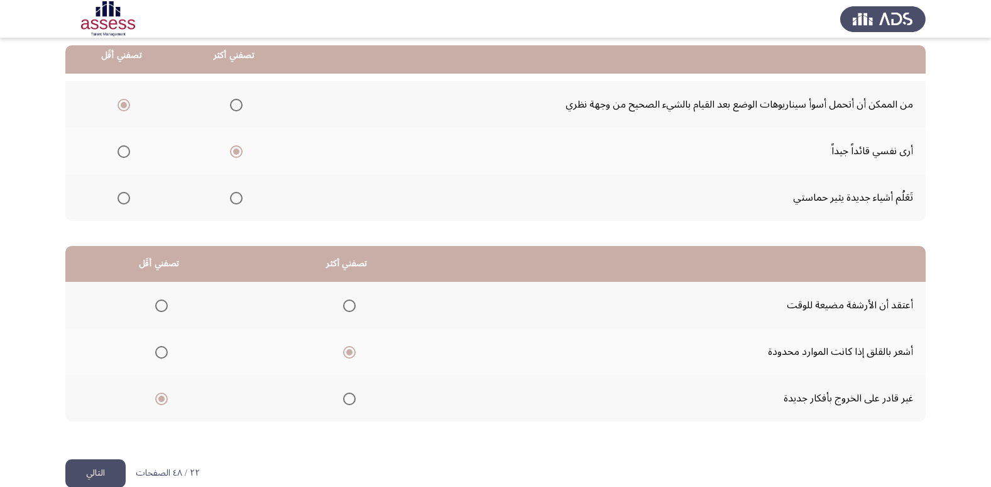
click at [96, 477] on button "التالي" at bounding box center [95, 473] width 60 height 28
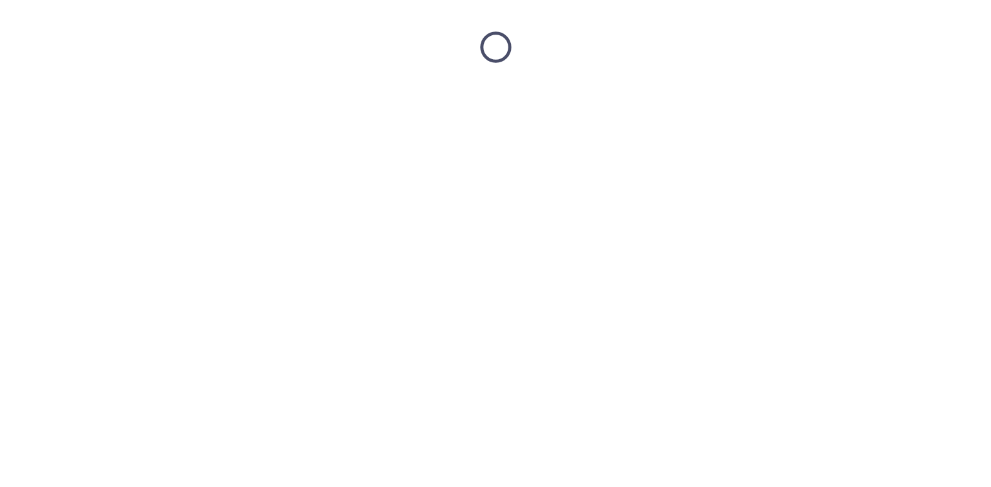
scroll to position [0, 0]
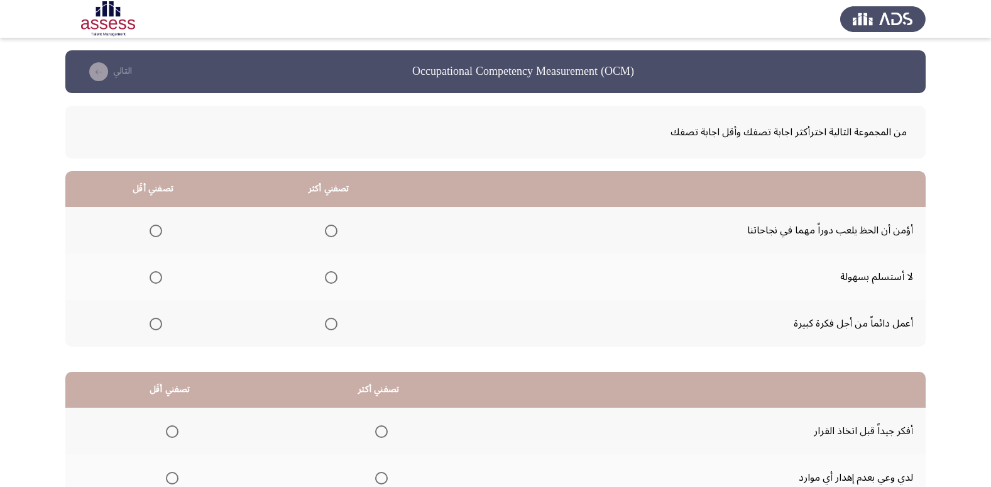
click at [328, 278] on span "Select an option" at bounding box center [331, 277] width 13 height 13
click at [328, 278] on input "Select an option" at bounding box center [331, 277] width 13 height 13
click at [147, 228] on label "Select an option" at bounding box center [154, 230] width 18 height 13
click at [150, 228] on input "Select an option" at bounding box center [156, 230] width 13 height 13
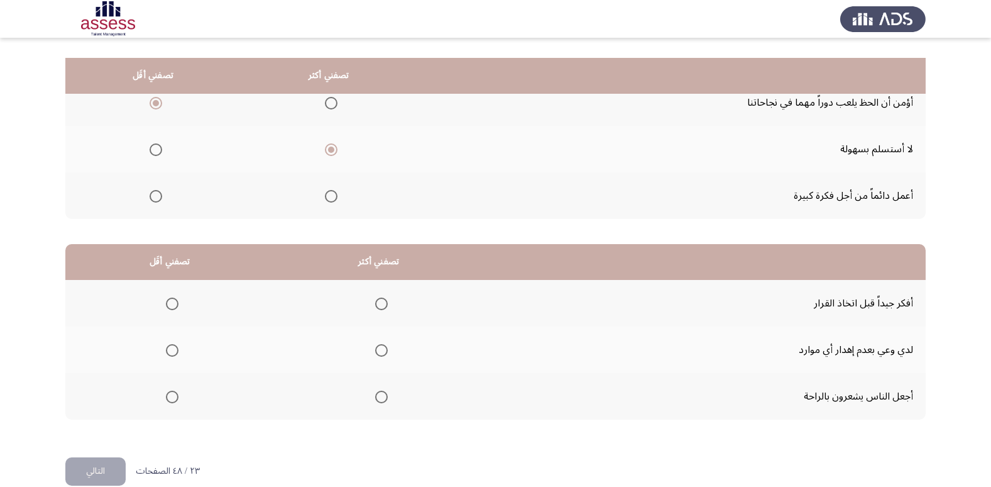
scroll to position [148, 0]
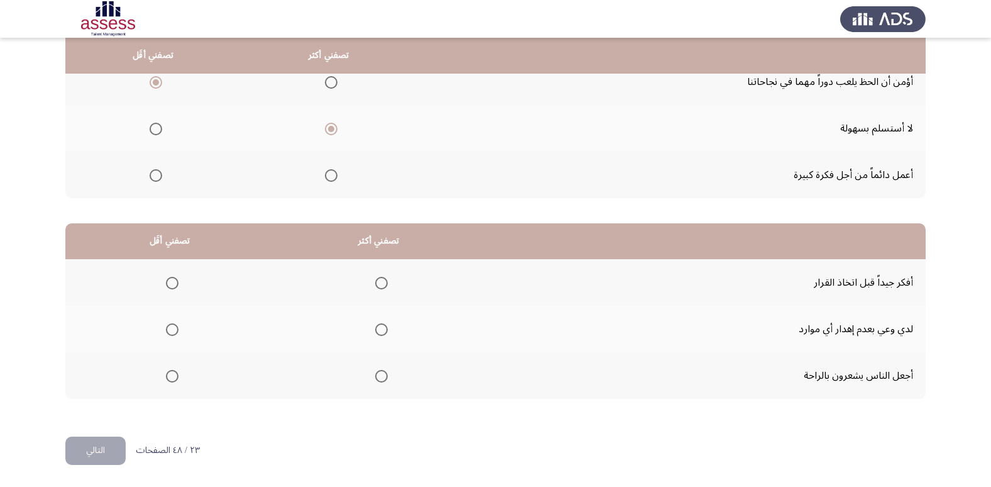
click at [169, 377] on span "Select an option" at bounding box center [172, 376] width 13 height 13
click at [169, 377] on input "Select an option" at bounding box center [172, 376] width 13 height 13
click at [386, 276] on th at bounding box center [378, 282] width 209 height 47
click at [382, 280] on span "Select an option" at bounding box center [381, 283] width 13 height 13
click at [382, 280] on input "Select an option" at bounding box center [381, 283] width 13 height 13
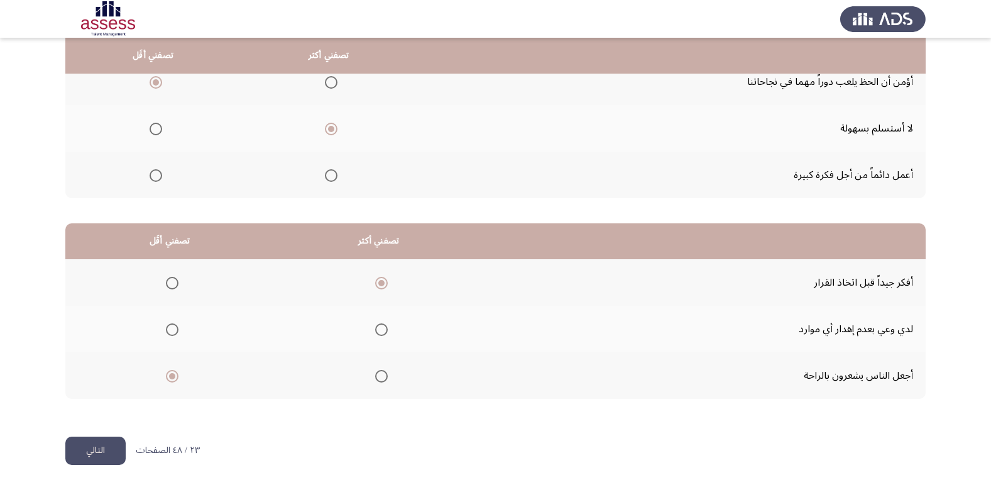
click at [108, 455] on button "التالي" at bounding box center [95, 450] width 60 height 28
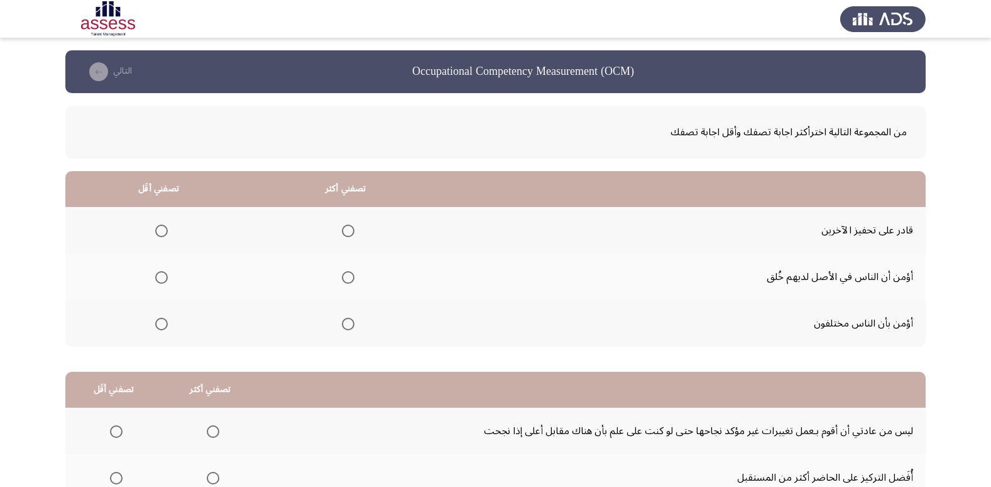
click at [352, 229] on span "Select an option" at bounding box center [348, 230] width 13 height 13
click at [352, 229] on input "Select an option" at bounding box center [348, 230] width 13 height 13
click at [164, 282] on span "Select an option" at bounding box center [161, 277] width 13 height 13
click at [164, 282] on input "Select an option" at bounding box center [161, 277] width 13 height 13
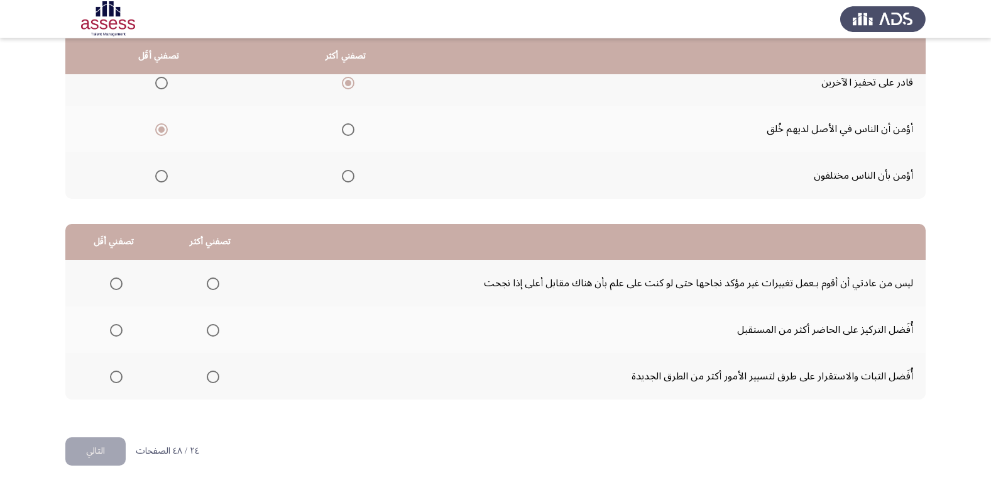
scroll to position [148, 0]
click at [212, 280] on span "Select an option" at bounding box center [213, 283] width 13 height 13
click at [212, 280] on input "Select an option" at bounding box center [213, 283] width 13 height 13
click at [207, 377] on span "Select an option" at bounding box center [213, 376] width 13 height 13
click at [207, 377] on input "Select an option" at bounding box center [213, 376] width 13 height 13
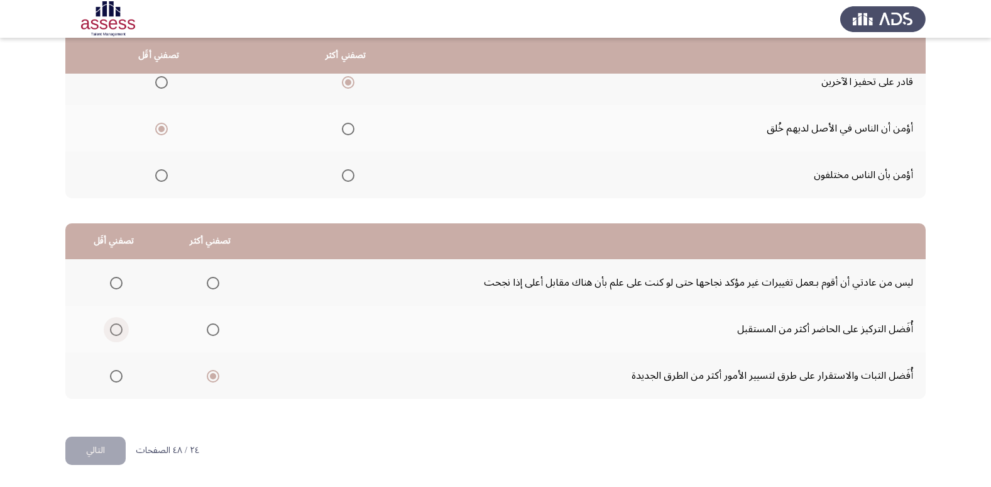
click at [110, 331] on span "Select an option" at bounding box center [116, 329] width 13 height 13
click at [110, 331] on input "Select an option" at bounding box center [116, 329] width 13 height 13
click at [208, 279] on span "Select an option" at bounding box center [213, 283] width 13 height 13
click at [208, 279] on input "Select an option" at bounding box center [213, 283] width 13 height 13
click at [214, 375] on span "Select an option" at bounding box center [213, 376] width 13 height 13
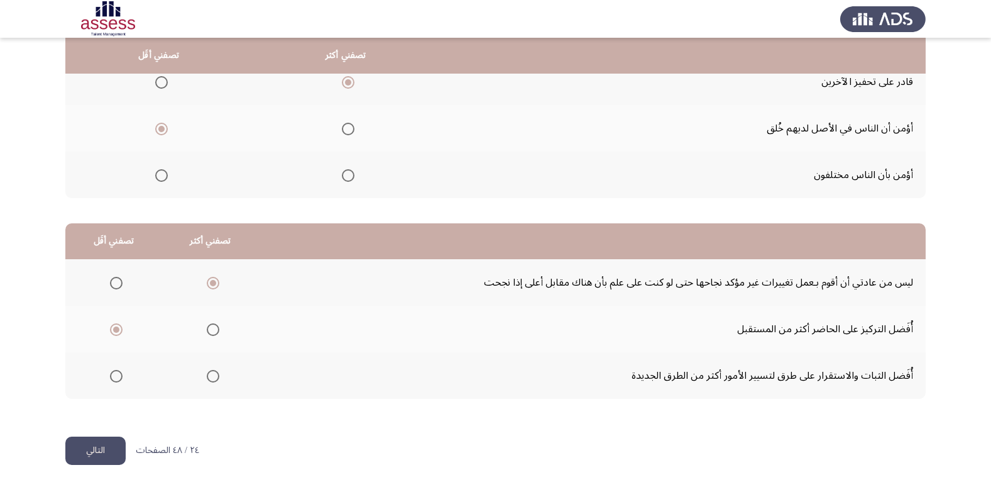
click at [214, 375] on input "Select an option" at bounding box center [213, 376] width 13 height 13
click at [89, 453] on button "التالي" at bounding box center [95, 450] width 60 height 28
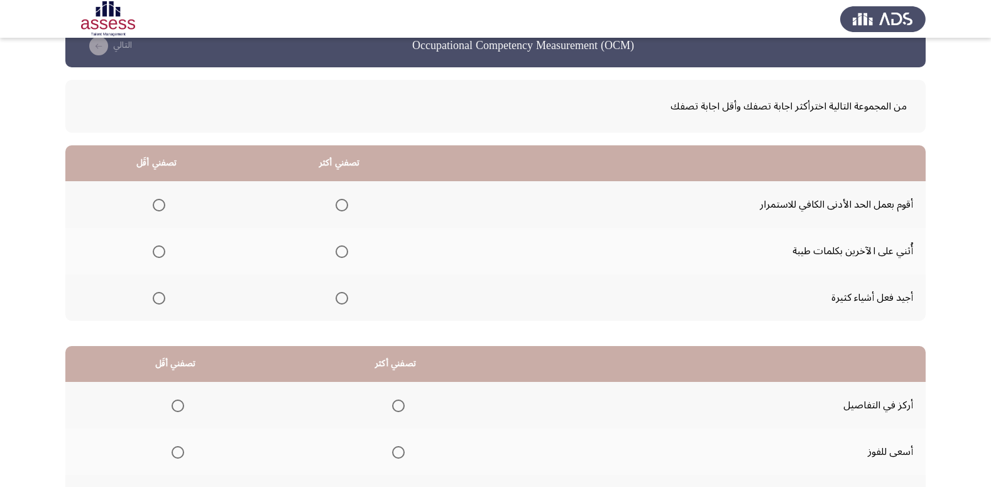
scroll to position [23, 0]
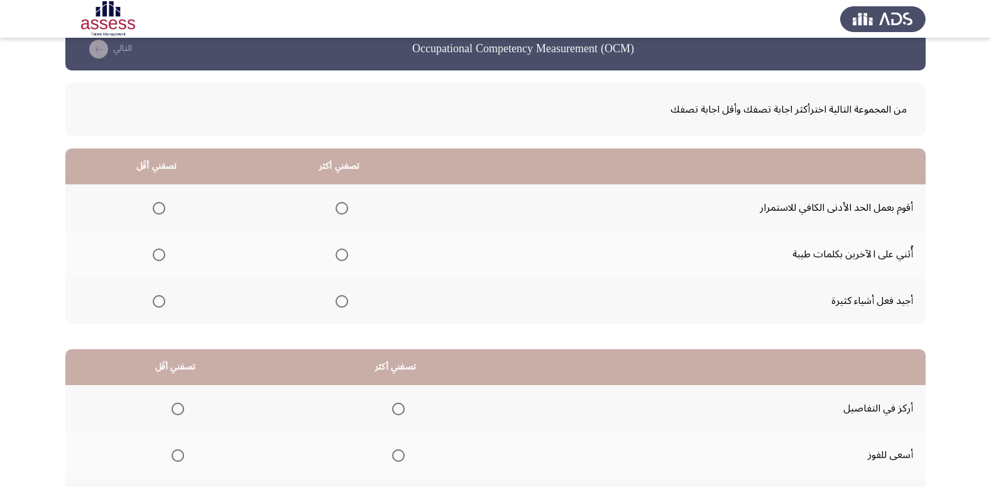
click at [162, 302] on span "Select an option" at bounding box center [159, 301] width 13 height 13
click at [162, 302] on input "Select an option" at bounding box center [159, 301] width 13 height 13
click at [336, 202] on span "Select an option" at bounding box center [342, 208] width 13 height 13
click at [336, 202] on input "Select an option" at bounding box center [342, 208] width 13 height 13
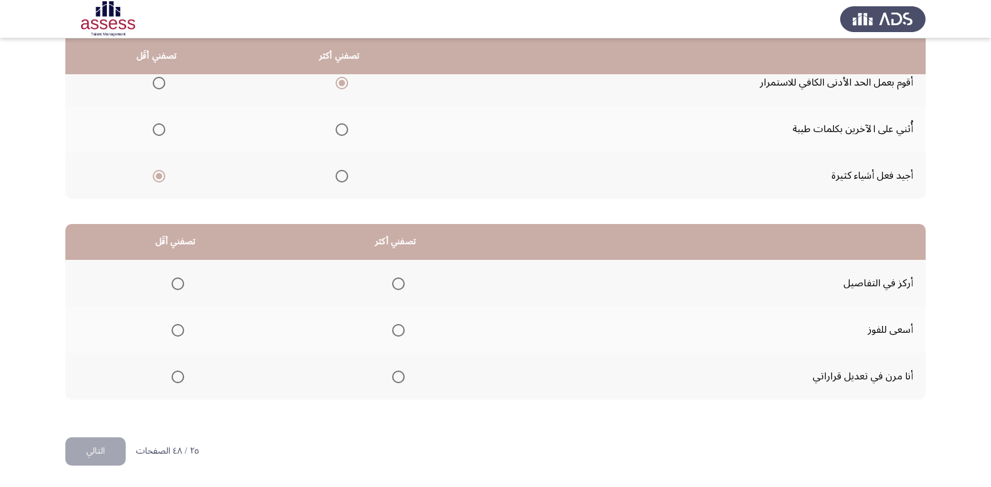
scroll to position [148, 0]
click at [400, 380] on span "Select an option" at bounding box center [398, 376] width 13 height 13
click at [400, 380] on input "Select an option" at bounding box center [398, 376] width 13 height 13
click at [181, 326] on span "Select an option" at bounding box center [178, 329] width 13 height 13
click at [181, 326] on input "Select an option" at bounding box center [178, 329] width 13 height 13
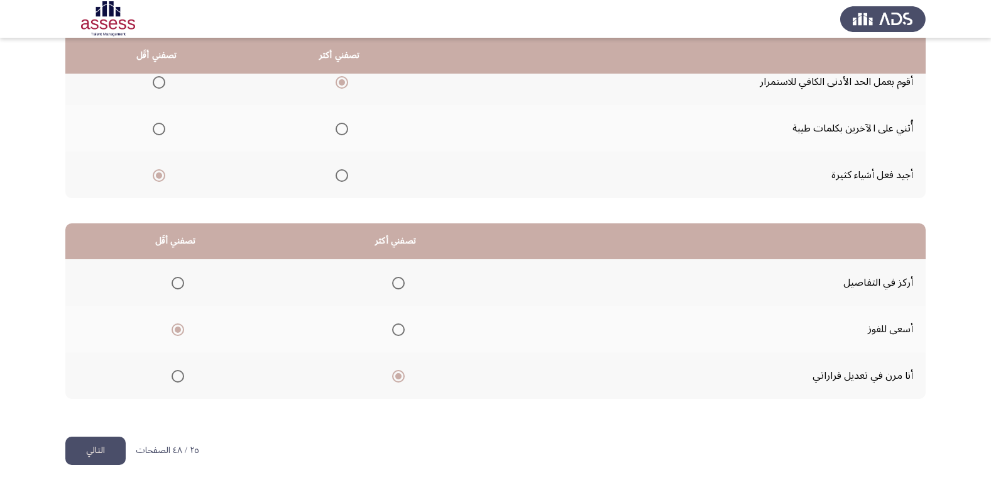
click at [87, 448] on button "التالي" at bounding box center [95, 450] width 60 height 28
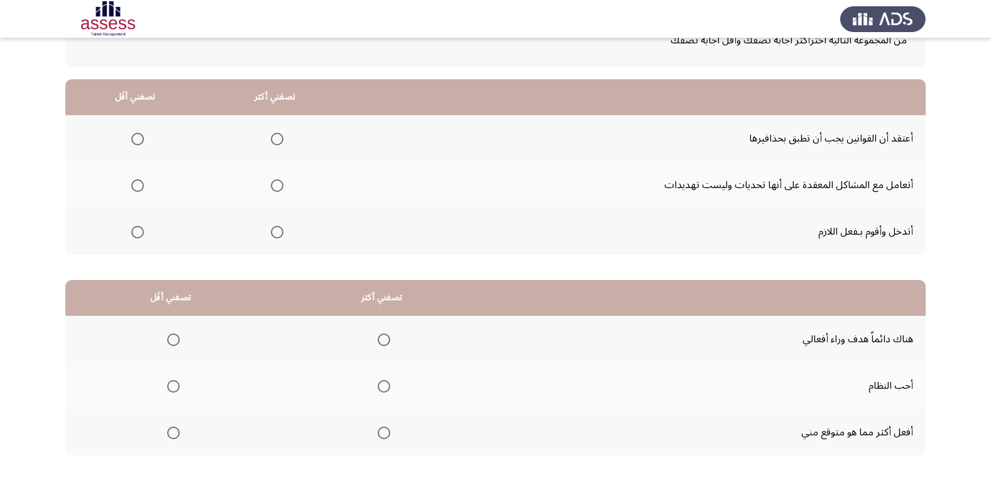
scroll to position [23, 0]
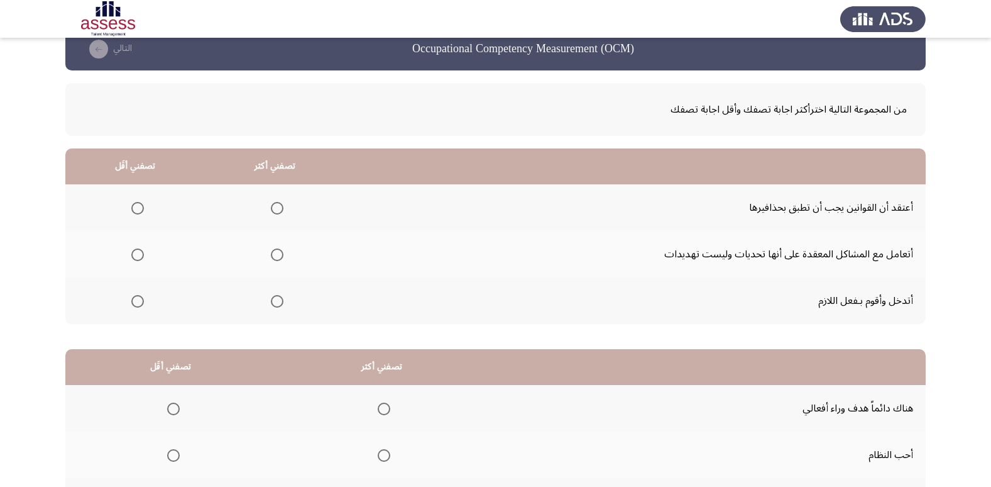
click at [277, 302] on span "Select an option" at bounding box center [277, 301] width 13 height 13
click at [277, 302] on input "Select an option" at bounding box center [277, 301] width 13 height 13
click at [140, 207] on span "Select an option" at bounding box center [137, 208] width 13 height 13
click at [140, 207] on input "Select an option" at bounding box center [137, 208] width 13 height 13
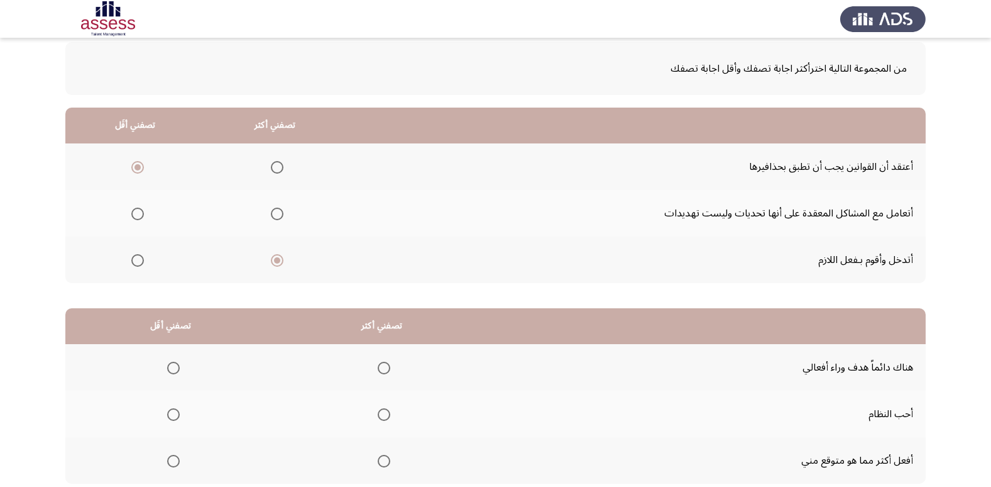
scroll to position [85, 0]
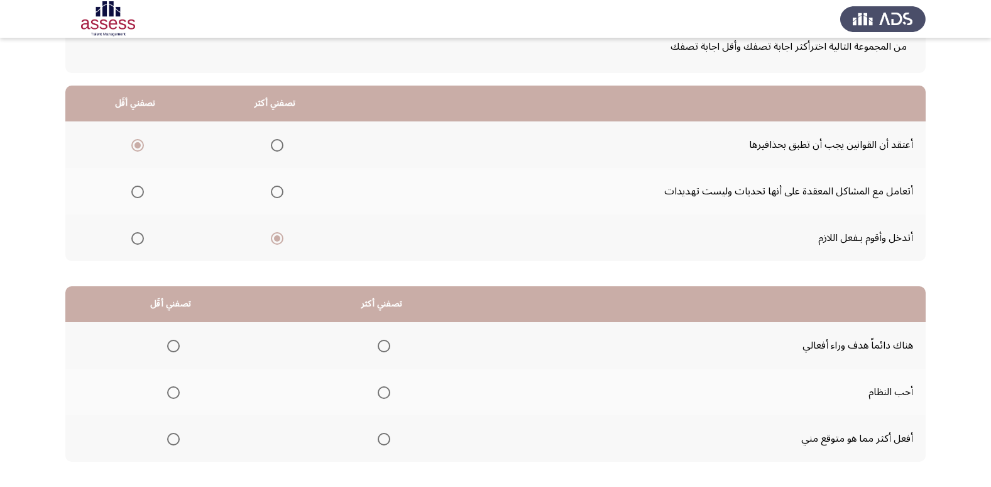
click at [274, 194] on span "Select an option" at bounding box center [277, 191] width 13 height 13
click at [274, 194] on input "Select an option" at bounding box center [277, 191] width 13 height 13
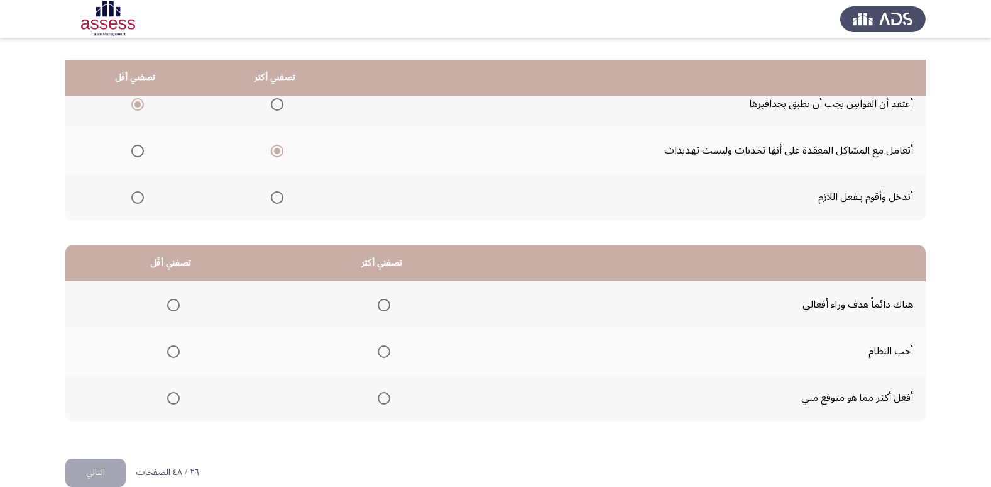
scroll to position [148, 0]
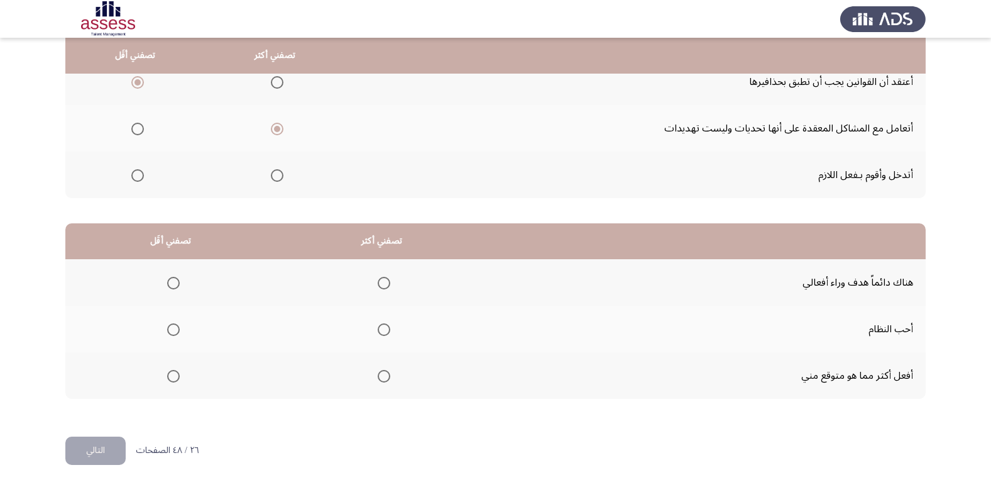
click at [380, 333] on span "Select an option" at bounding box center [384, 329] width 13 height 13
click at [380, 333] on input "Select an option" at bounding box center [384, 329] width 13 height 13
click at [172, 380] on span "Select an option" at bounding box center [173, 376] width 13 height 13
click at [172, 380] on input "Select an option" at bounding box center [173, 376] width 13 height 13
click at [79, 456] on button "التالي" at bounding box center [95, 450] width 60 height 28
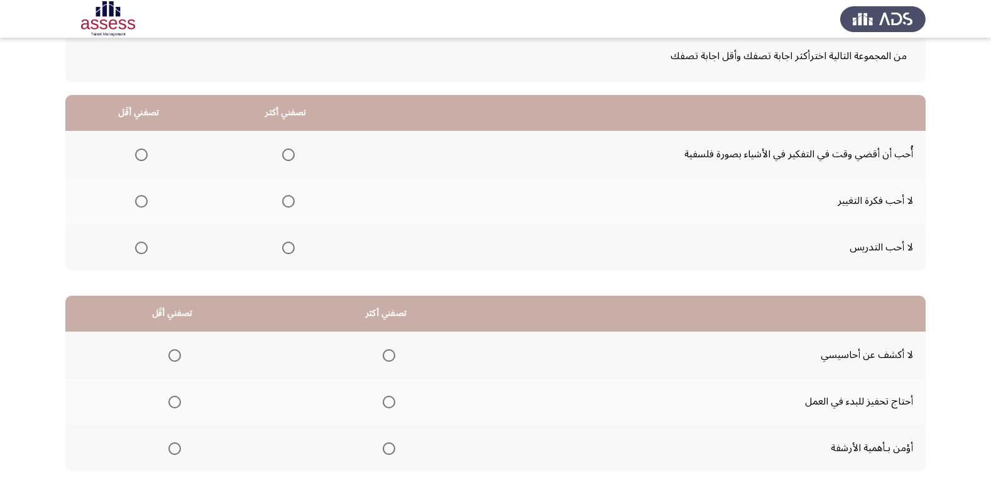
scroll to position [0, 0]
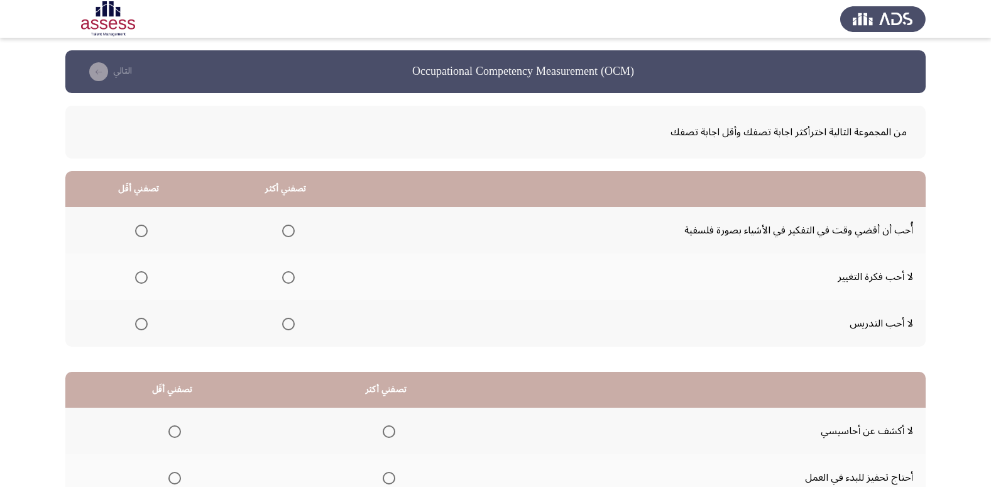
click at [137, 323] on span "Select an option" at bounding box center [141, 323] width 13 height 13
click at [137, 323] on input "Select an option" at bounding box center [141, 323] width 13 height 13
click at [291, 229] on span "Select an option" at bounding box center [288, 230] width 13 height 13
click at [291, 229] on input "Select an option" at bounding box center [288, 230] width 13 height 13
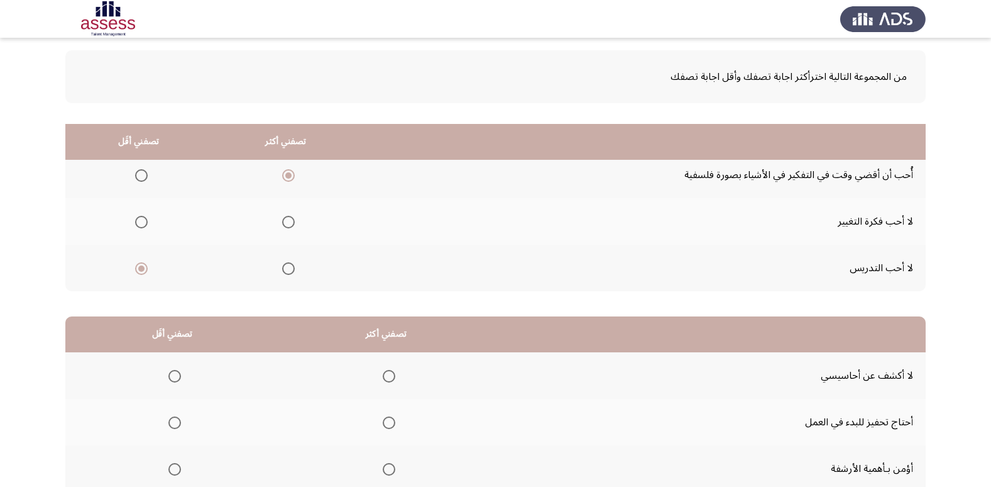
scroll to position [148, 0]
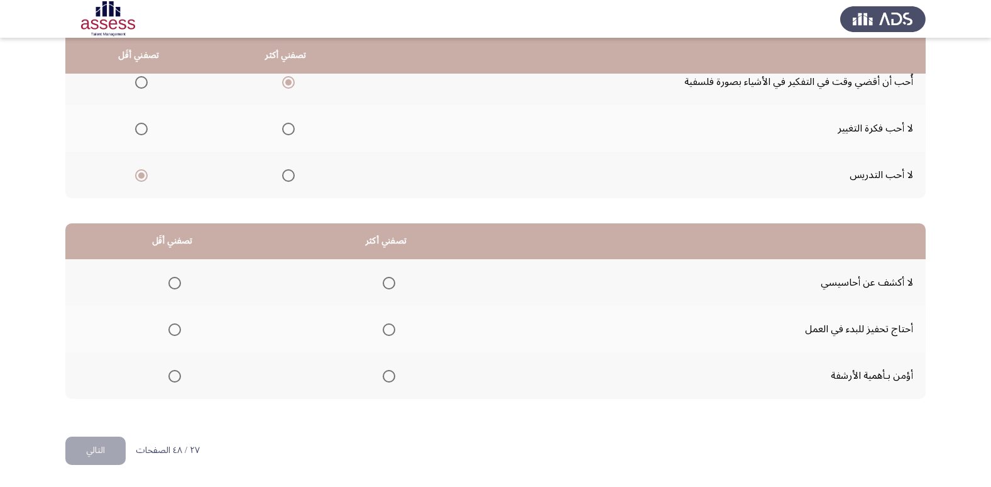
click at [387, 328] on span "Select an option" at bounding box center [389, 329] width 13 height 13
click at [387, 328] on input "Select an option" at bounding box center [389, 329] width 13 height 13
click at [177, 375] on span "Select an option" at bounding box center [174, 376] width 13 height 13
click at [177, 375] on input "Select an option" at bounding box center [174, 376] width 13 height 13
click at [180, 297] on th at bounding box center [172, 282] width 214 height 47
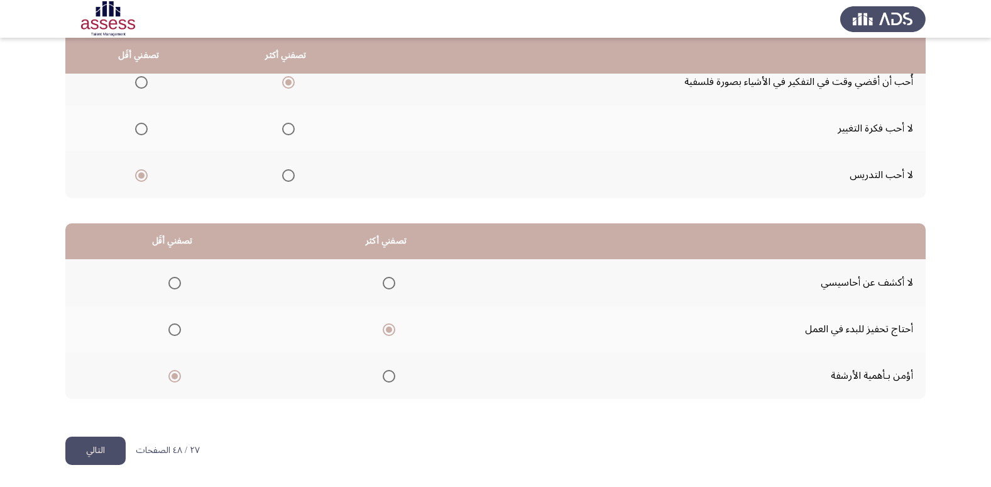
click at [177, 281] on span "Select an option" at bounding box center [174, 283] width 13 height 13
click at [177, 281] on input "Select an option" at bounding box center [174, 283] width 13 height 13
click at [102, 440] on button "التالي" at bounding box center [95, 450] width 60 height 28
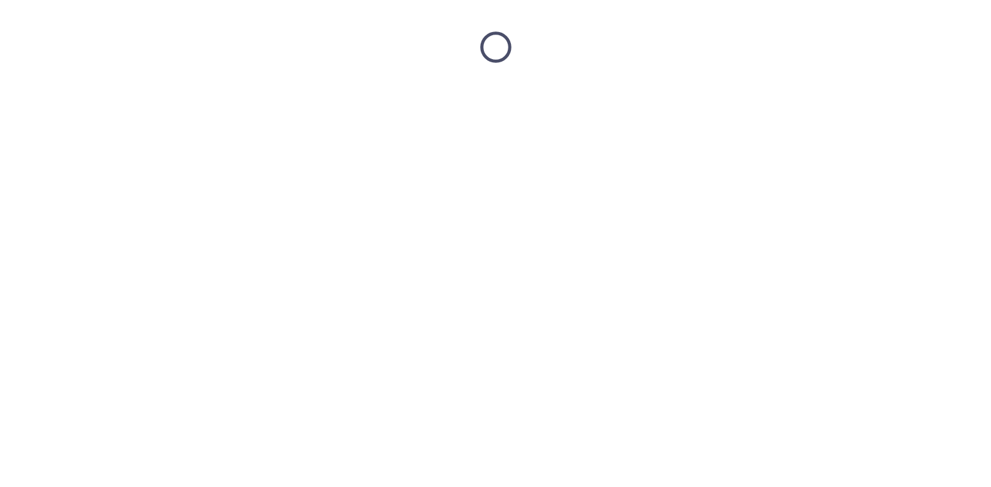
scroll to position [0, 0]
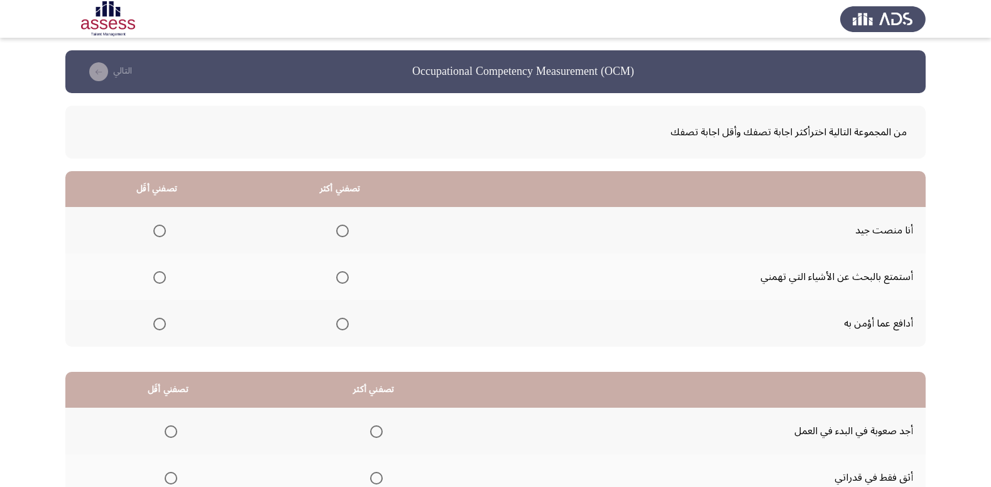
click at [343, 334] on th at bounding box center [340, 323] width 184 height 47
click at [341, 318] on span "Select an option" at bounding box center [342, 323] width 13 height 13
click at [341, 318] on input "Select an option" at bounding box center [342, 323] width 13 height 13
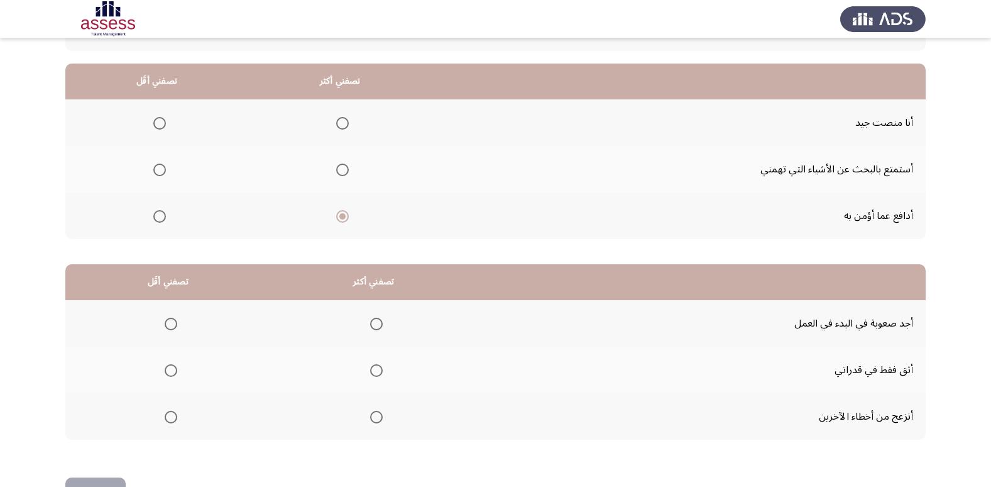
scroll to position [85, 0]
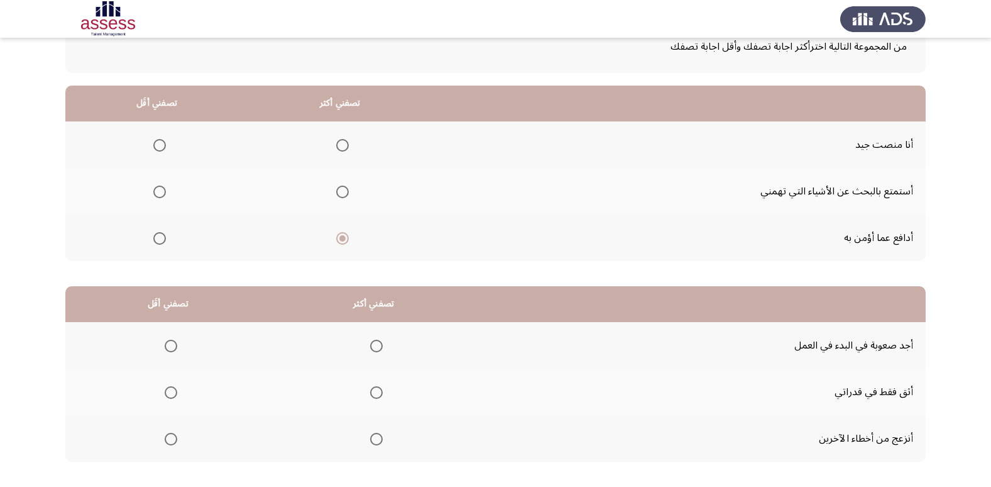
click at [158, 202] on th at bounding box center [156, 191] width 183 height 47
click at [159, 190] on span "Select an option" at bounding box center [159, 191] width 13 height 13
click at [159, 190] on input "Select an option" at bounding box center [159, 191] width 13 height 13
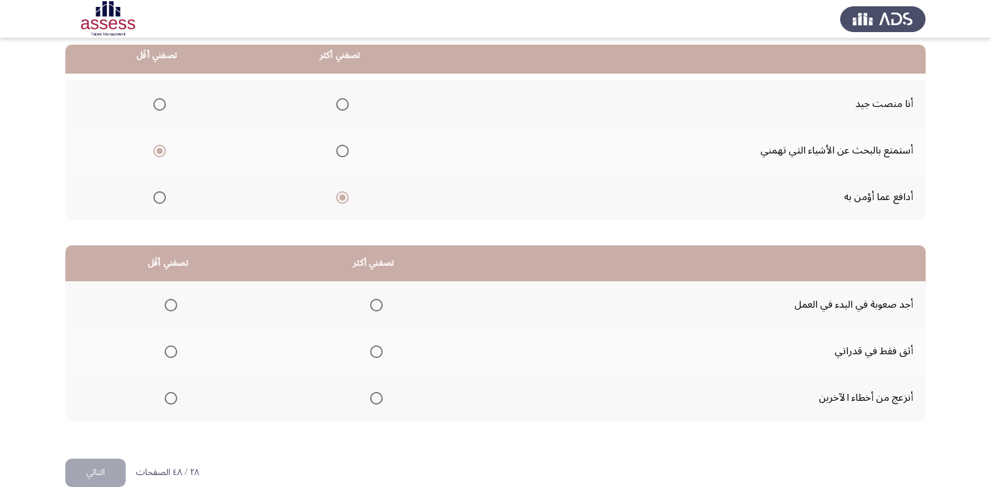
scroll to position [148, 0]
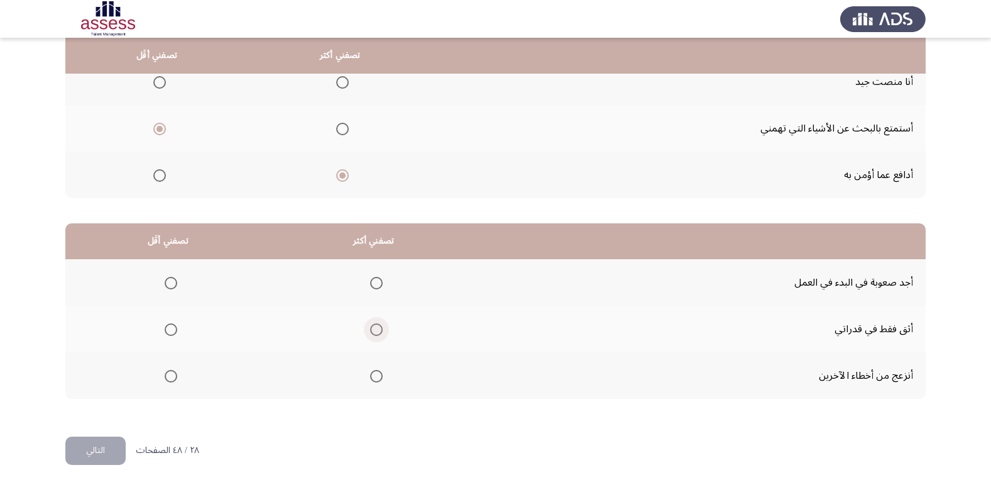
click at [378, 328] on span "Select an option" at bounding box center [376, 329] width 13 height 13
click at [378, 328] on input "Select an option" at bounding box center [376, 329] width 13 height 13
click at [379, 282] on span "Select an option" at bounding box center [376, 283] width 13 height 13
click at [379, 282] on input "Select an option" at bounding box center [376, 283] width 13 height 13
click at [170, 329] on span "Select an option" at bounding box center [170, 329] width 0 height 0
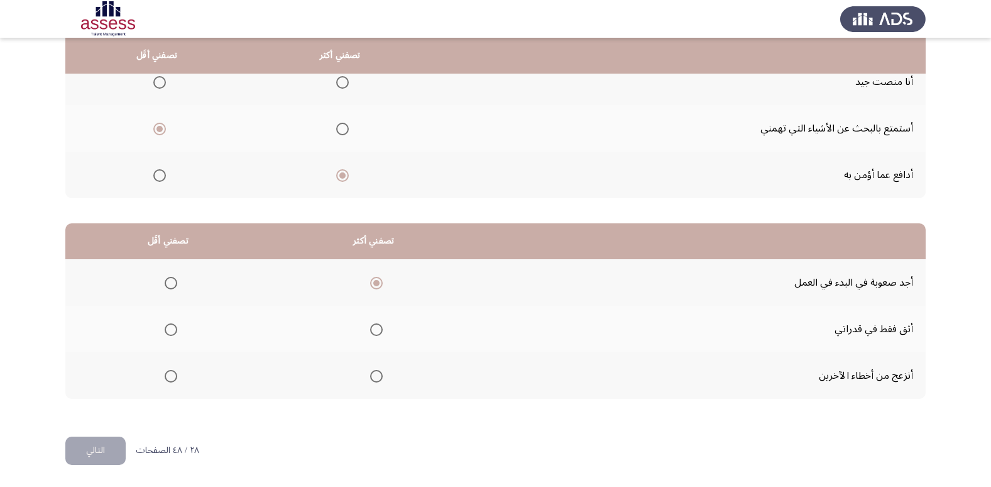
click at [170, 329] on input "Select an option" at bounding box center [171, 329] width 13 height 13
click at [104, 447] on button "التالي" at bounding box center [95, 450] width 60 height 28
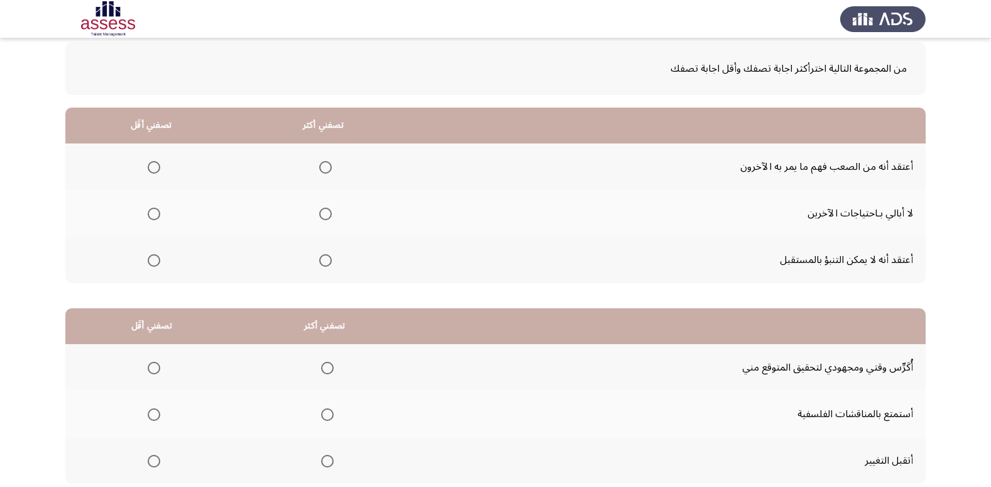
scroll to position [85, 0]
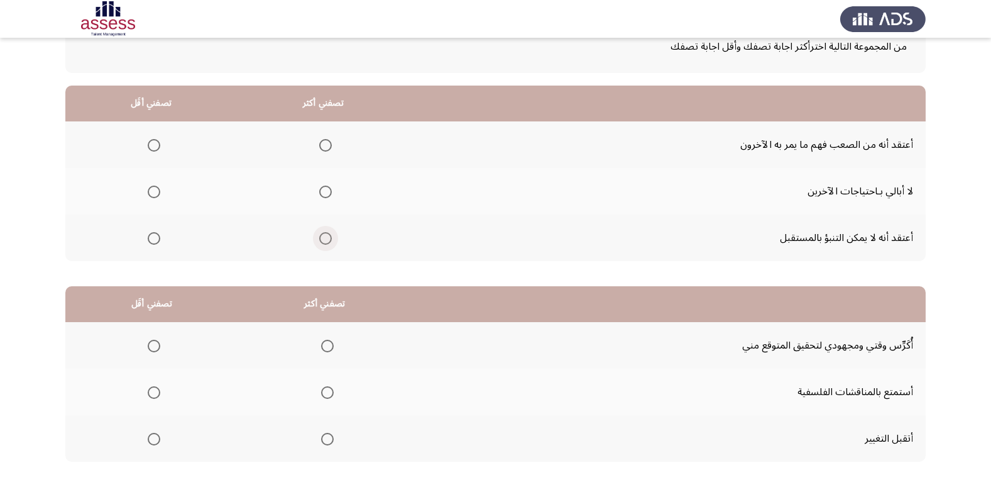
click at [321, 236] on span "Select an option" at bounding box center [325, 238] width 13 height 13
click at [321, 236] on input "Select an option" at bounding box center [325, 238] width 13 height 13
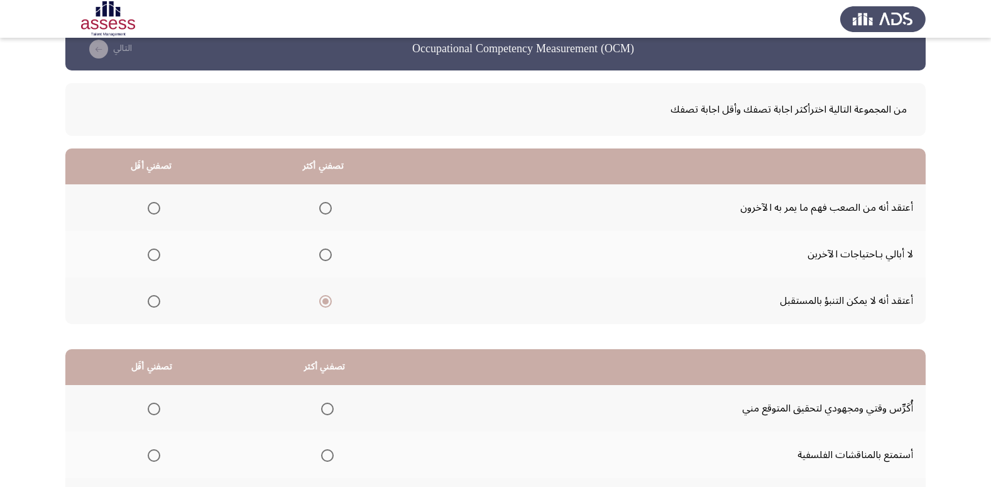
click at [149, 253] on span "Select an option" at bounding box center [154, 254] width 13 height 13
click at [149, 253] on input "Select an option" at bounding box center [154, 254] width 13 height 13
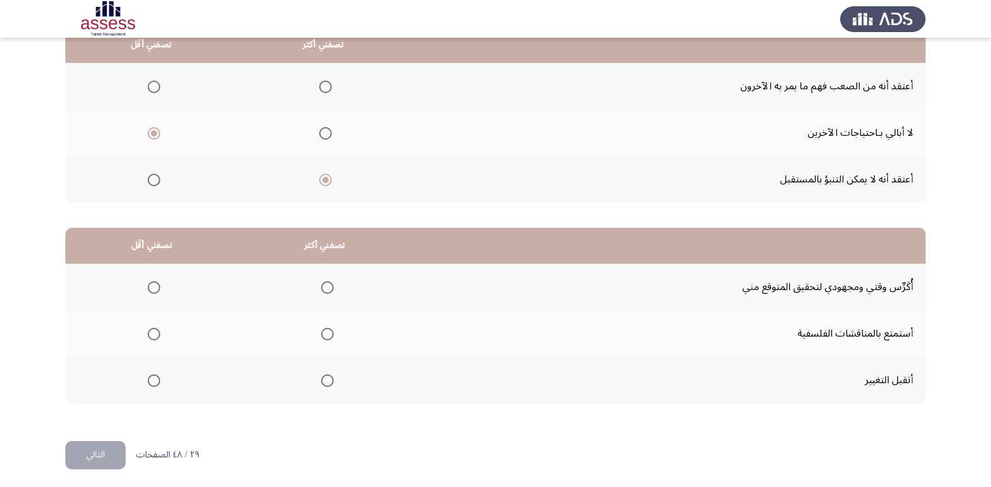
scroll to position [148, 0]
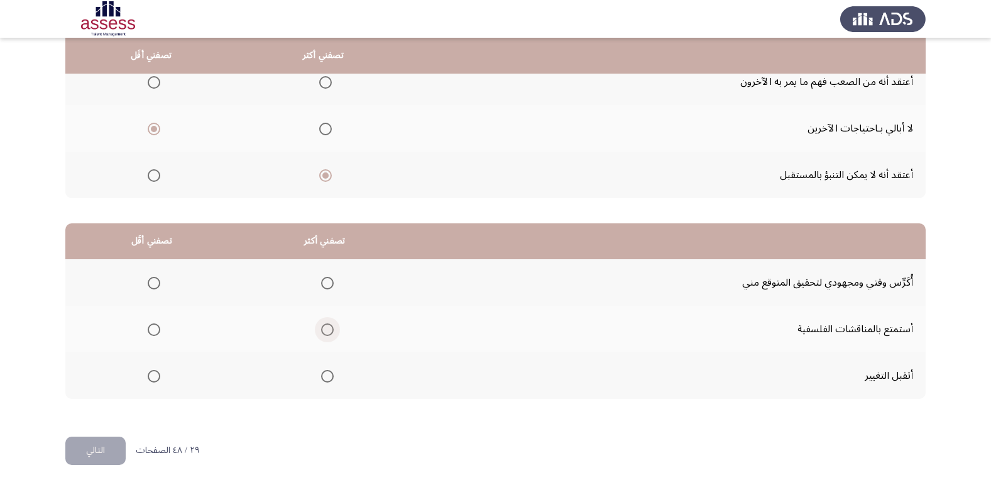
click at [325, 333] on span "Select an option" at bounding box center [327, 329] width 13 height 13
click at [325, 333] on input "Select an option" at bounding box center [327, 329] width 13 height 13
click at [154, 288] on span "Select an option" at bounding box center [154, 283] width 13 height 13
click at [154, 288] on input "Select an option" at bounding box center [154, 283] width 13 height 13
click at [111, 456] on button "التالي" at bounding box center [95, 450] width 60 height 28
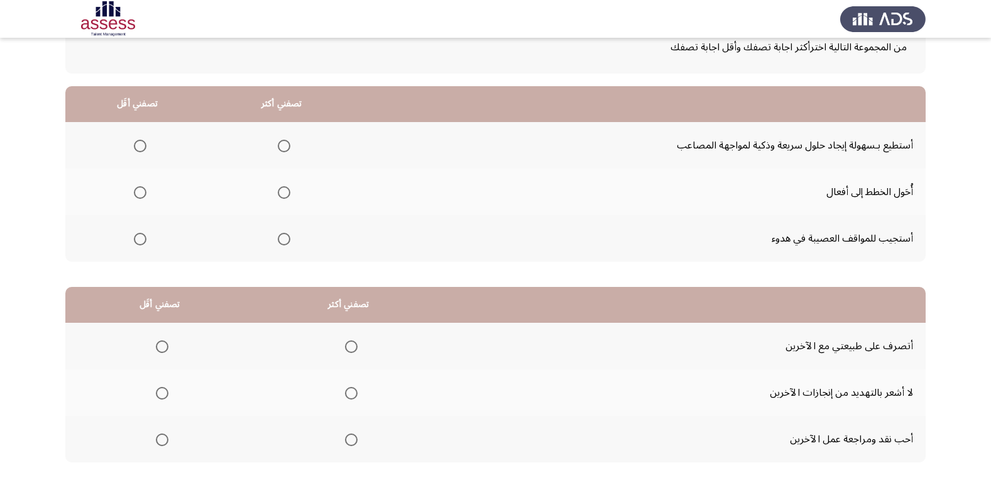
scroll to position [63, 0]
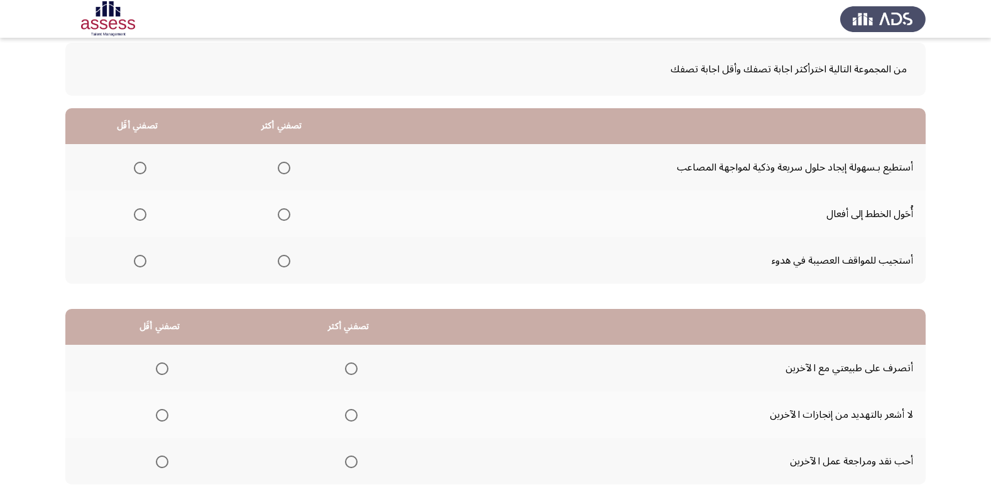
click at [145, 266] on th at bounding box center [137, 260] width 144 height 47
click at [144, 261] on span "Select an option" at bounding box center [140, 261] width 13 height 13
click at [144, 261] on input "Select an option" at bounding box center [140, 261] width 13 height 13
click at [285, 217] on span "Select an option" at bounding box center [284, 214] width 13 height 13
click at [285, 217] on input "Select an option" at bounding box center [284, 214] width 13 height 13
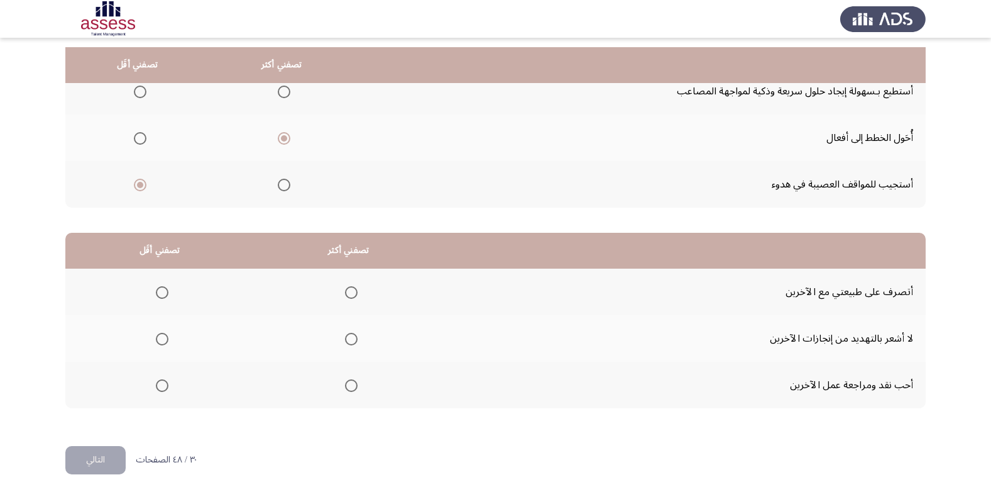
scroll to position [148, 0]
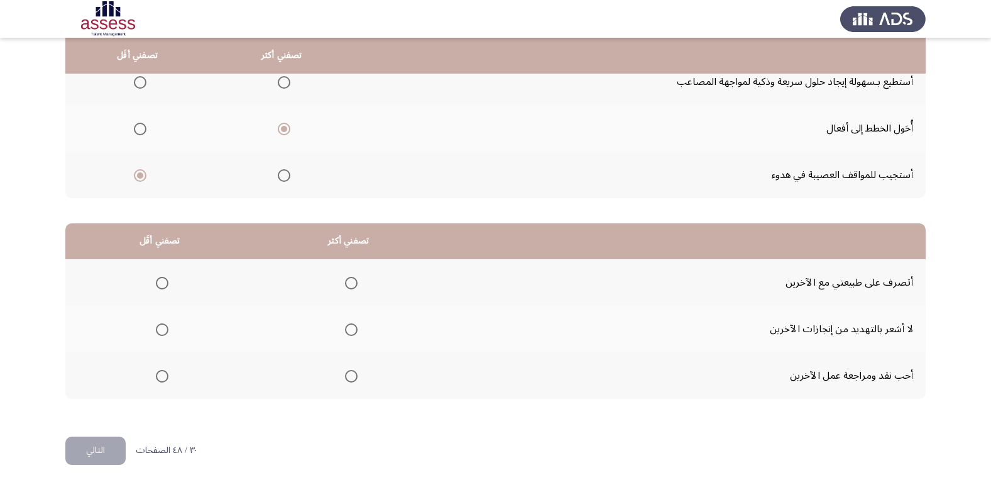
click at [348, 285] on span "Select an option" at bounding box center [351, 283] width 13 height 13
click at [348, 285] on input "Select an option" at bounding box center [351, 283] width 13 height 13
click at [348, 334] on span "Select an option" at bounding box center [351, 329] width 13 height 13
click at [348, 334] on input "Select an option" at bounding box center [351, 329] width 13 height 13
click at [162, 375] on span "Select an option" at bounding box center [162, 376] width 13 height 13
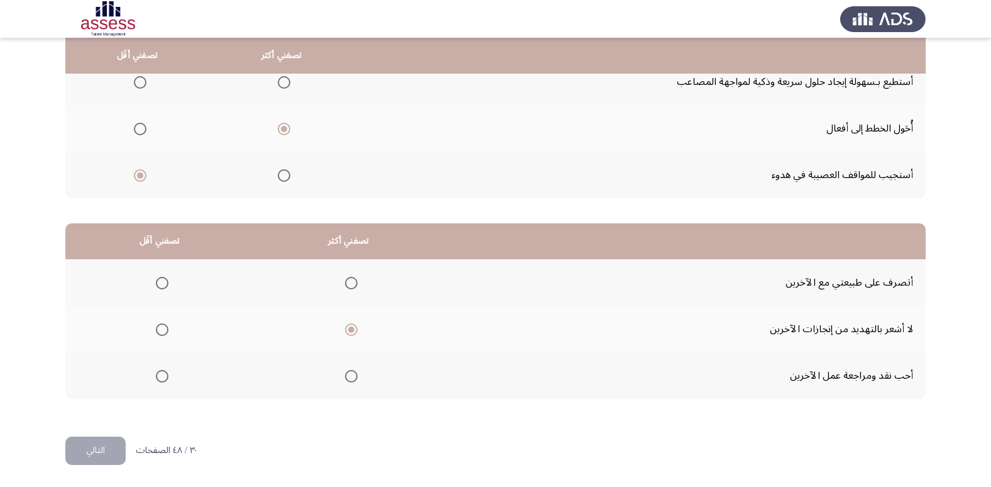
click at [162, 375] on input "Select an option" at bounding box center [162, 376] width 13 height 13
click at [354, 282] on span "Select an option" at bounding box center [351, 283] width 13 height 13
click at [354, 282] on input "Select an option" at bounding box center [351, 283] width 13 height 13
click at [103, 451] on button "التالي" at bounding box center [95, 450] width 60 height 28
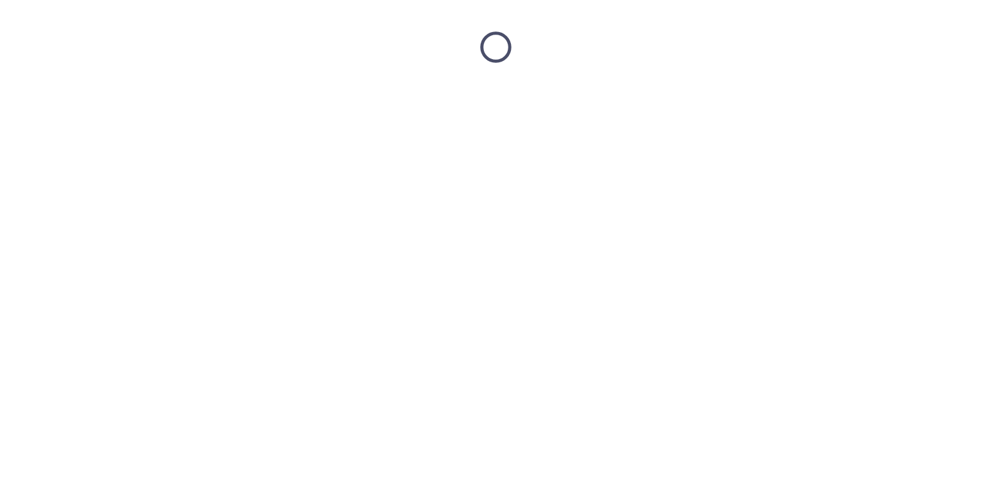
scroll to position [0, 0]
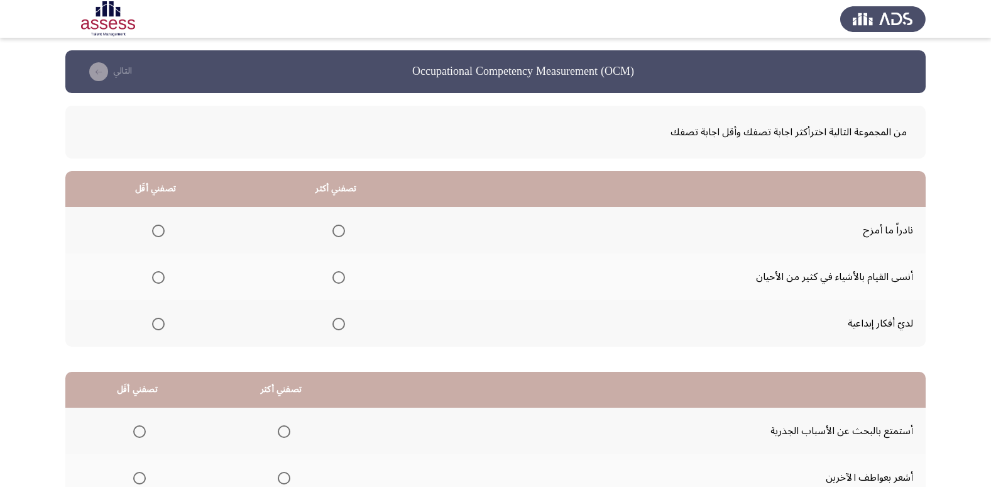
click at [340, 320] on span "Select an option" at bounding box center [339, 323] width 13 height 13
click at [340, 320] on input "Select an option" at bounding box center [339, 323] width 13 height 13
click at [160, 281] on span "Select an option" at bounding box center [158, 277] width 13 height 13
click at [160, 281] on input "Select an option" at bounding box center [158, 277] width 13 height 13
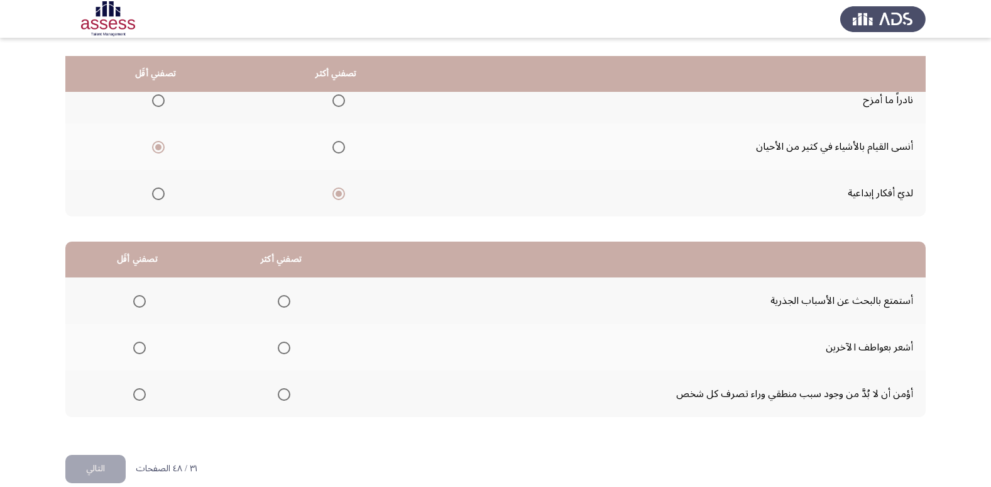
scroll to position [148, 0]
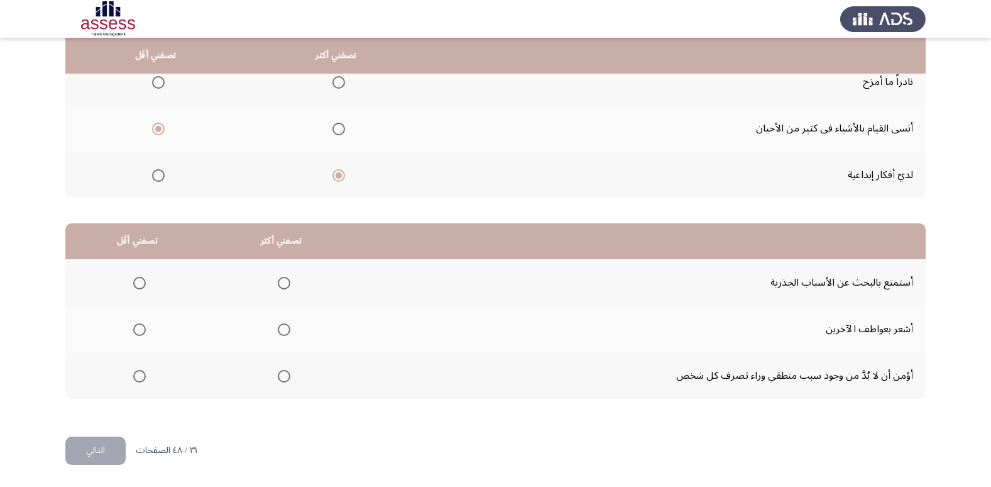
click at [279, 376] on span "Select an option" at bounding box center [284, 376] width 13 height 13
click at [279, 376] on input "Select an option" at bounding box center [284, 376] width 13 height 13
click at [137, 281] on span "Select an option" at bounding box center [139, 283] width 13 height 13
click at [137, 281] on input "Select an option" at bounding box center [139, 283] width 13 height 13
click at [80, 457] on button "التالي" at bounding box center [95, 450] width 60 height 28
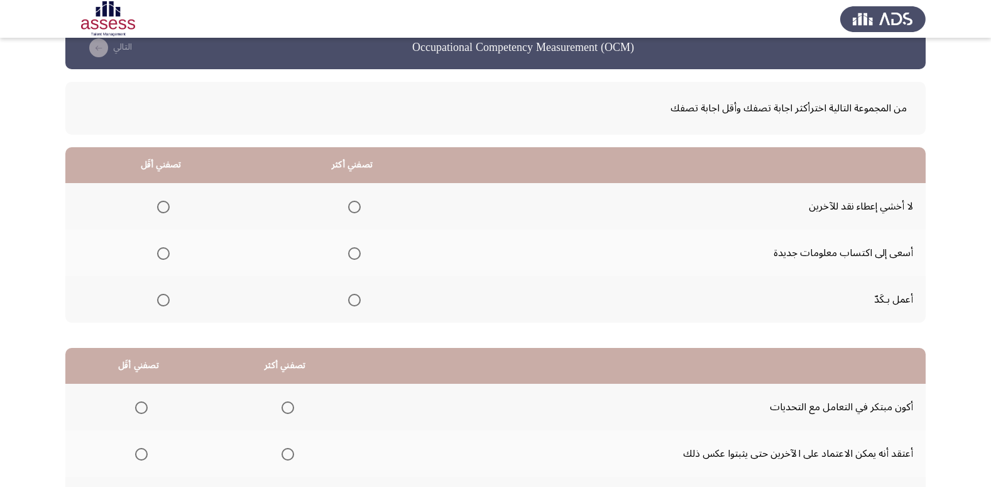
scroll to position [0, 0]
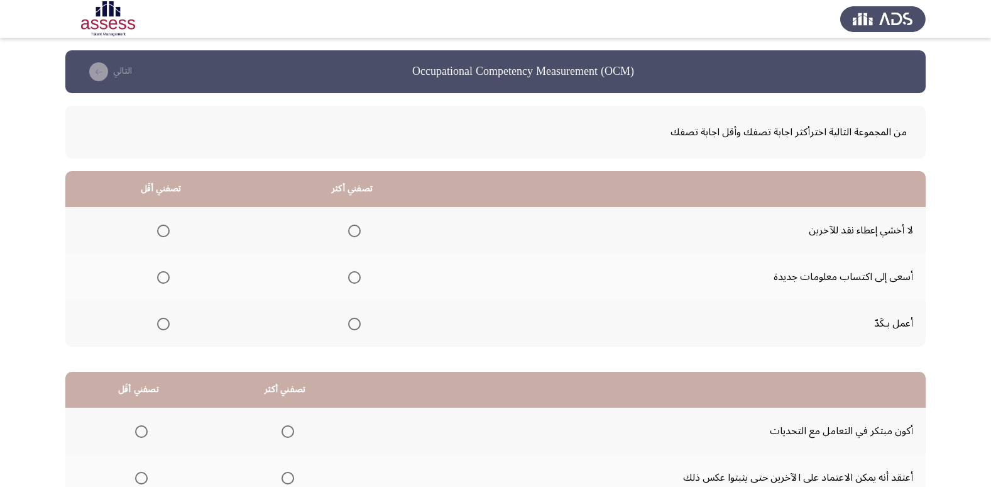
click at [366, 323] on th at bounding box center [352, 323] width 192 height 47
click at [355, 321] on span "Select an option" at bounding box center [354, 323] width 13 height 13
click at [355, 321] on input "Select an option" at bounding box center [354, 323] width 13 height 13
click at [170, 229] on th at bounding box center [160, 230] width 191 height 47
click at [167, 229] on span "Select an option" at bounding box center [163, 230] width 13 height 13
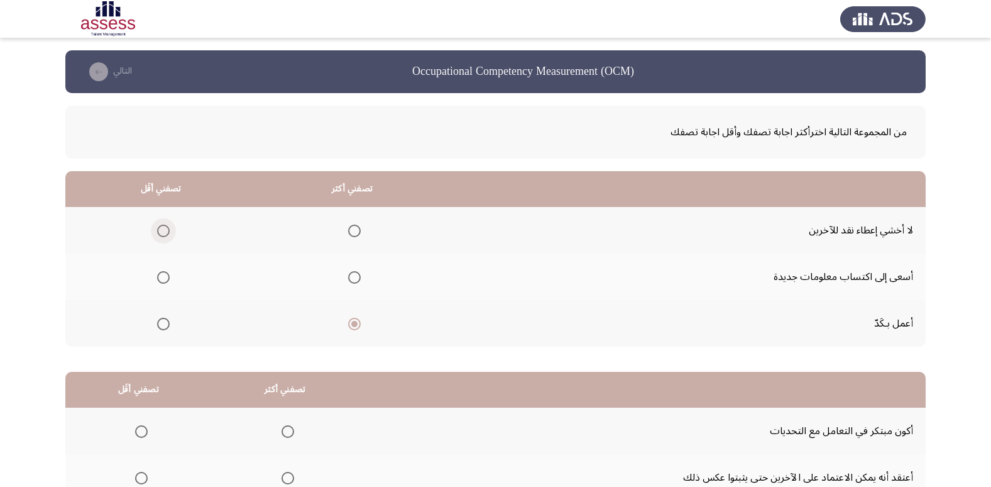
click at [167, 229] on input "Select an option" at bounding box center [163, 230] width 13 height 13
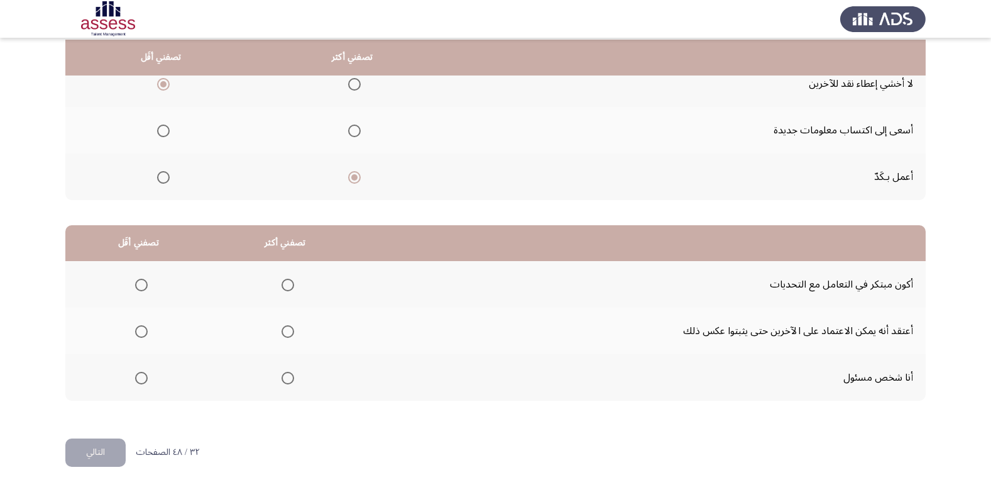
scroll to position [148, 0]
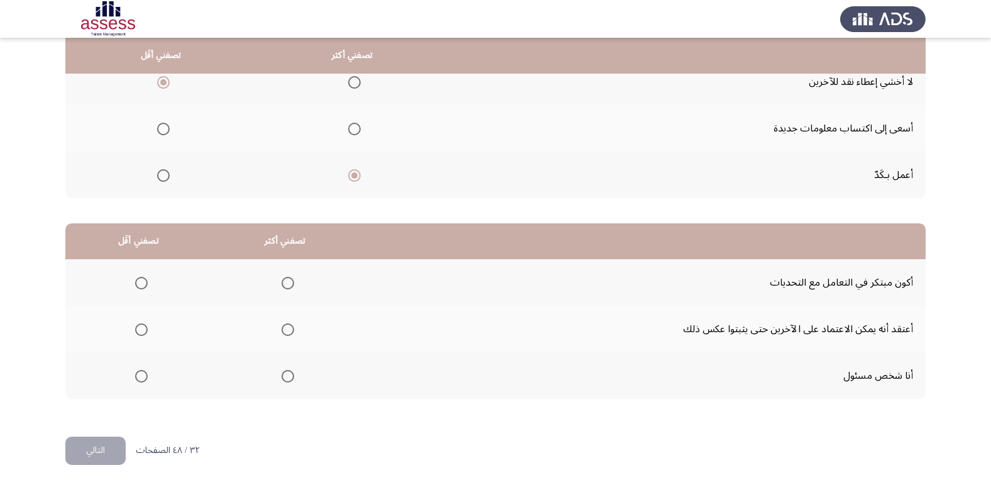
click at [289, 372] on span "Select an option" at bounding box center [288, 376] width 13 height 13
click at [289, 372] on input "Select an option" at bounding box center [288, 376] width 13 height 13
click at [138, 329] on span "Select an option" at bounding box center [141, 329] width 13 height 13
click at [138, 329] on input "Select an option" at bounding box center [141, 329] width 13 height 13
click at [103, 453] on button "التالي" at bounding box center [95, 450] width 60 height 28
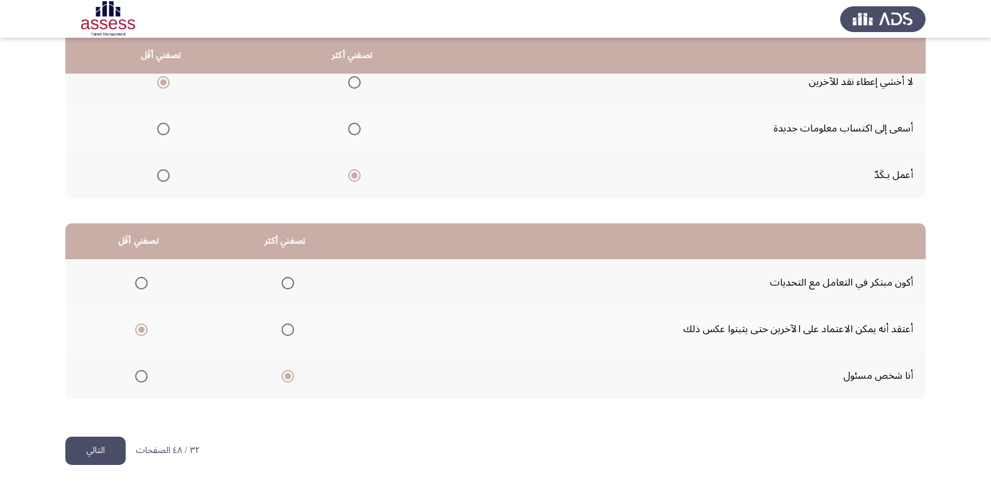
scroll to position [0, 0]
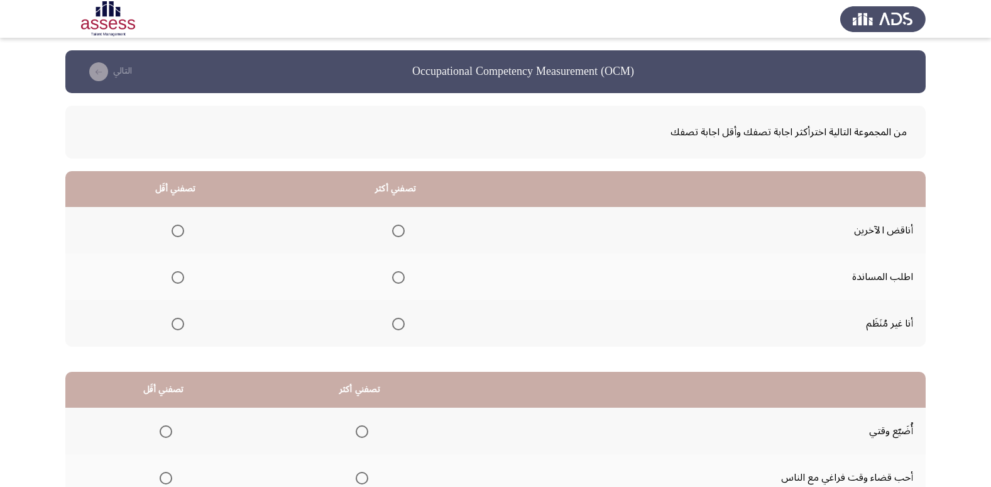
click at [400, 277] on span "Select an option" at bounding box center [398, 277] width 13 height 13
click at [400, 277] on input "Select an option" at bounding box center [398, 277] width 13 height 13
click at [178, 324] on span "Select an option" at bounding box center [178, 324] width 0 height 0
click at [177, 324] on input "Select an option" at bounding box center [178, 323] width 13 height 13
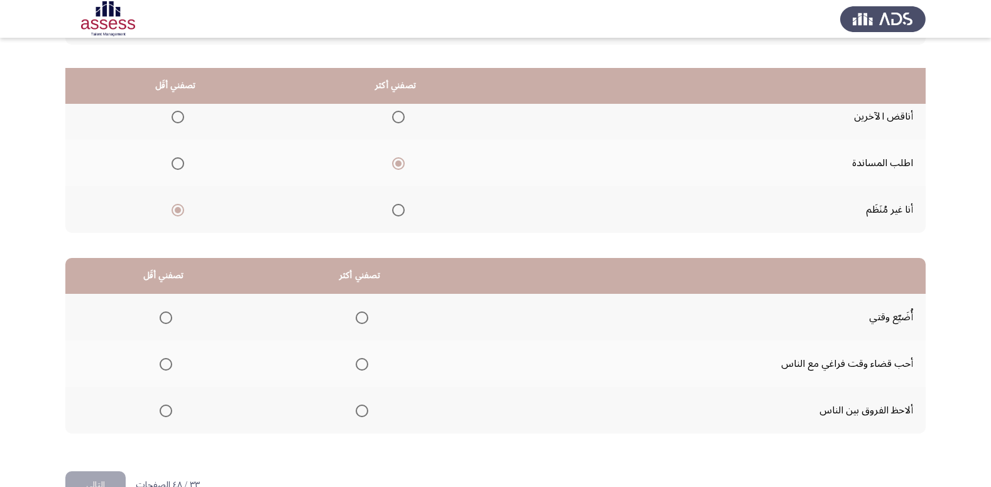
scroll to position [148, 0]
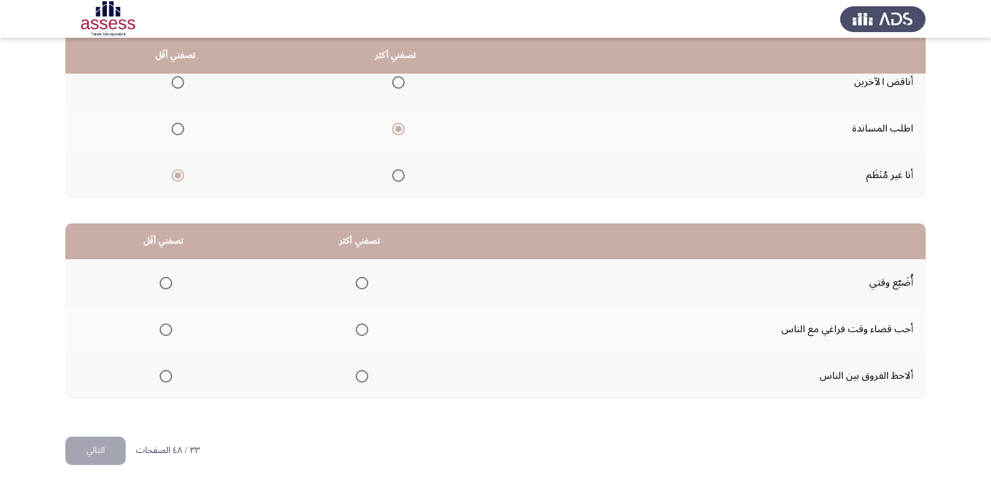
click at [168, 279] on span "Select an option" at bounding box center [166, 283] width 13 height 13
click at [168, 279] on input "Select an option" at bounding box center [166, 283] width 13 height 13
click at [352, 377] on label "Select an option" at bounding box center [360, 376] width 18 height 13
click at [356, 377] on input "Select an option" at bounding box center [362, 376] width 13 height 13
click at [85, 441] on button "التالي" at bounding box center [95, 450] width 60 height 28
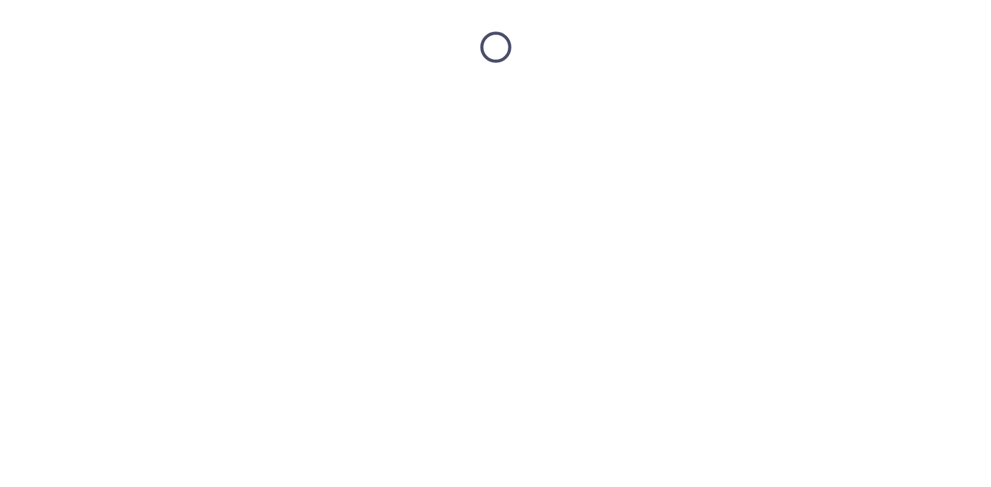
scroll to position [0, 0]
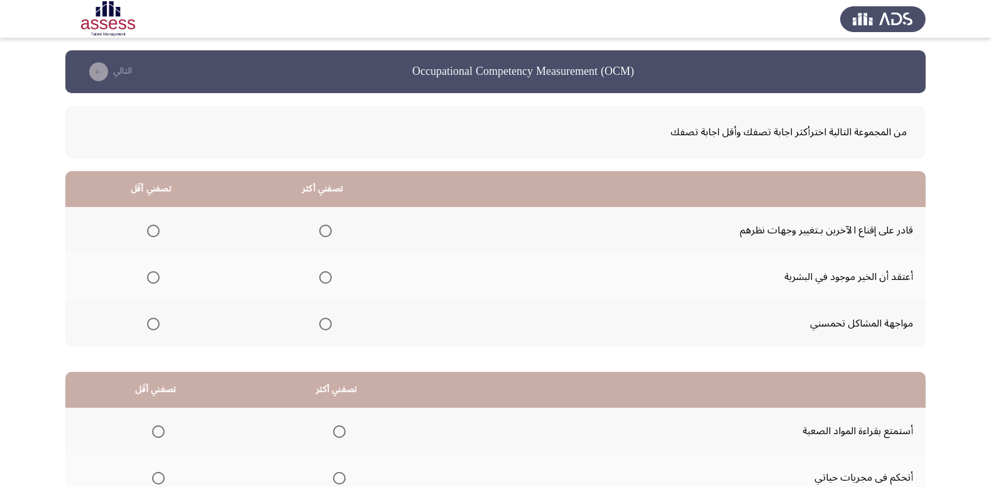
click at [323, 326] on span "Select an option" at bounding box center [325, 323] width 13 height 13
click at [323, 326] on input "Select an option" at bounding box center [325, 323] width 13 height 13
click at [155, 229] on span "Select an option" at bounding box center [153, 230] width 13 height 13
click at [155, 229] on input "Select an option" at bounding box center [153, 230] width 13 height 13
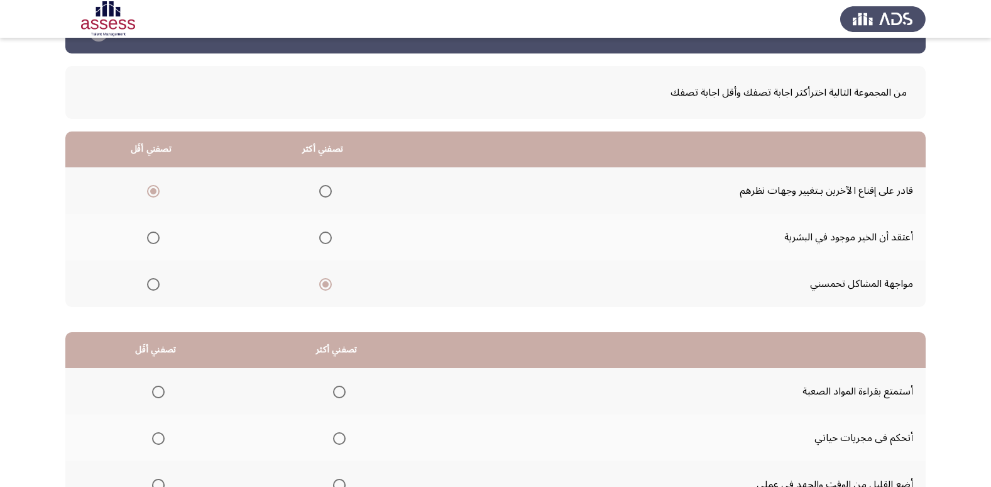
scroll to position [148, 0]
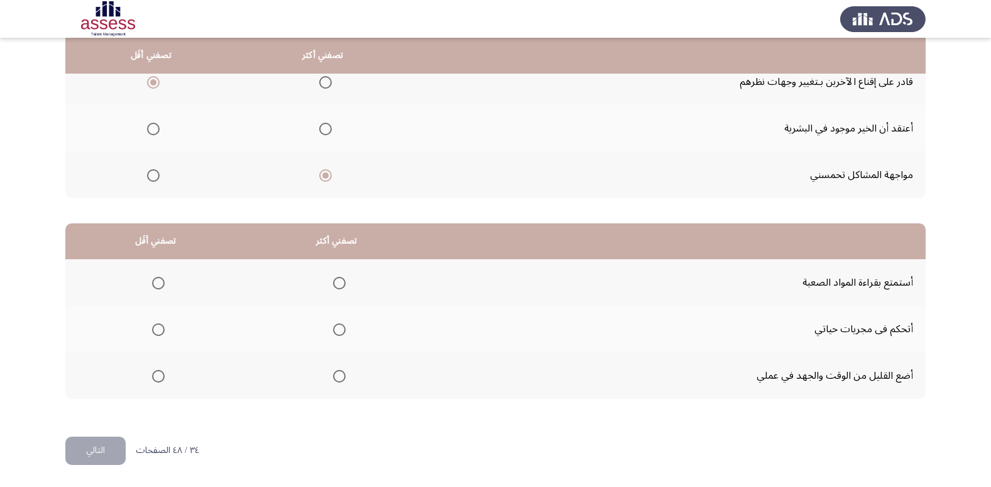
click at [153, 279] on span "Select an option" at bounding box center [158, 283] width 13 height 13
click at [153, 279] on input "Select an option" at bounding box center [158, 283] width 13 height 13
click at [345, 330] on span "Select an option" at bounding box center [339, 329] width 13 height 13
click at [345, 330] on input "Select an option" at bounding box center [339, 329] width 13 height 13
click at [101, 451] on button "التالي" at bounding box center [95, 450] width 60 height 28
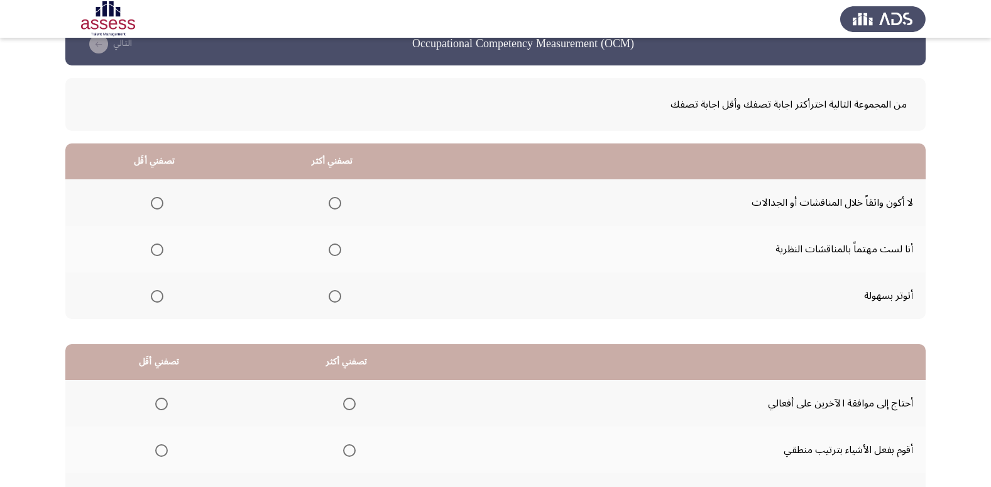
scroll to position [23, 0]
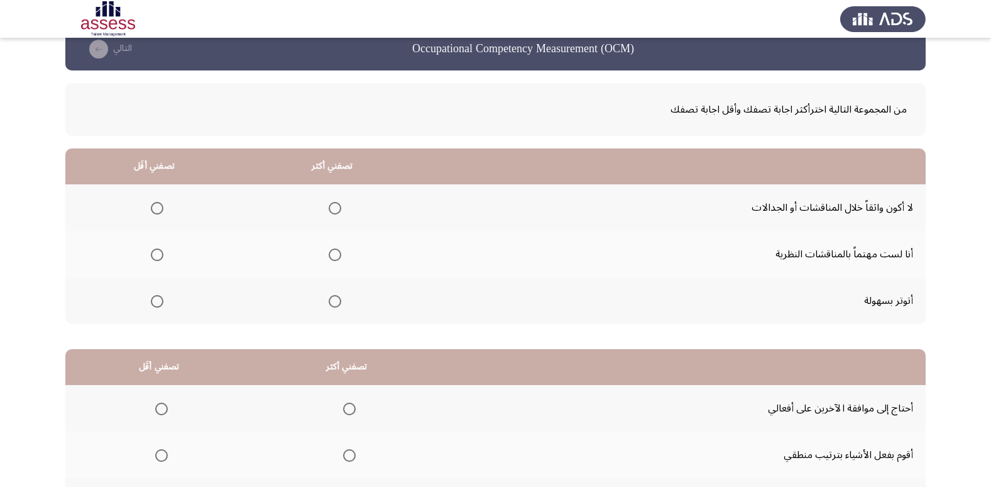
click at [153, 209] on span "Select an option" at bounding box center [157, 208] width 13 height 13
click at [153, 209] on input "Select an option" at bounding box center [157, 208] width 13 height 13
click at [334, 302] on span "Select an option" at bounding box center [335, 301] width 13 height 13
click at [334, 302] on input "Select an option" at bounding box center [335, 301] width 13 height 13
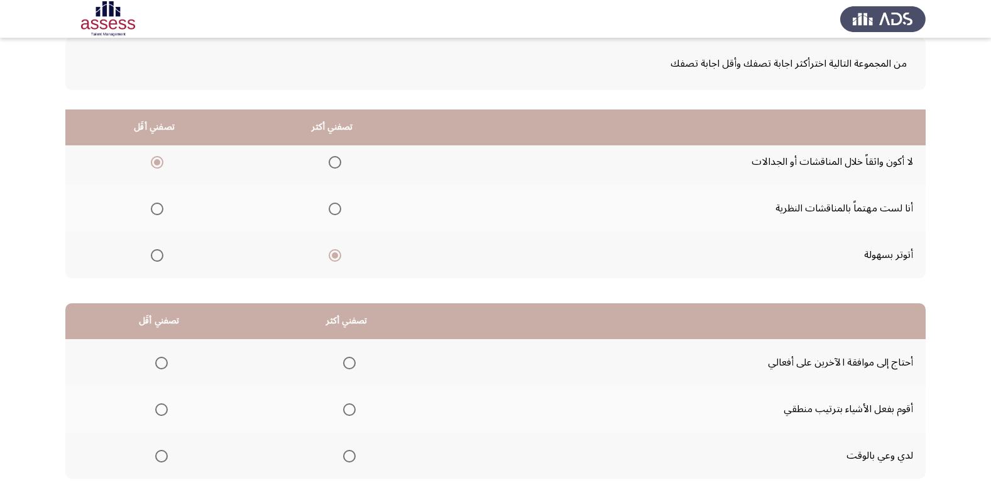
scroll to position [148, 0]
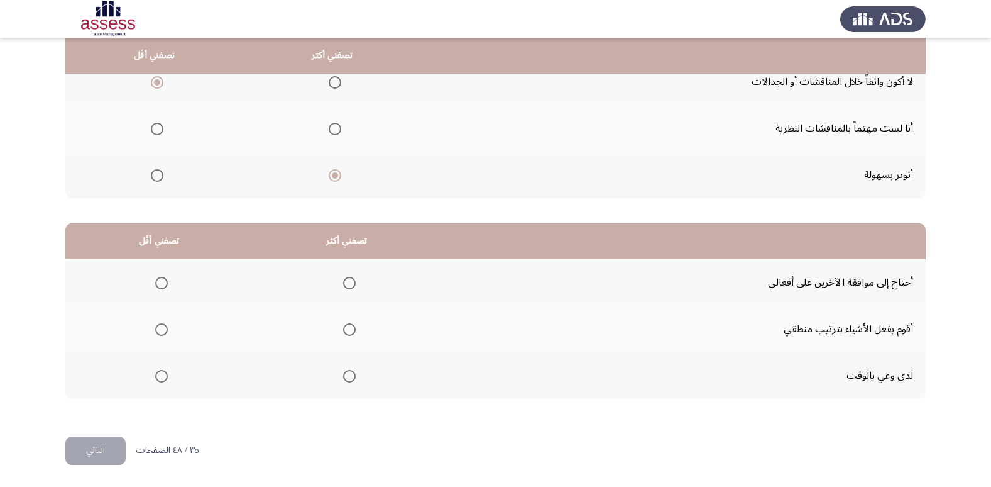
click at [350, 324] on span "Select an option" at bounding box center [349, 329] width 13 height 13
click at [350, 324] on input "Select an option" at bounding box center [349, 329] width 13 height 13
click at [159, 279] on span "Select an option" at bounding box center [161, 283] width 13 height 13
click at [159, 279] on input "Select an option" at bounding box center [161, 283] width 13 height 13
click at [75, 449] on button "التالي" at bounding box center [95, 450] width 60 height 28
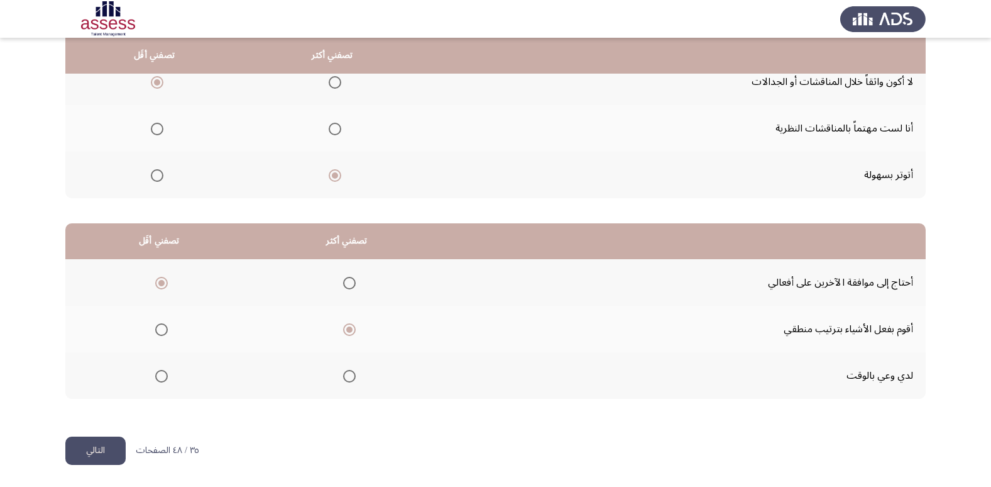
scroll to position [0, 0]
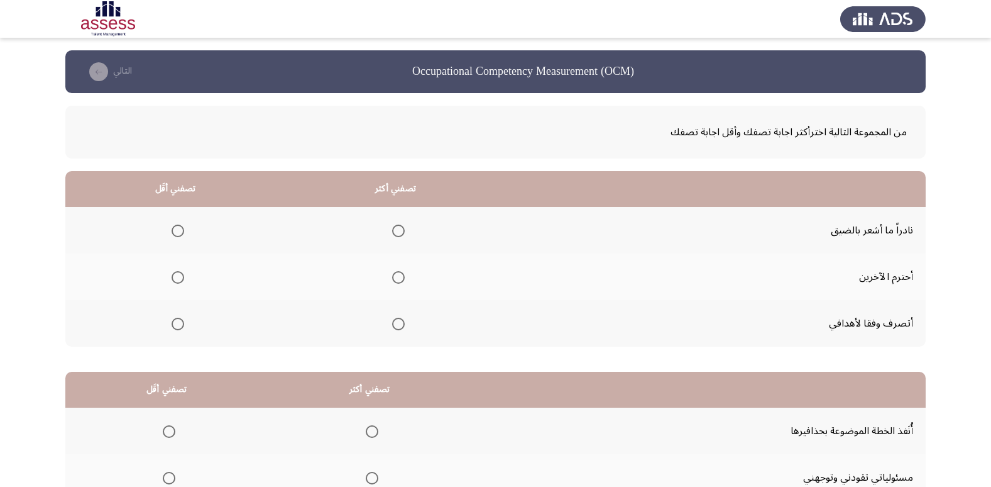
click at [397, 328] on span "Select an option" at bounding box center [398, 323] width 13 height 13
click at [397, 328] on input "Select an option" at bounding box center [398, 323] width 13 height 13
click at [180, 230] on span "Select an option" at bounding box center [178, 230] width 13 height 13
click at [180, 230] on input "Select an option" at bounding box center [178, 230] width 13 height 13
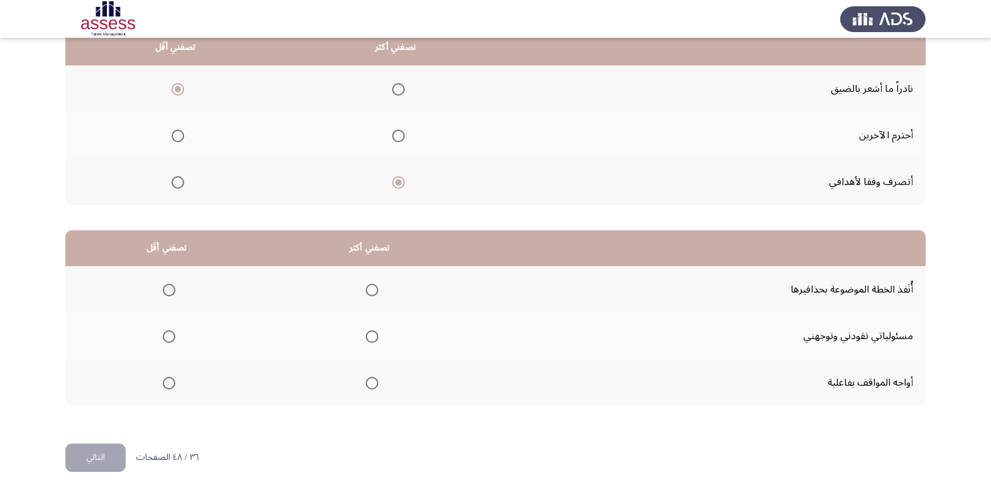
scroll to position [148, 0]
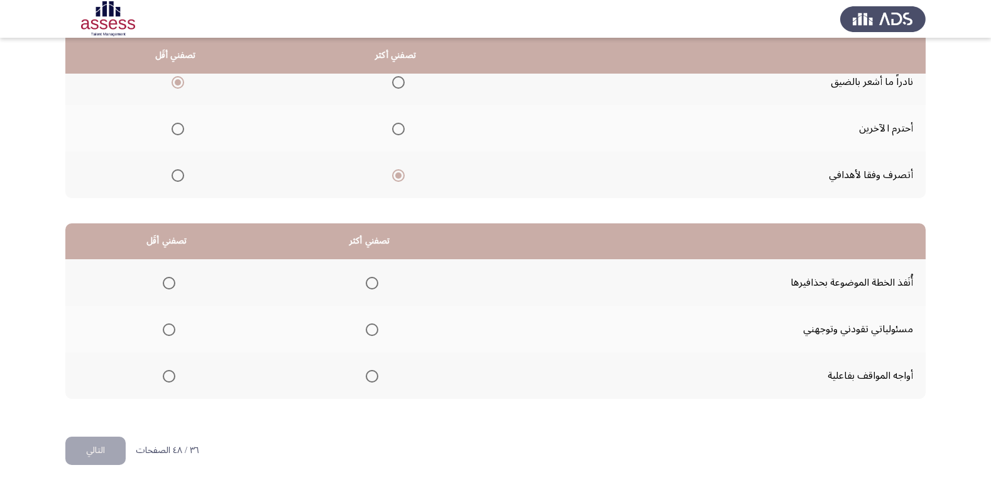
click at [160, 280] on label "Select an option" at bounding box center [167, 283] width 18 height 13
click at [163, 280] on input "Select an option" at bounding box center [169, 283] width 13 height 13
click at [366, 323] on span "Select an option" at bounding box center [372, 329] width 13 height 13
click at [366, 323] on input "Select an option" at bounding box center [372, 329] width 13 height 13
click at [102, 453] on button "التالي" at bounding box center [95, 450] width 60 height 28
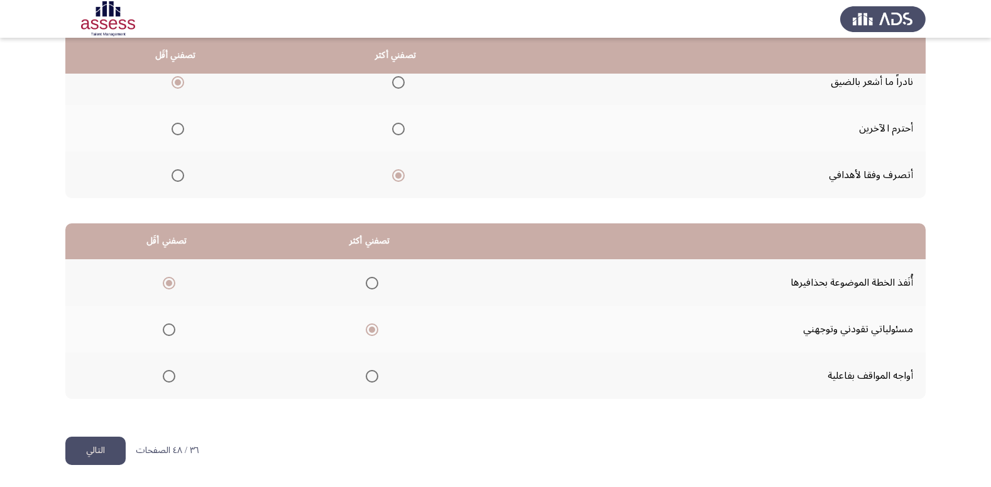
scroll to position [0, 0]
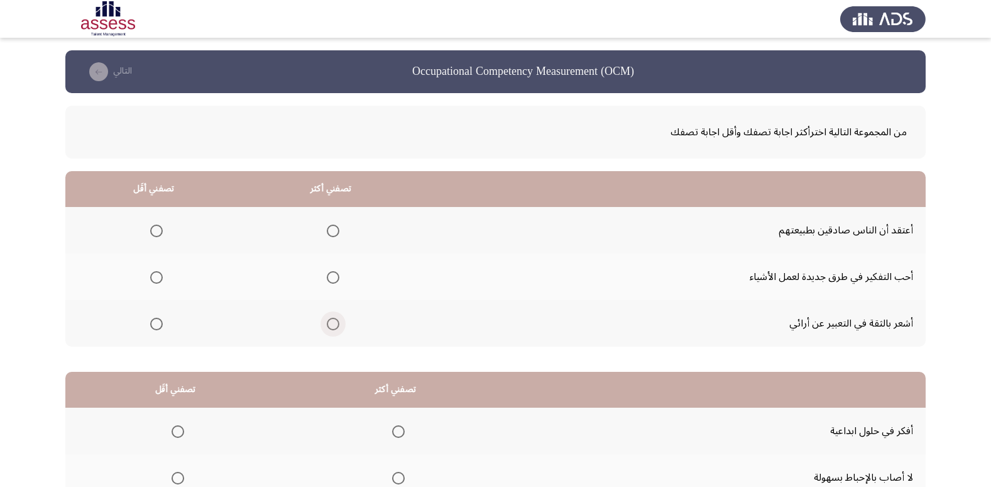
click at [328, 323] on span "Select an option" at bounding box center [333, 323] width 13 height 13
click at [328, 323] on input "Select an option" at bounding box center [333, 323] width 13 height 13
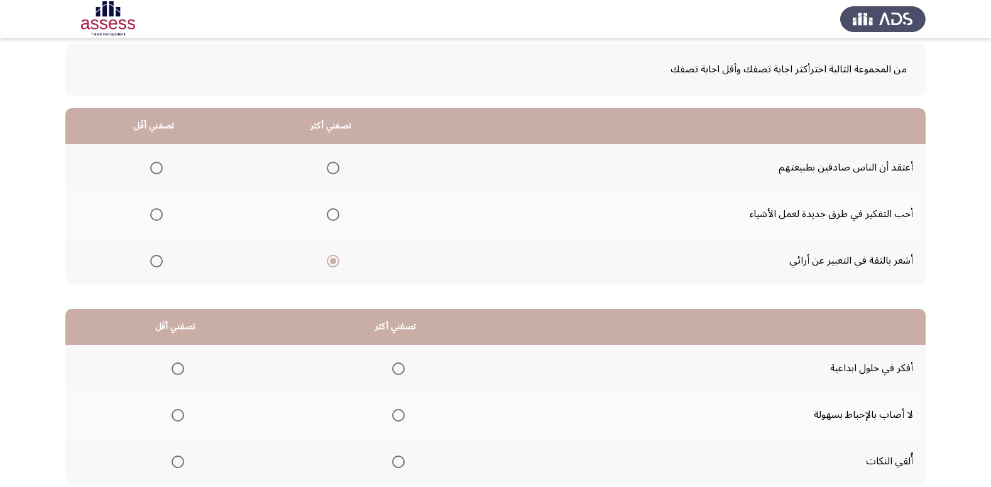
click at [150, 217] on span "Select an option" at bounding box center [156, 214] width 13 height 13
click at [150, 217] on input "Select an option" at bounding box center [156, 214] width 13 height 13
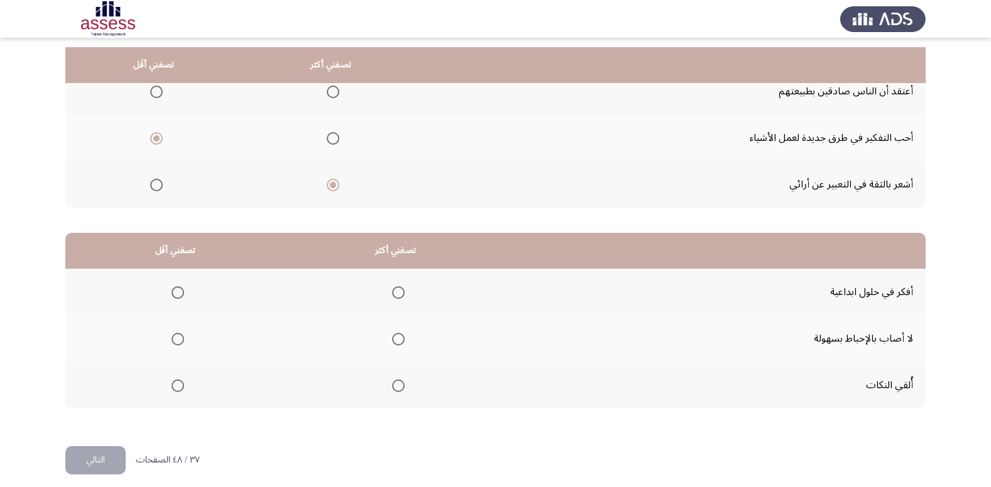
scroll to position [148, 0]
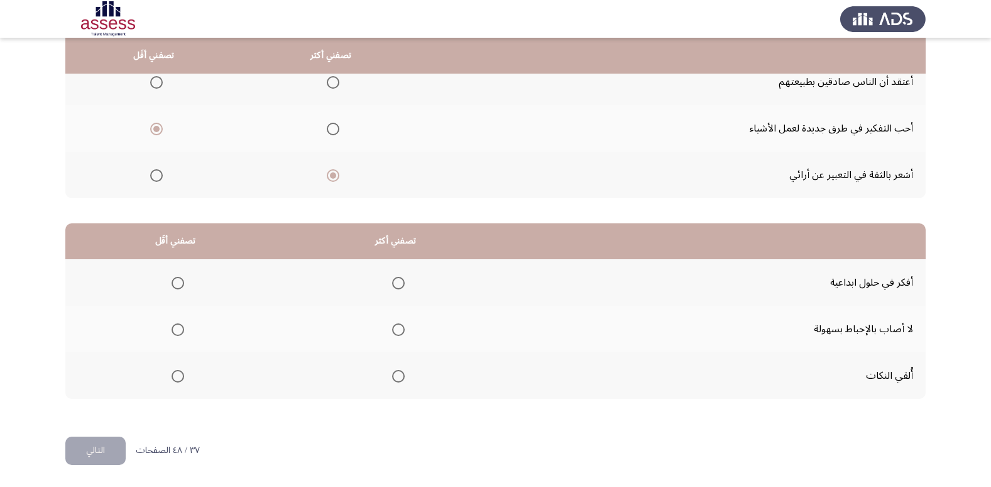
click at [395, 289] on span "Select an option" at bounding box center [398, 283] width 13 height 13
click at [395, 289] on input "Select an option" at bounding box center [398, 283] width 13 height 13
click at [179, 377] on span "Select an option" at bounding box center [178, 376] width 13 height 13
click at [179, 377] on input "Select an option" at bounding box center [178, 376] width 13 height 13
click at [397, 326] on span "Select an option" at bounding box center [398, 329] width 13 height 13
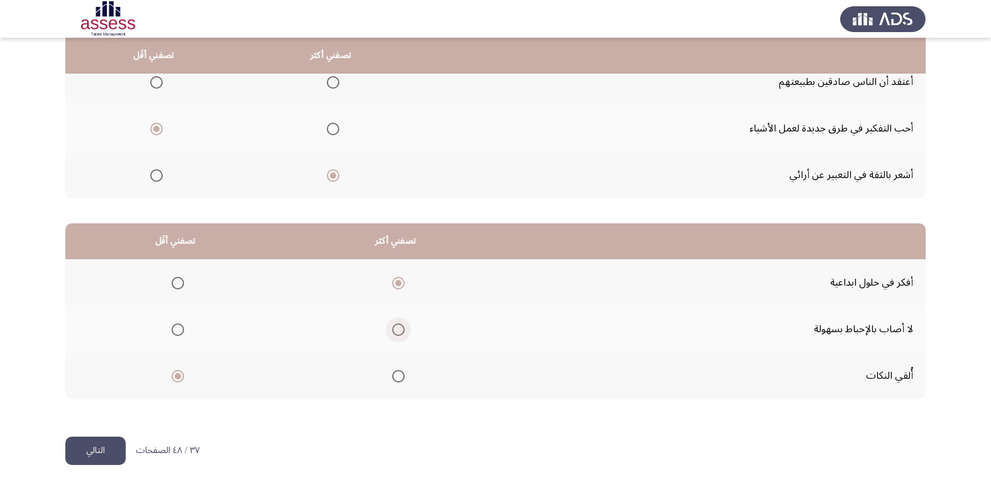
click at [397, 326] on input "Select an option" at bounding box center [398, 329] width 13 height 13
click at [89, 452] on button "التالي" at bounding box center [95, 450] width 60 height 28
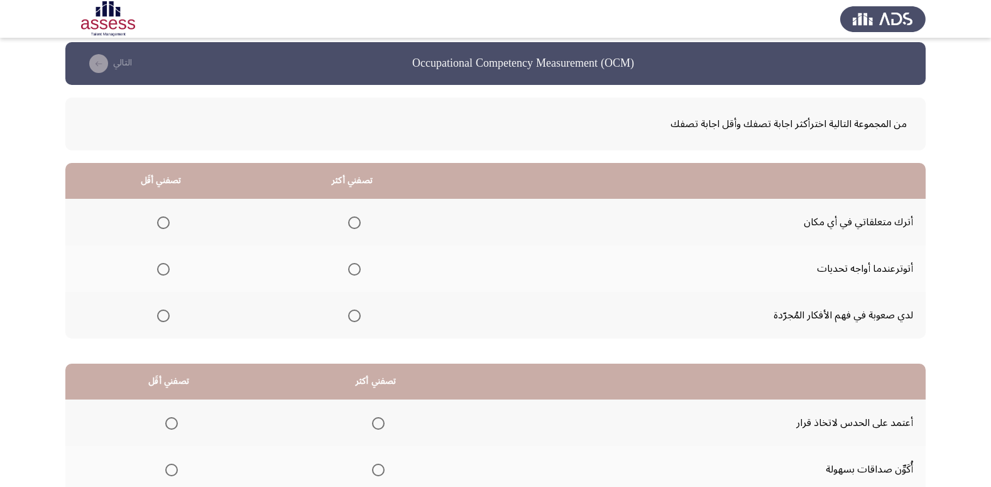
scroll to position [0, 0]
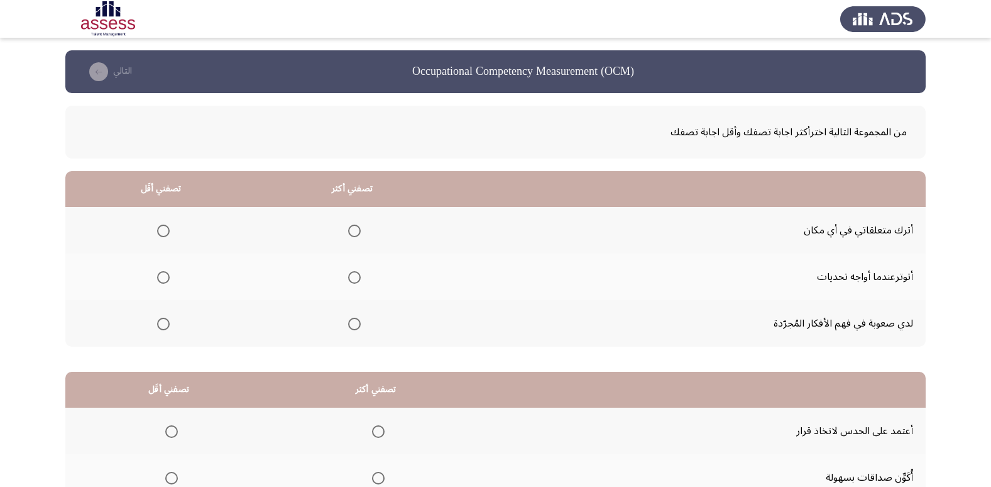
click at [165, 225] on span "Select an option" at bounding box center [163, 230] width 13 height 13
click at [165, 225] on input "Select an option" at bounding box center [163, 230] width 13 height 13
click at [360, 323] on span "Select an option" at bounding box center [354, 323] width 13 height 13
click at [360, 323] on input "Select an option" at bounding box center [354, 323] width 13 height 13
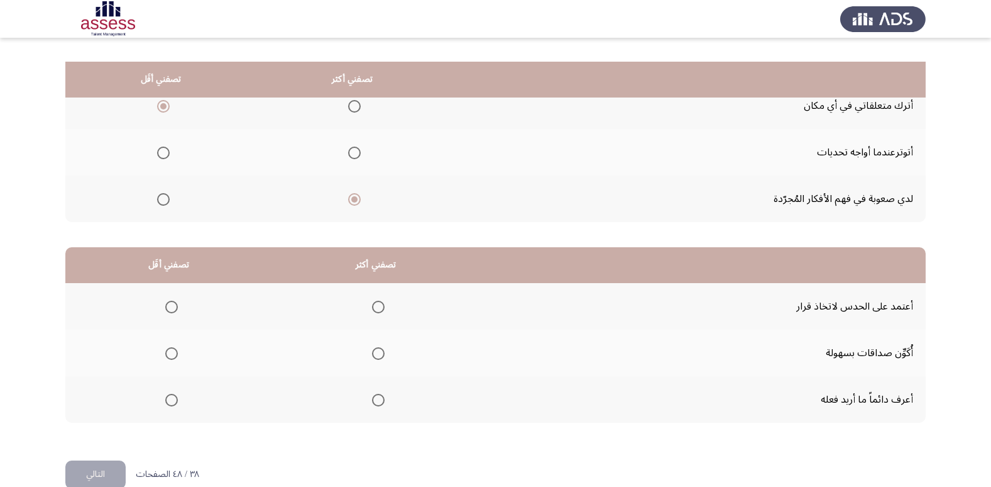
scroll to position [148, 0]
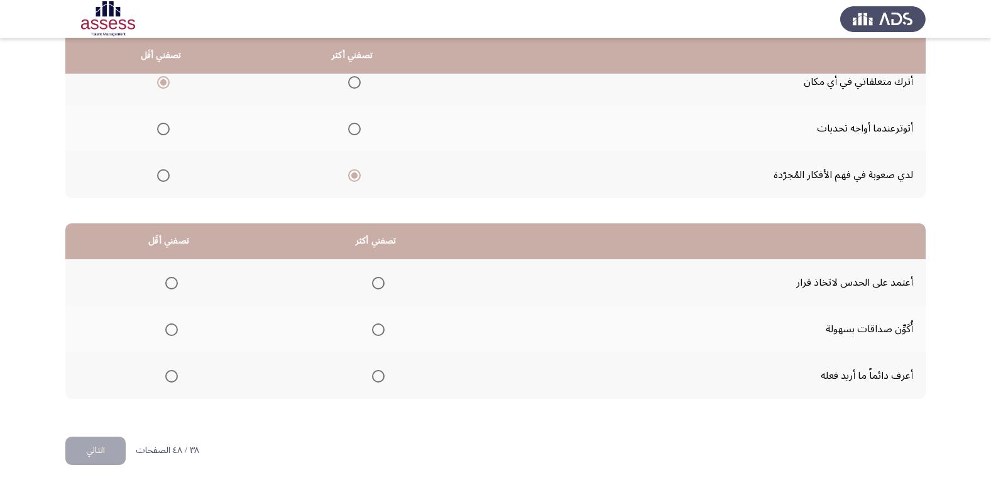
click at [381, 379] on span "Select an option" at bounding box center [378, 376] width 13 height 13
click at [381, 379] on input "Select an option" at bounding box center [378, 376] width 13 height 13
click at [168, 279] on span "Select an option" at bounding box center [171, 283] width 13 height 13
click at [168, 279] on input "Select an option" at bounding box center [171, 283] width 13 height 13
click at [109, 445] on button "التالي" at bounding box center [95, 450] width 60 height 28
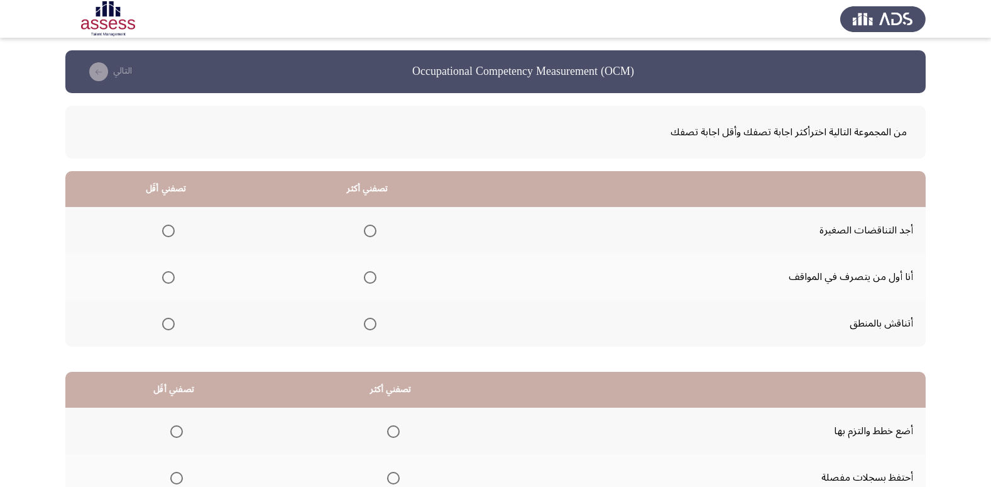
scroll to position [63, 0]
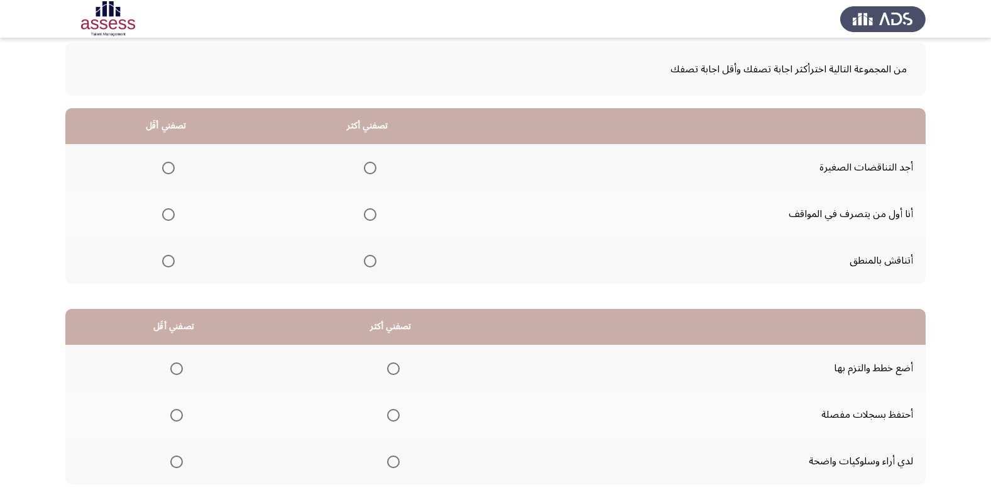
click at [374, 260] on span "Select an option" at bounding box center [370, 261] width 13 height 13
click at [374, 260] on input "Select an option" at bounding box center [370, 261] width 13 height 13
click at [167, 165] on span "Select an option" at bounding box center [168, 168] width 13 height 13
click at [167, 165] on input "Select an option" at bounding box center [168, 168] width 13 height 13
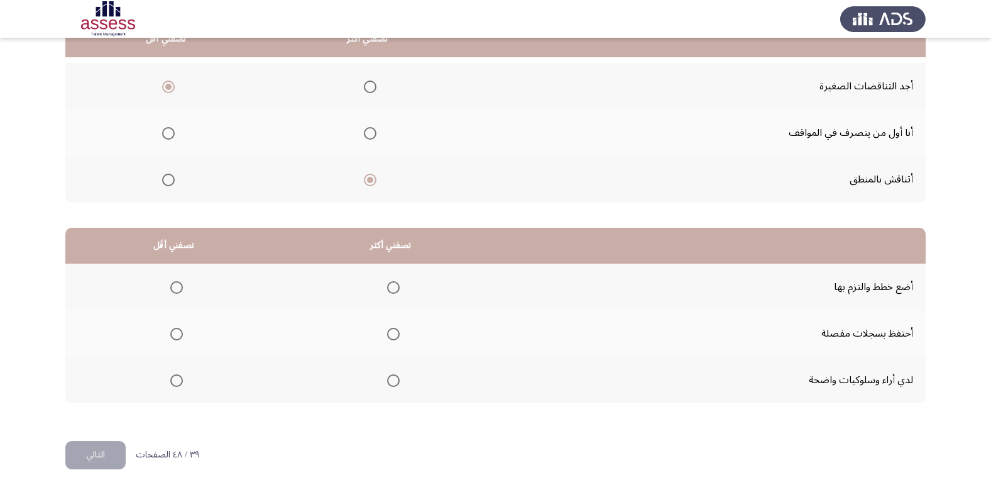
scroll to position [148, 0]
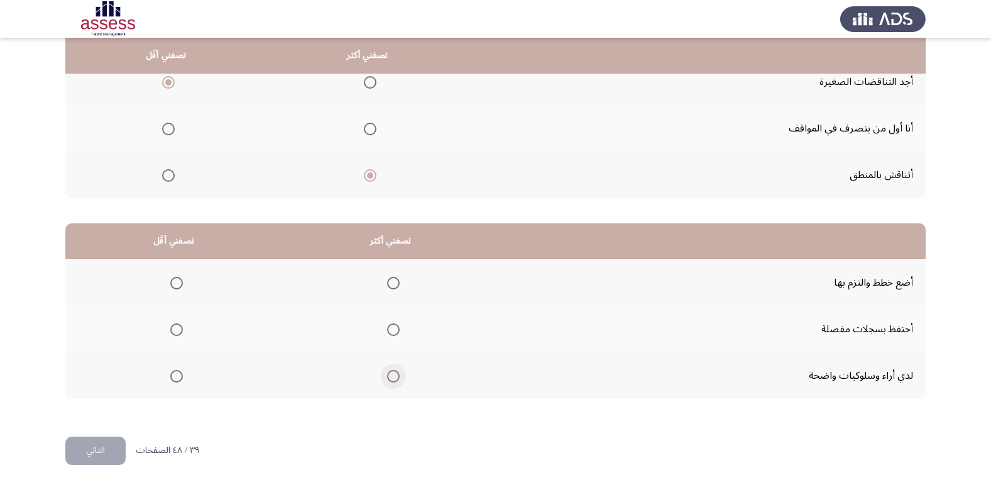
click at [387, 373] on span "Select an option" at bounding box center [393, 376] width 13 height 13
click at [387, 373] on input "Select an option" at bounding box center [393, 376] width 13 height 13
click at [165, 328] on label "Select an option" at bounding box center [174, 329] width 18 height 13
click at [170, 328] on input "Select an option" at bounding box center [176, 329] width 13 height 13
click at [96, 452] on button "التالي" at bounding box center [95, 450] width 60 height 28
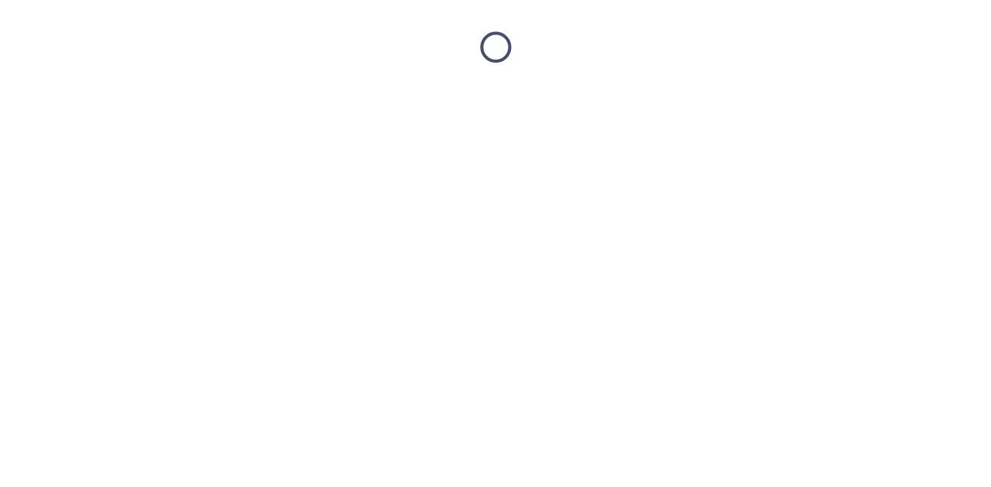
scroll to position [0, 0]
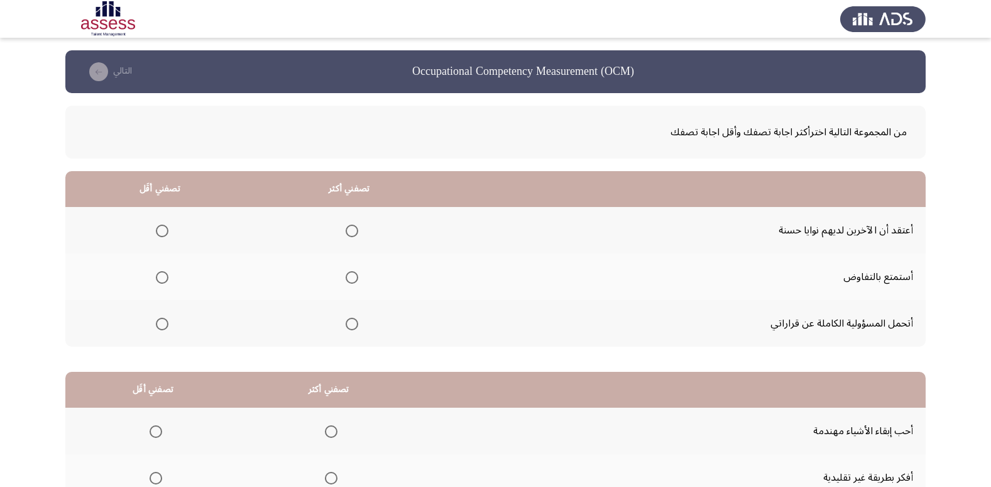
click at [354, 314] on mat-radio-group "Select an option" at bounding box center [350, 322] width 18 height 21
click at [353, 317] on span "Select an option" at bounding box center [352, 323] width 13 height 13
click at [353, 317] on input "Select an option" at bounding box center [352, 323] width 13 height 13
click at [158, 235] on span "Select an option" at bounding box center [162, 230] width 13 height 13
click at [158, 235] on input "Select an option" at bounding box center [162, 230] width 13 height 13
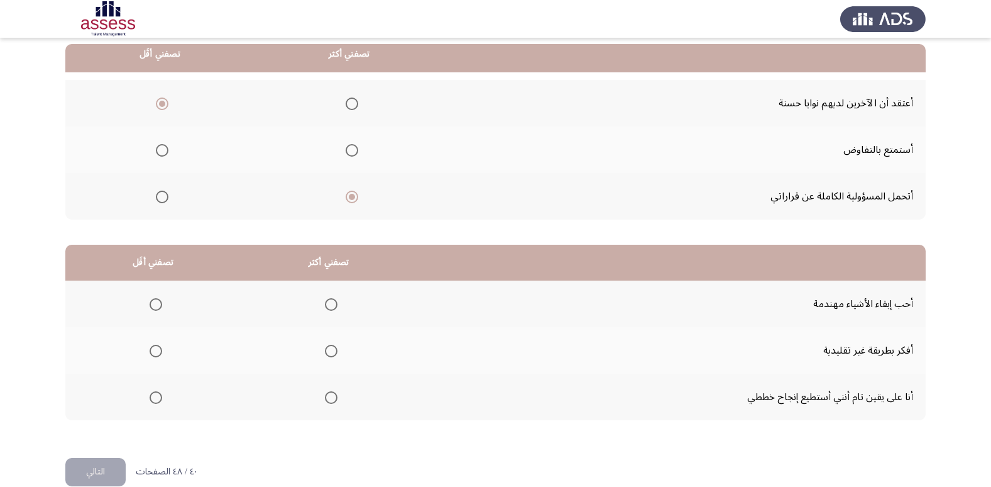
scroll to position [148, 0]
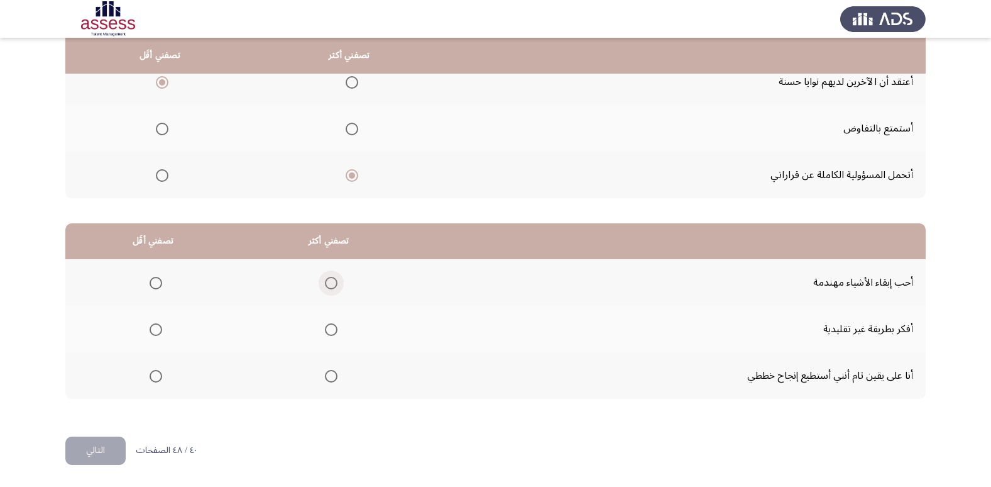
click at [325, 286] on span "Select an option" at bounding box center [331, 283] width 13 height 13
click at [325, 286] on input "Select an option" at bounding box center [331, 283] width 13 height 13
click at [158, 332] on span "Select an option" at bounding box center [156, 329] width 13 height 13
click at [158, 332] on input "Select an option" at bounding box center [156, 329] width 13 height 13
click at [104, 441] on button "التالي" at bounding box center [95, 450] width 60 height 28
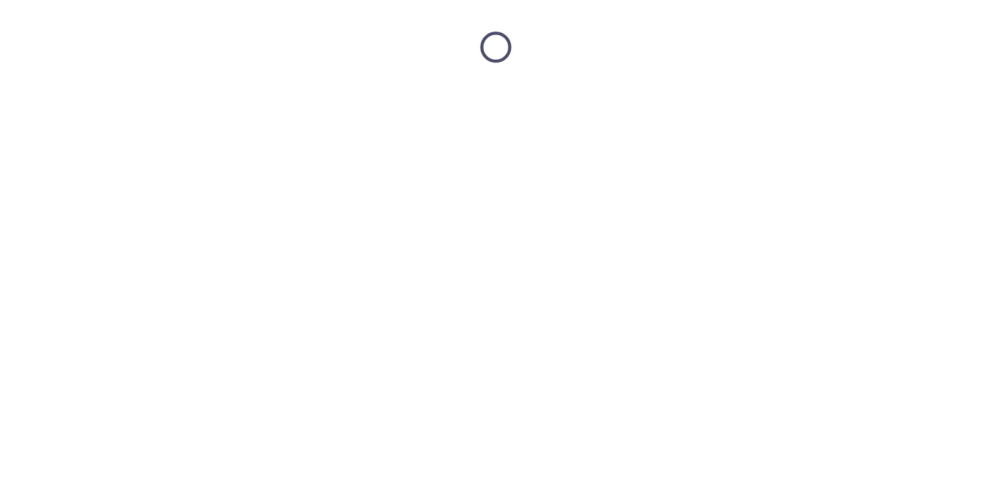
scroll to position [0, 0]
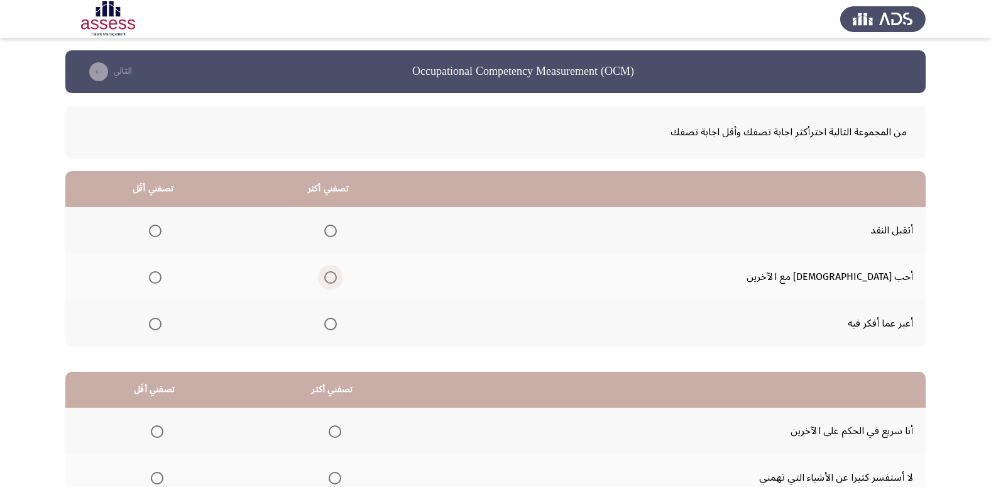
click at [337, 277] on span "Select an option" at bounding box center [330, 277] width 13 height 13
click at [337, 277] on input "Select an option" at bounding box center [330, 277] width 13 height 13
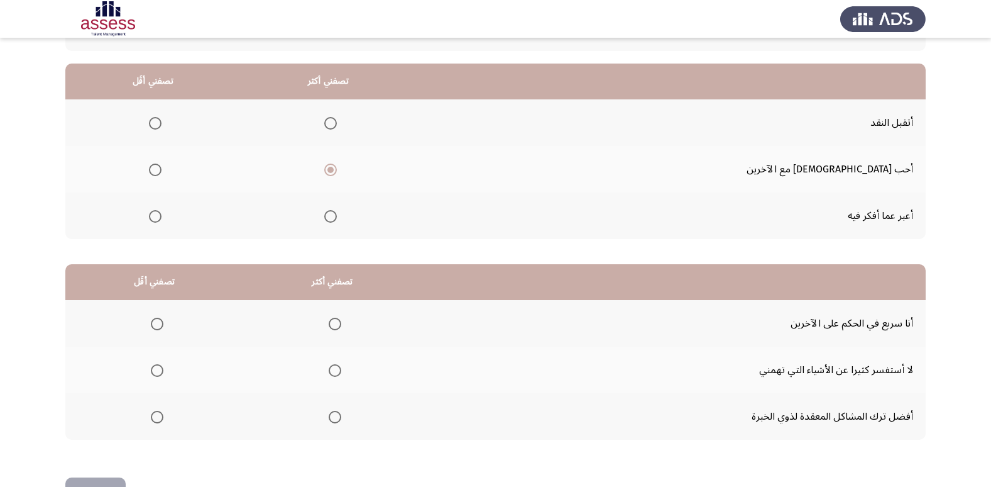
scroll to position [85, 0]
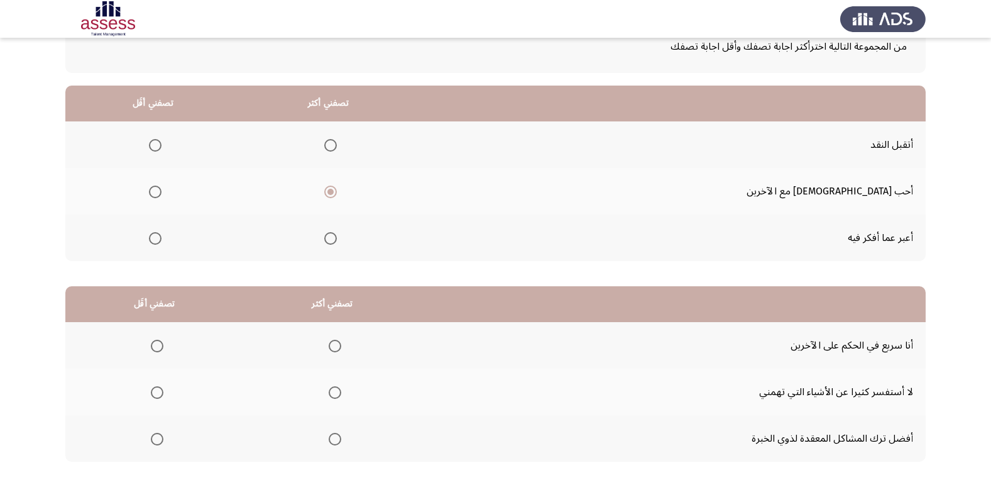
click at [162, 143] on span "Select an option" at bounding box center [155, 145] width 13 height 13
click at [162, 143] on input "Select an option" at bounding box center [155, 145] width 13 height 13
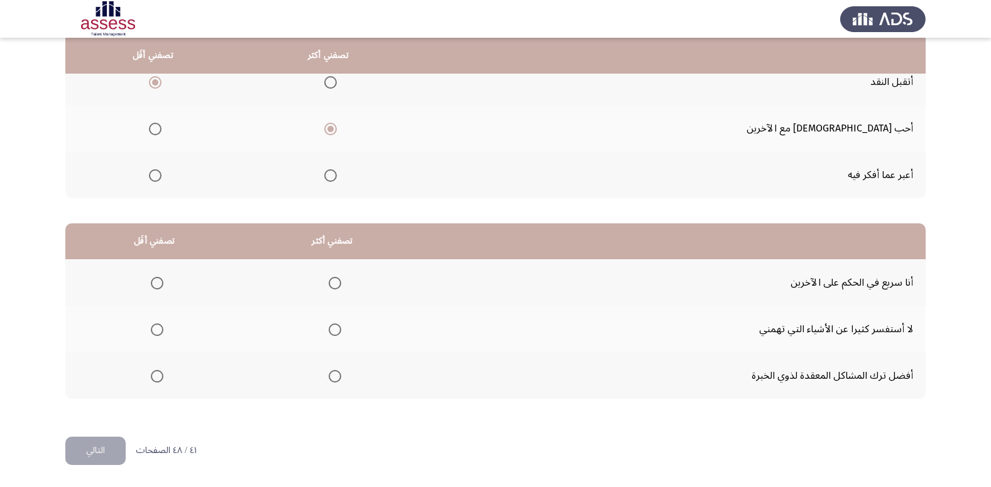
click at [152, 324] on span "Select an option" at bounding box center [157, 329] width 13 height 13
click at [152, 324] on input "Select an option" at bounding box center [157, 329] width 13 height 13
click at [332, 280] on span "Select an option" at bounding box center [335, 283] width 13 height 13
click at [332, 280] on input "Select an option" at bounding box center [335, 283] width 13 height 13
drag, startPoint x: 114, startPoint y: 436, endPoint x: 236, endPoint y: 416, distance: 123.6
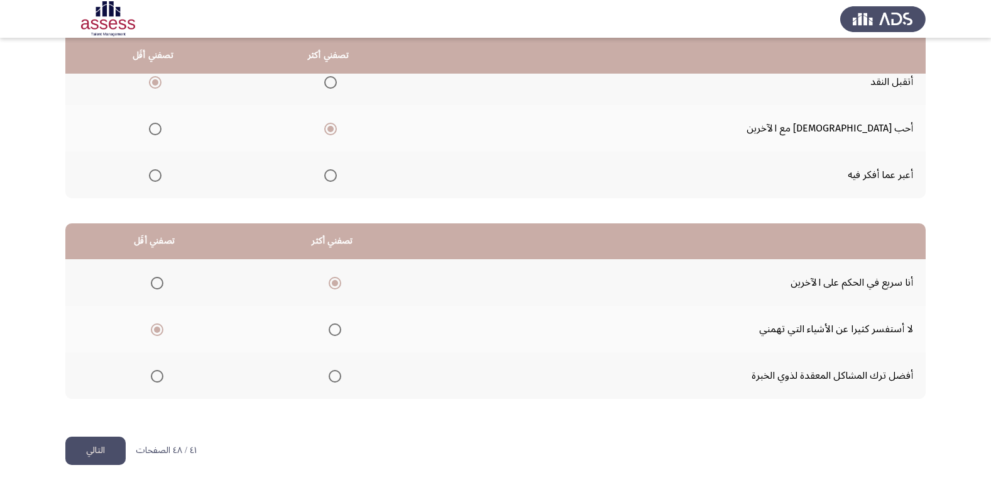
click at [236, 416] on div "Occupational Competency Measurement (OCM) التالي من المجموعة التالية اخترأكثر ا…" at bounding box center [495, 169] width 861 height 534
click at [97, 455] on button "التالي" at bounding box center [95, 450] width 60 height 28
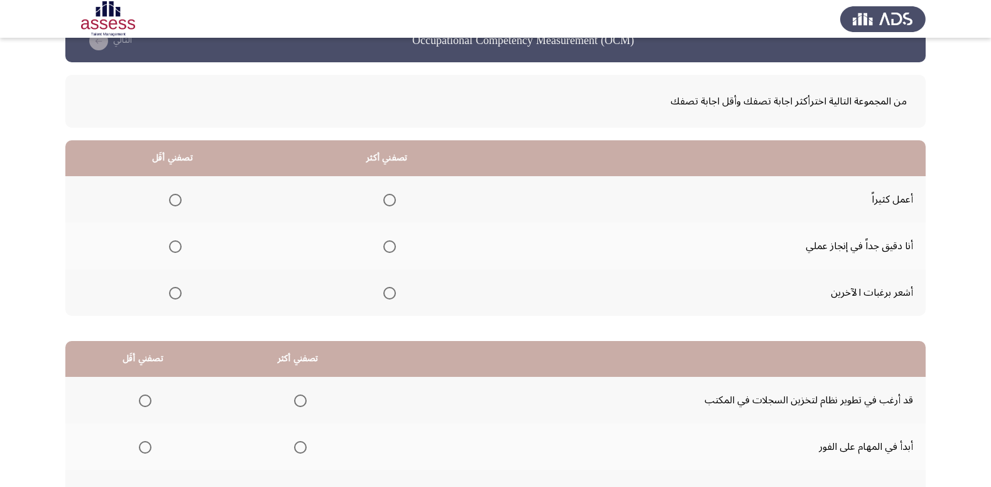
scroll to position [23, 0]
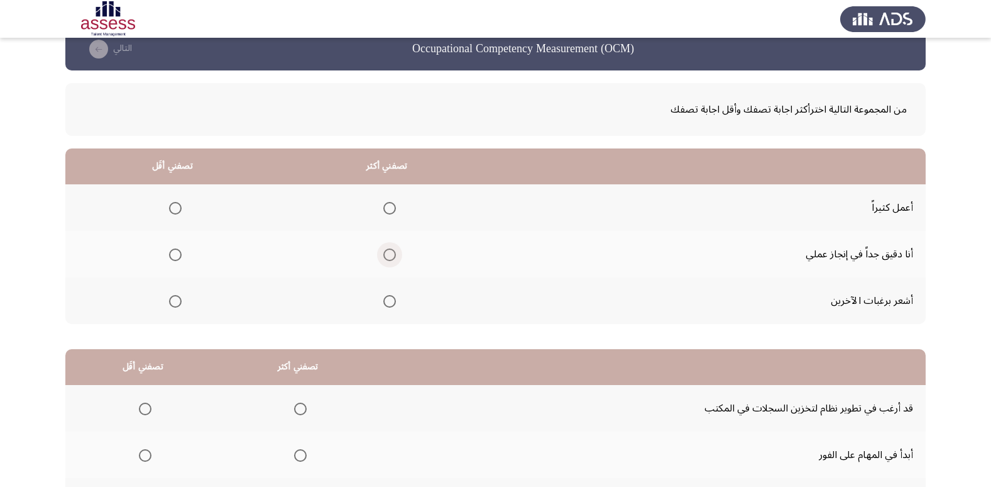
click at [385, 257] on span "Select an option" at bounding box center [389, 254] width 13 height 13
click at [385, 257] on input "Select an option" at bounding box center [389, 254] width 13 height 13
click at [176, 304] on span "Select an option" at bounding box center [175, 301] width 13 height 13
click at [176, 304] on input "Select an option" at bounding box center [175, 301] width 13 height 13
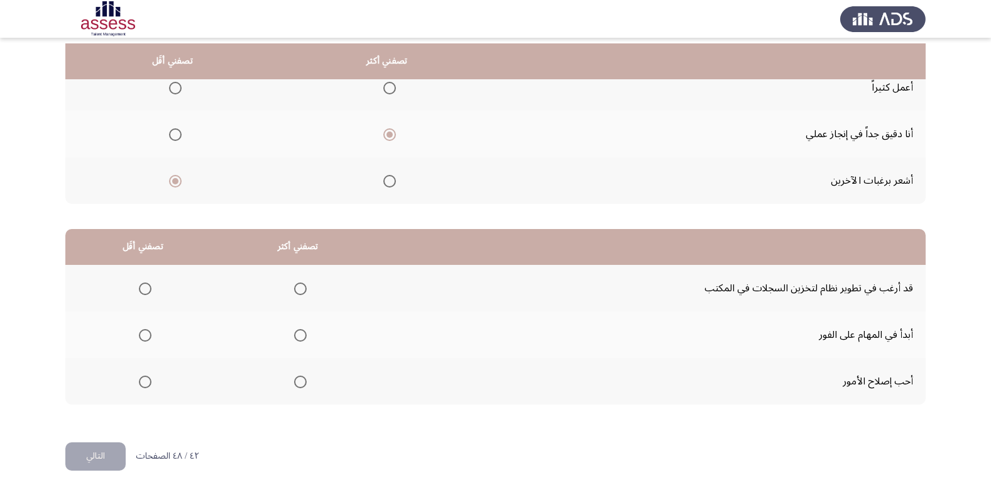
scroll to position [148, 0]
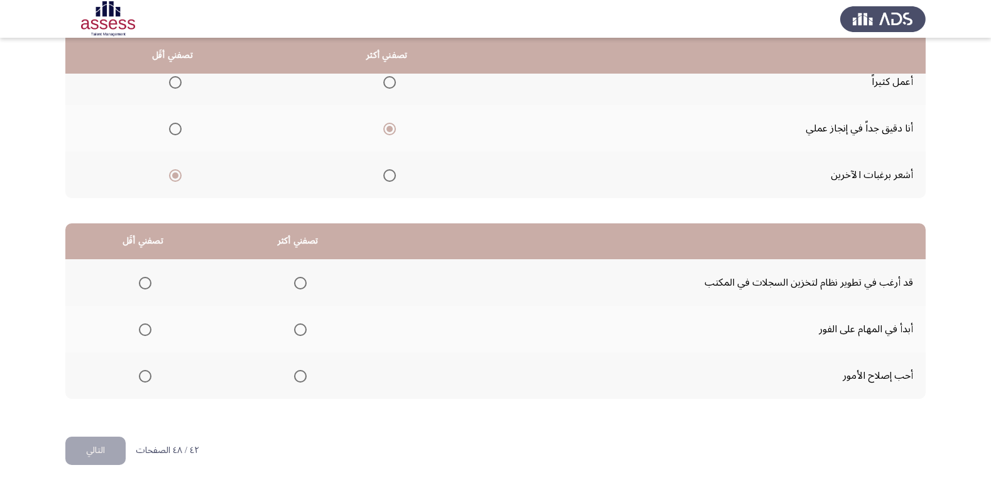
click at [301, 376] on span "Select an option" at bounding box center [300, 376] width 13 height 13
click at [301, 376] on input "Select an option" at bounding box center [300, 376] width 13 height 13
click at [143, 279] on span "Select an option" at bounding box center [145, 283] width 13 height 13
click at [143, 279] on input "Select an option" at bounding box center [145, 283] width 13 height 13
click at [88, 450] on button "التالي" at bounding box center [95, 450] width 60 height 28
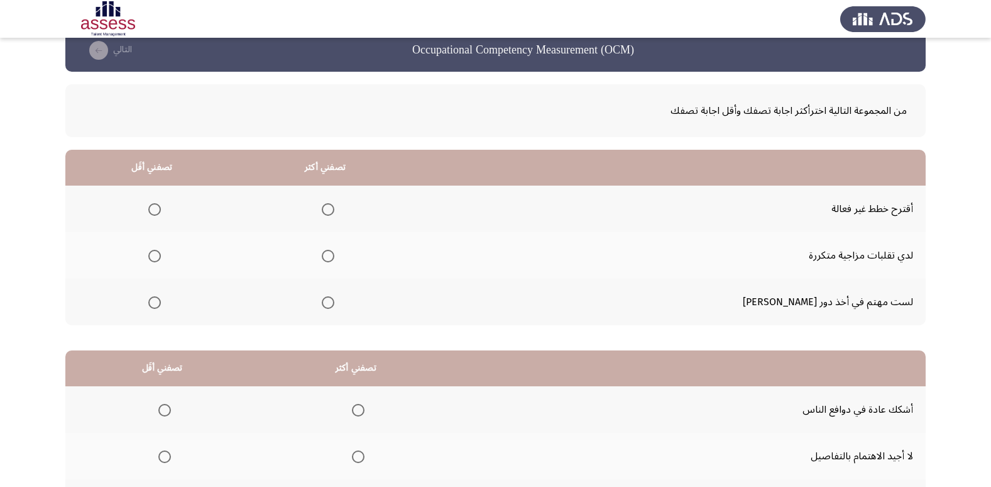
scroll to position [0, 0]
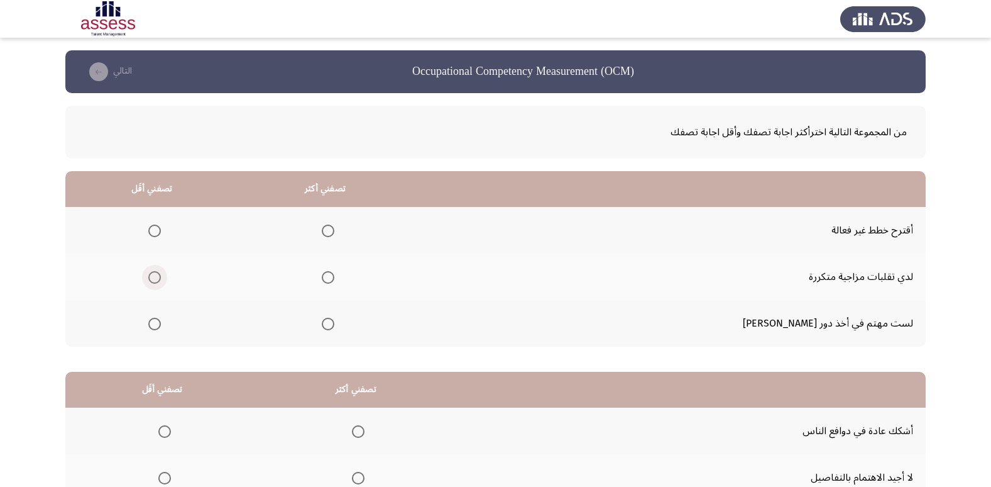
click at [161, 280] on span "Select an option" at bounding box center [154, 277] width 13 height 13
click at [161, 280] on input "Select an option" at bounding box center [154, 277] width 13 height 13
click at [334, 324] on span "Select an option" at bounding box center [328, 323] width 13 height 13
click at [334, 324] on input "Select an option" at bounding box center [328, 323] width 13 height 13
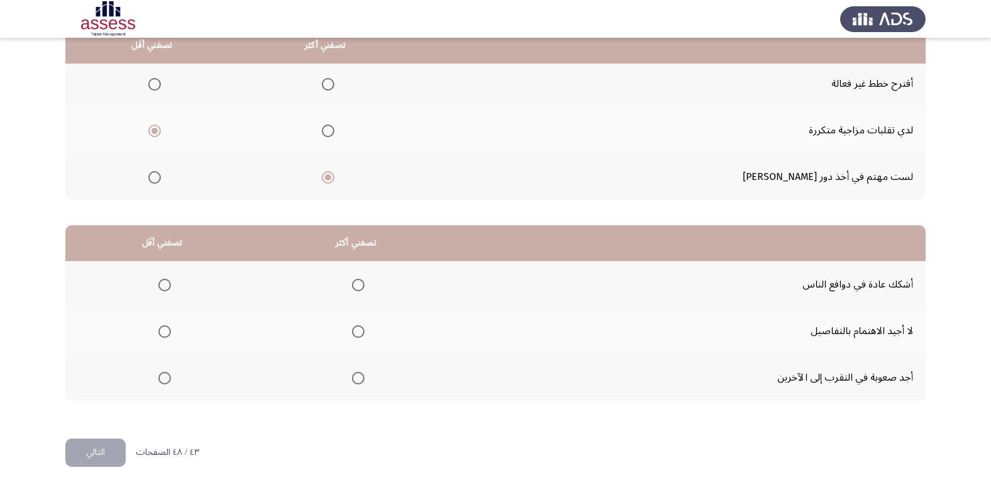
scroll to position [148, 0]
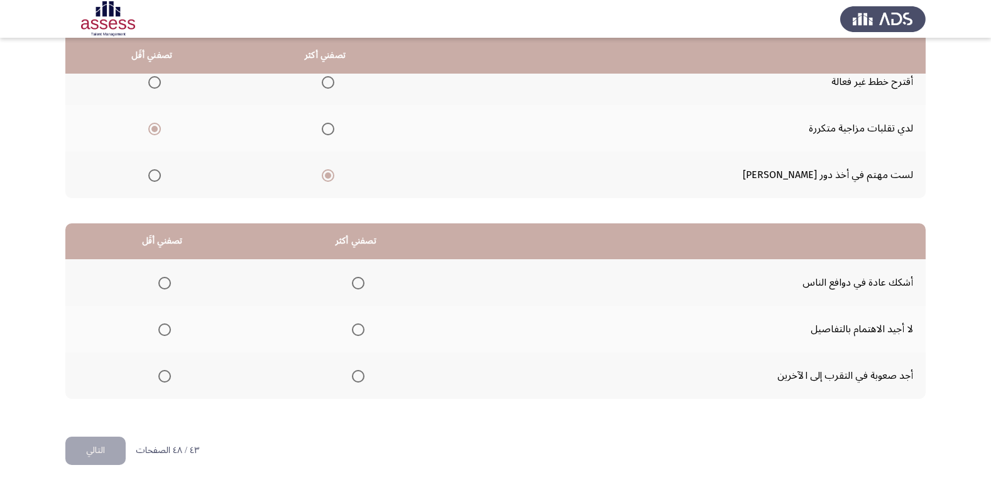
click at [163, 329] on span "Select an option" at bounding box center [164, 329] width 13 height 13
click at [163, 329] on input "Select an option" at bounding box center [164, 329] width 13 height 13
click at [354, 373] on span "Select an option" at bounding box center [358, 376] width 13 height 13
click at [354, 373] on input "Select an option" at bounding box center [358, 376] width 13 height 13
click at [106, 451] on button "التالي" at bounding box center [95, 450] width 60 height 28
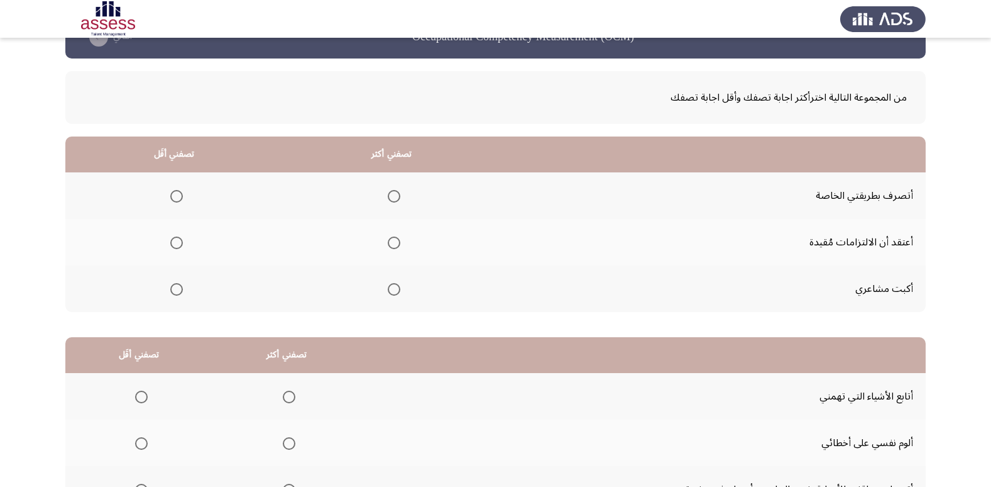
scroll to position [63, 0]
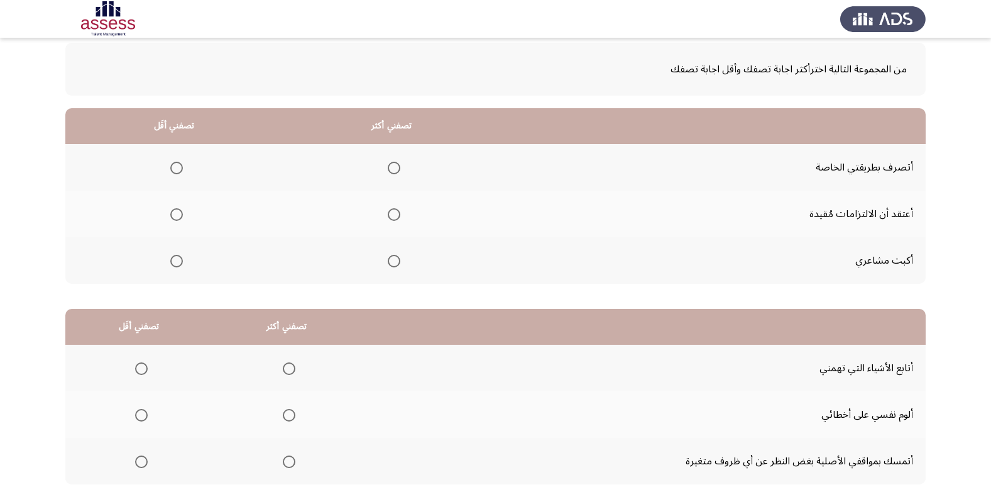
click at [178, 212] on span "Select an option" at bounding box center [176, 214] width 13 height 13
click at [178, 212] on input "Select an option" at bounding box center [176, 214] width 13 height 13
click at [396, 165] on span "Select an option" at bounding box center [394, 168] width 13 height 13
click at [396, 165] on input "Select an option" at bounding box center [394, 168] width 13 height 13
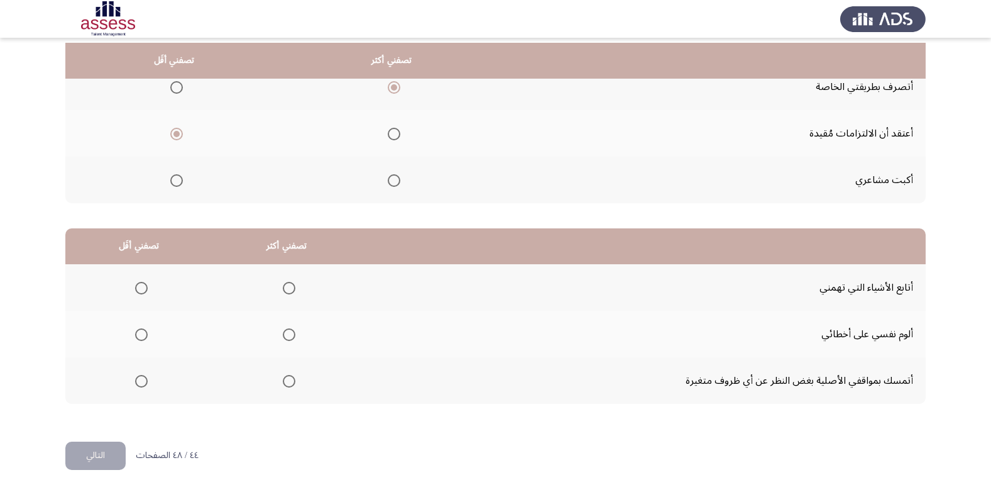
scroll to position [148, 0]
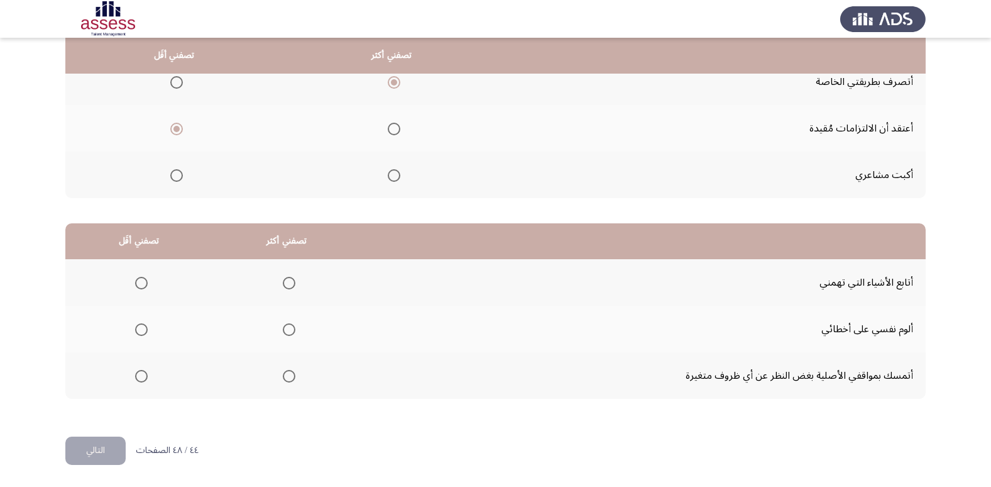
click at [288, 376] on span "Select an option" at bounding box center [289, 376] width 13 height 13
click at [288, 376] on input "Select an option" at bounding box center [289, 376] width 13 height 13
click at [138, 285] on span "Select an option" at bounding box center [141, 283] width 13 height 13
click at [138, 285] on input "Select an option" at bounding box center [141, 283] width 13 height 13
click at [106, 455] on button "التالي" at bounding box center [95, 450] width 60 height 28
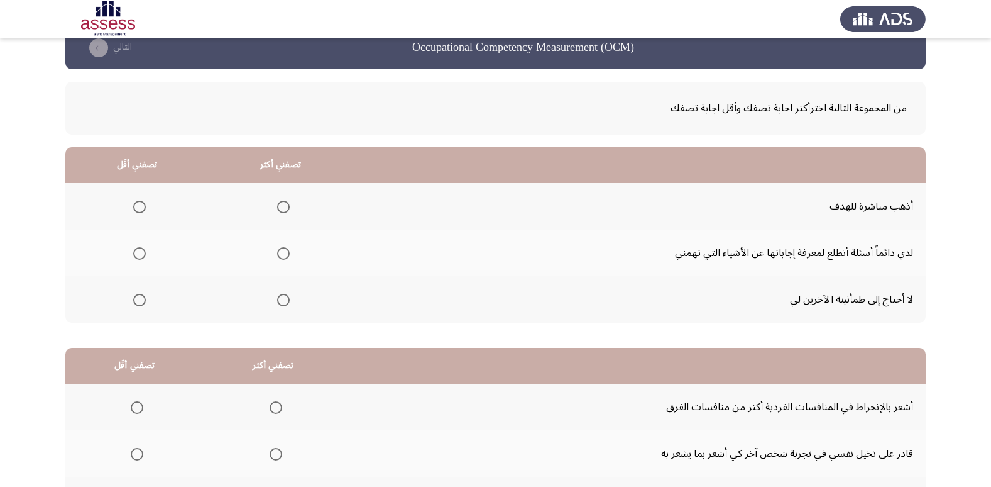
scroll to position [23, 0]
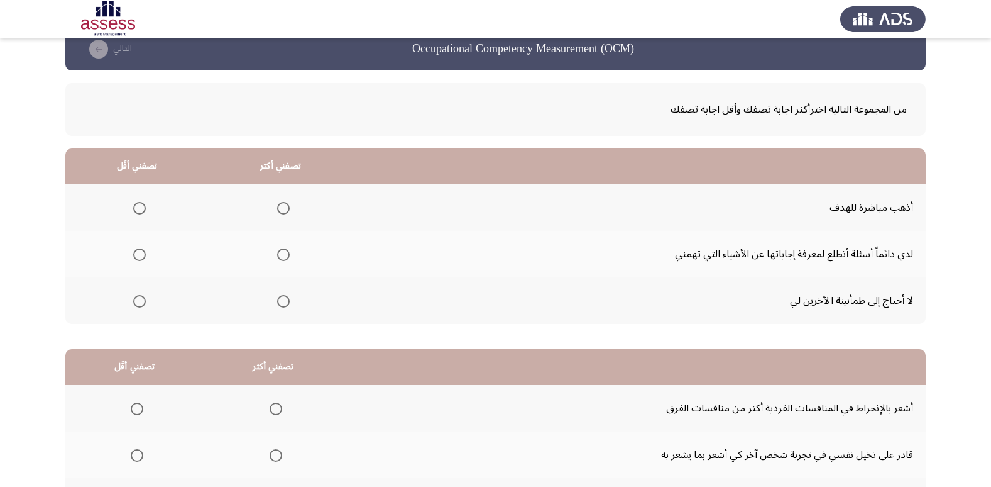
click at [140, 300] on span "Select an option" at bounding box center [139, 301] width 13 height 13
click at [140, 300] on input "Select an option" at bounding box center [139, 301] width 13 height 13
click at [288, 208] on span "Select an option" at bounding box center [283, 208] width 13 height 13
click at [288, 208] on input "Select an option" at bounding box center [283, 208] width 13 height 13
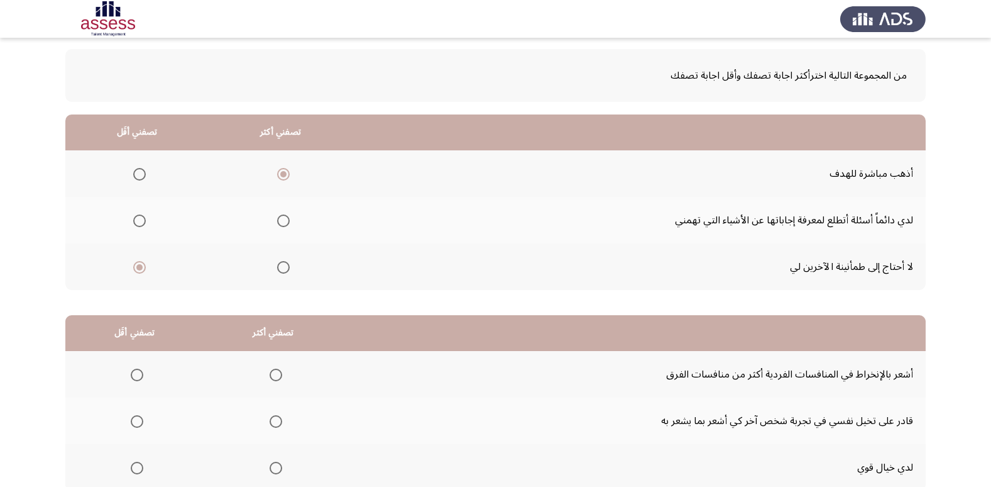
scroll to position [148, 0]
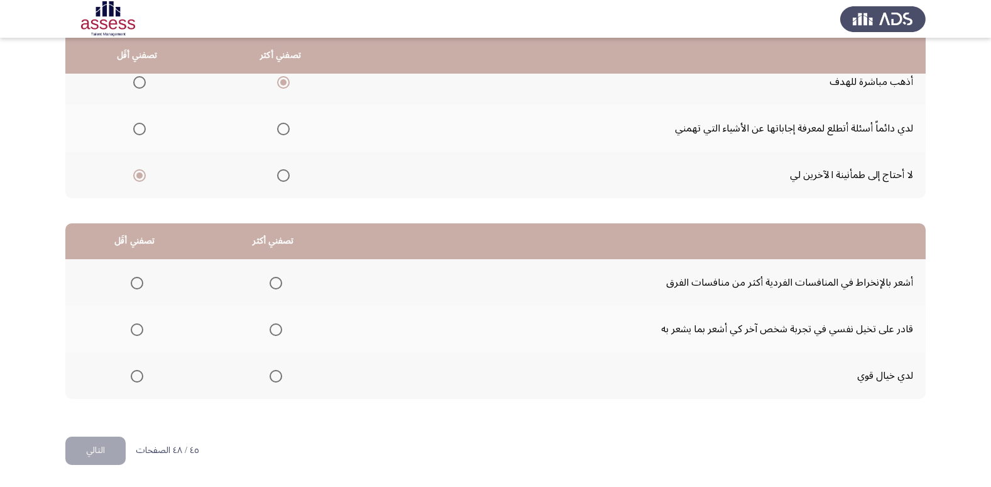
click at [270, 377] on span "Select an option" at bounding box center [276, 376] width 13 height 13
click at [270, 377] on input "Select an option" at bounding box center [276, 376] width 13 height 13
click at [141, 334] on span "Select an option" at bounding box center [137, 329] width 13 height 13
click at [141, 334] on input "Select an option" at bounding box center [137, 329] width 13 height 13
click at [139, 281] on span "Select an option" at bounding box center [137, 283] width 13 height 13
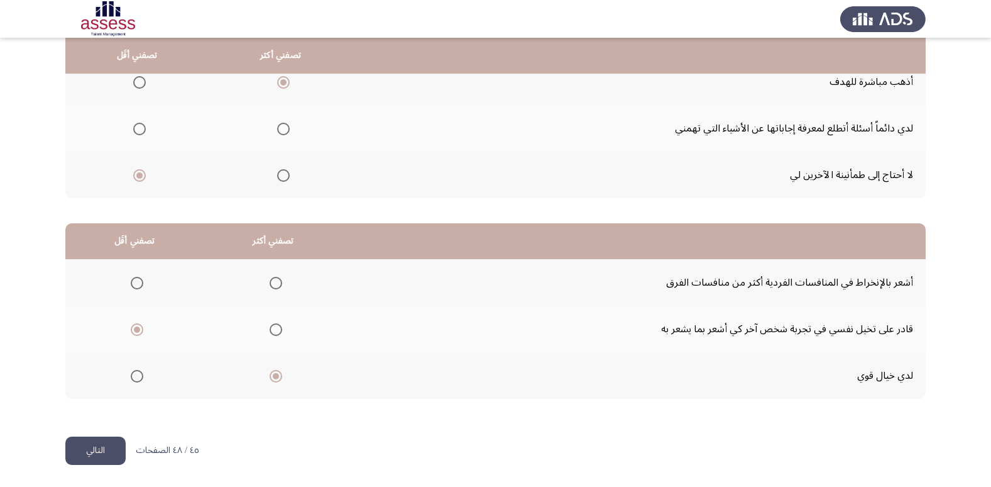
click at [139, 281] on input "Select an option" at bounding box center [137, 283] width 13 height 13
click at [140, 329] on span "Select an option" at bounding box center [137, 329] width 13 height 13
click at [140, 329] on input "Select an option" at bounding box center [137, 329] width 13 height 13
click at [123, 445] on button "التالي" at bounding box center [95, 450] width 60 height 28
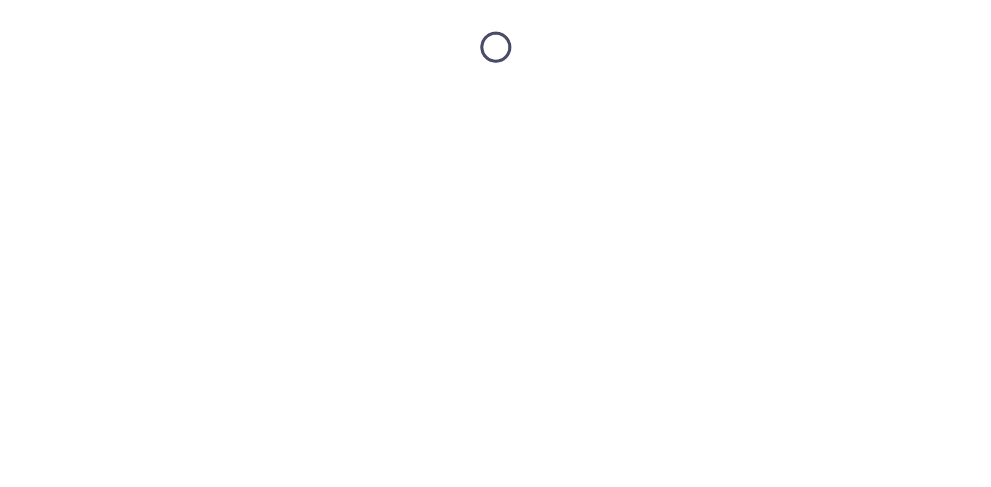
scroll to position [0, 0]
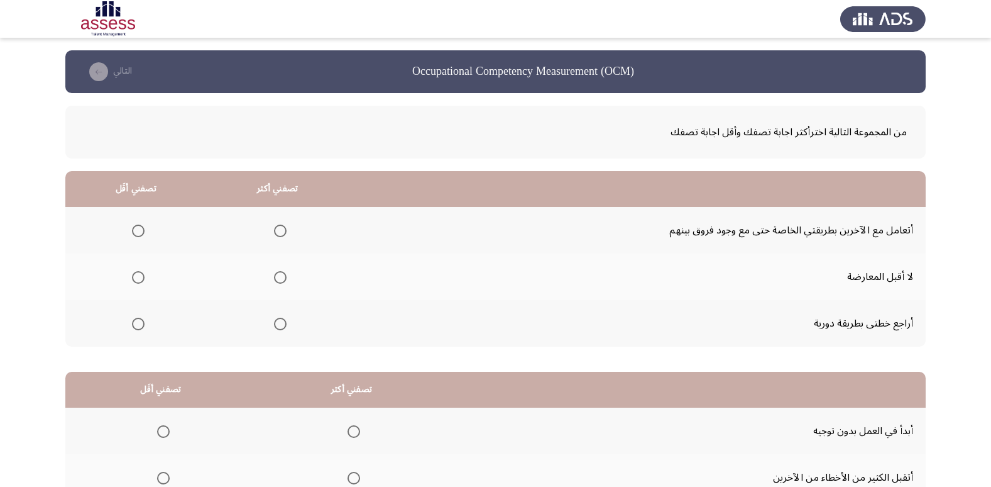
click at [277, 331] on mat-radio-group "Select an option" at bounding box center [278, 322] width 18 height 21
click at [280, 326] on span "Select an option" at bounding box center [280, 323] width 13 height 13
click at [280, 326] on input "Select an option" at bounding box center [280, 323] width 13 height 13
click at [284, 234] on span "Select an option" at bounding box center [280, 230] width 13 height 13
click at [284, 234] on input "Select an option" at bounding box center [280, 230] width 13 height 13
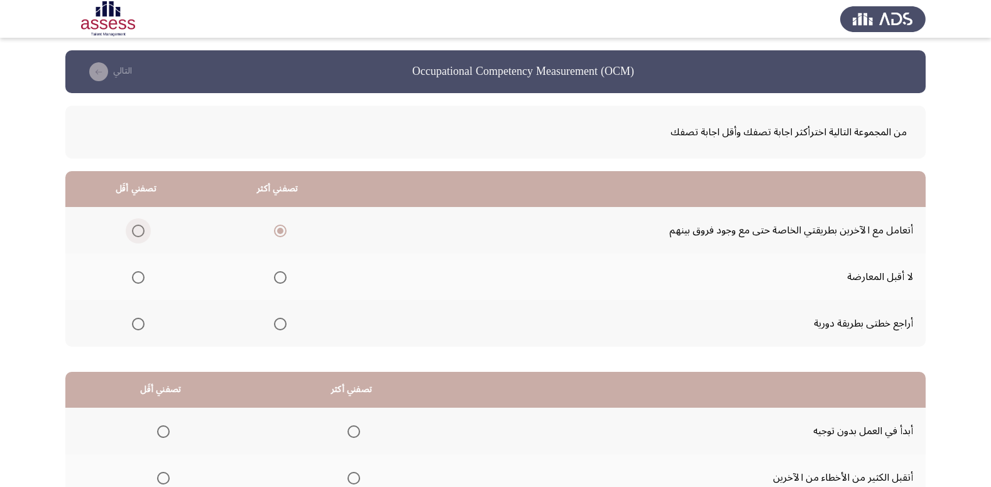
click at [134, 231] on span "Select an option" at bounding box center [138, 230] width 13 height 13
click at [134, 231] on input "Select an option" at bounding box center [138, 230] width 13 height 13
click at [284, 316] on mat-radio-group "Select an option" at bounding box center [278, 322] width 18 height 21
click at [279, 324] on span "Select an option" at bounding box center [280, 323] width 13 height 13
click at [279, 324] on input "Select an option" at bounding box center [280, 323] width 13 height 13
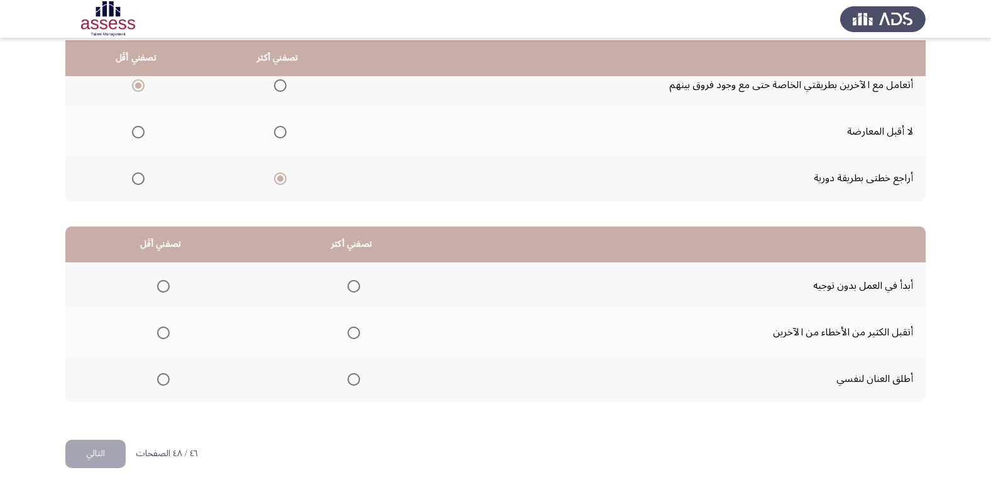
scroll to position [148, 0]
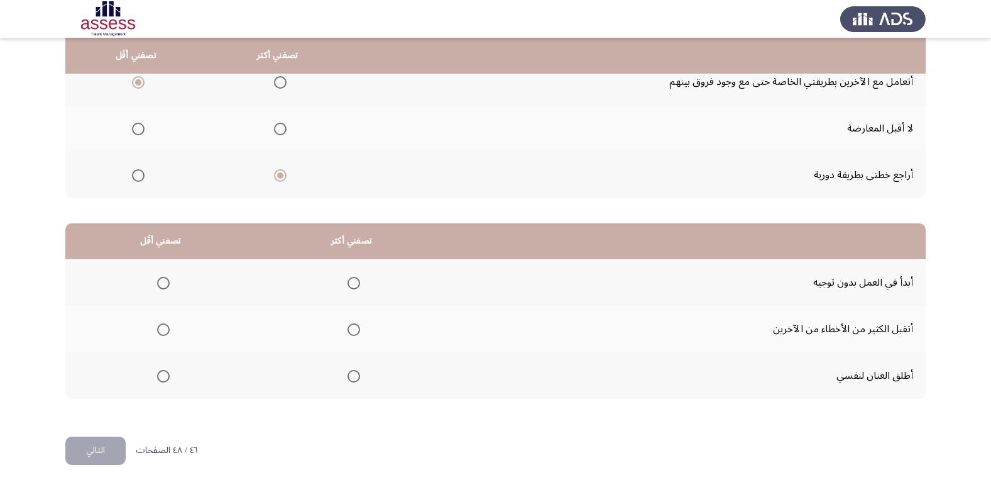
click at [160, 378] on span "Select an option" at bounding box center [163, 376] width 13 height 13
click at [160, 378] on input "Select an option" at bounding box center [163, 376] width 13 height 13
click at [355, 285] on span "Select an option" at bounding box center [354, 283] width 13 height 13
click at [355, 285] on input "Select an option" at bounding box center [354, 283] width 13 height 13
click at [86, 458] on button "التالي" at bounding box center [95, 450] width 60 height 28
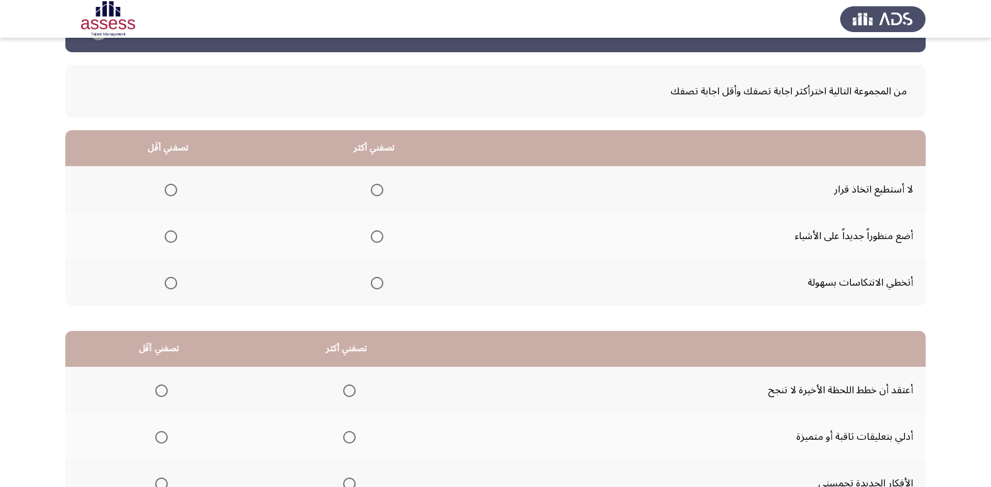
scroll to position [63, 0]
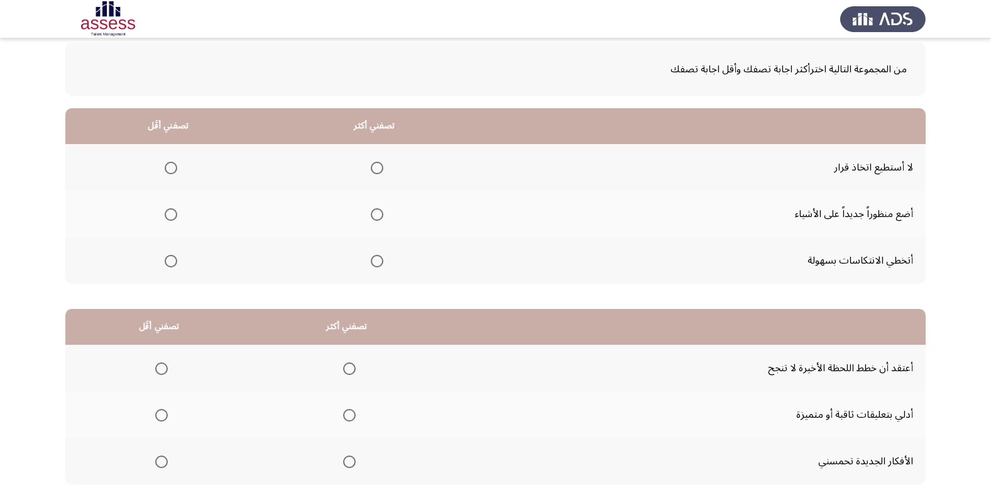
click at [175, 168] on span "Select an option" at bounding box center [171, 168] width 13 height 13
click at [175, 168] on input "Select an option" at bounding box center [171, 168] width 13 height 13
click at [366, 261] on label "Select an option" at bounding box center [375, 261] width 18 height 13
click at [371, 261] on input "Select an option" at bounding box center [377, 261] width 13 height 13
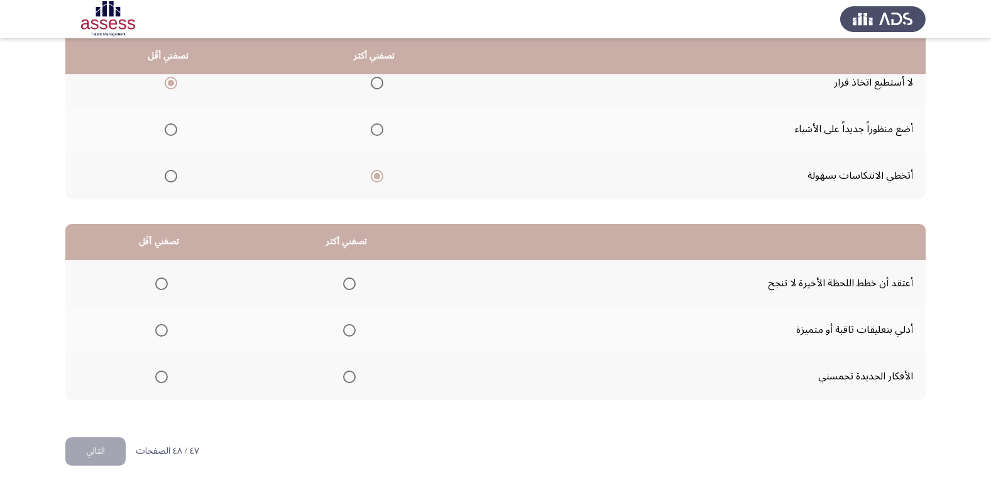
scroll to position [148, 0]
click at [355, 285] on th at bounding box center [347, 282] width 188 height 47
click at [153, 380] on label "Select an option" at bounding box center [159, 376] width 18 height 13
click at [155, 380] on input "Select an option" at bounding box center [161, 376] width 13 height 13
click at [347, 280] on span "Select an option" at bounding box center [349, 283] width 13 height 13
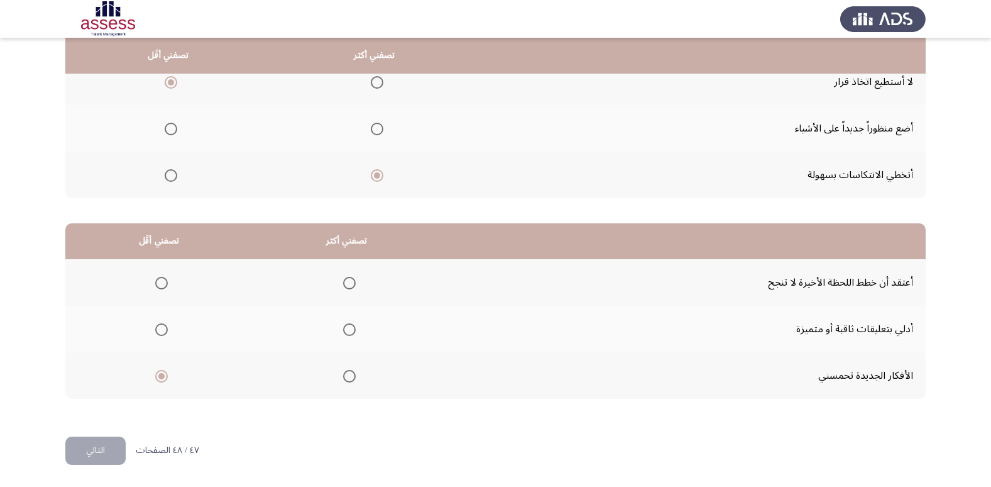
click at [347, 280] on input "Select an option" at bounding box center [349, 283] width 13 height 13
click at [351, 328] on span "Select an option" at bounding box center [349, 329] width 13 height 13
click at [351, 328] on input "Select an option" at bounding box center [349, 329] width 13 height 13
click at [103, 453] on button "التالي" at bounding box center [95, 450] width 60 height 28
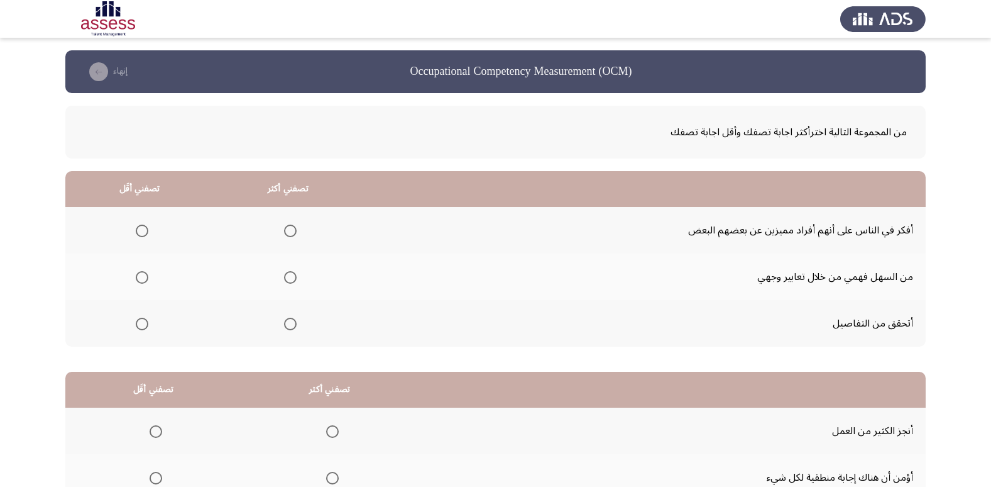
click at [292, 322] on span "Select an option" at bounding box center [290, 323] width 13 height 13
click at [292, 322] on input "Select an option" at bounding box center [290, 323] width 13 height 13
click at [142, 228] on span "Select an option" at bounding box center [142, 230] width 13 height 13
click at [142, 228] on input "Select an option" at bounding box center [142, 230] width 13 height 13
click at [292, 275] on span "Select an option" at bounding box center [290, 277] width 13 height 13
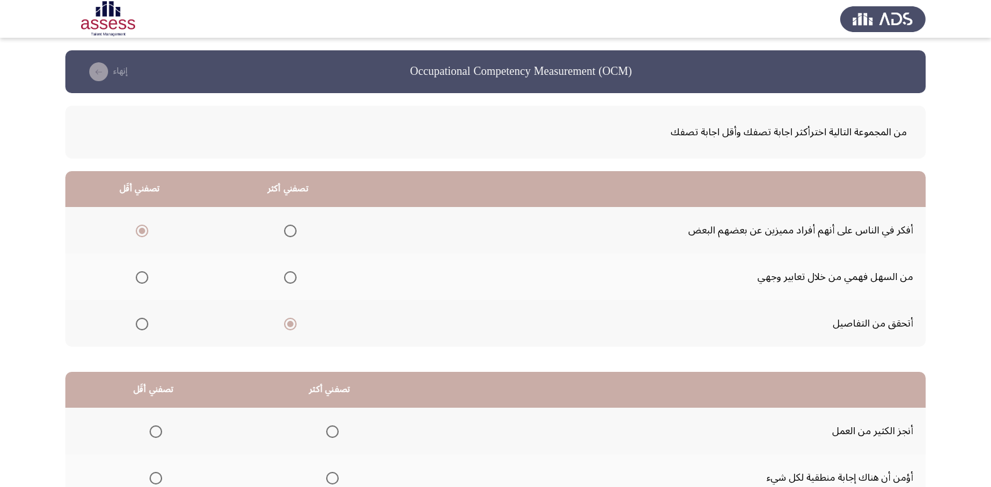
click at [292, 275] on input "Select an option" at bounding box center [290, 277] width 13 height 13
click at [297, 325] on th at bounding box center [288, 323] width 148 height 47
click at [292, 328] on span "Select an option" at bounding box center [290, 323] width 13 height 13
click at [292, 328] on input "Select an option" at bounding box center [290, 323] width 13 height 13
click at [133, 272] on label "Select an option" at bounding box center [140, 277] width 18 height 13
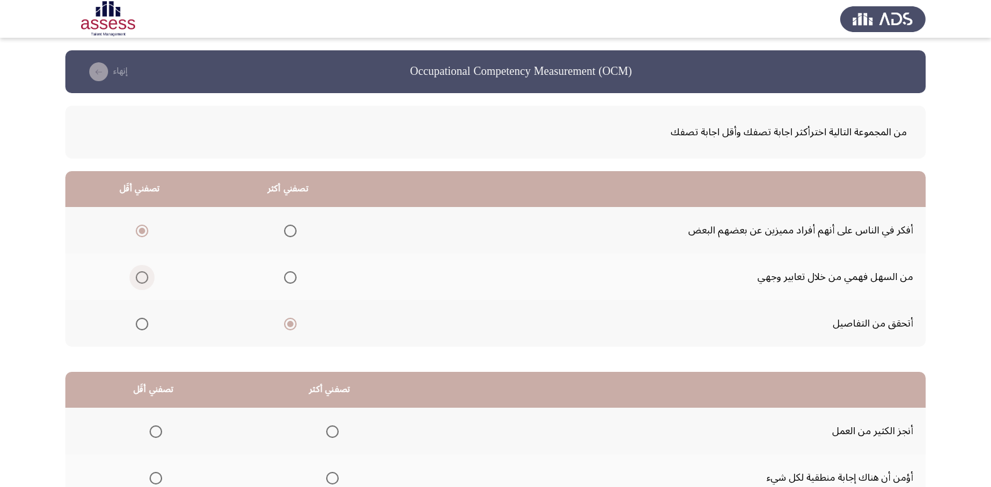
click at [136, 272] on input "Select an option" at bounding box center [142, 277] width 13 height 13
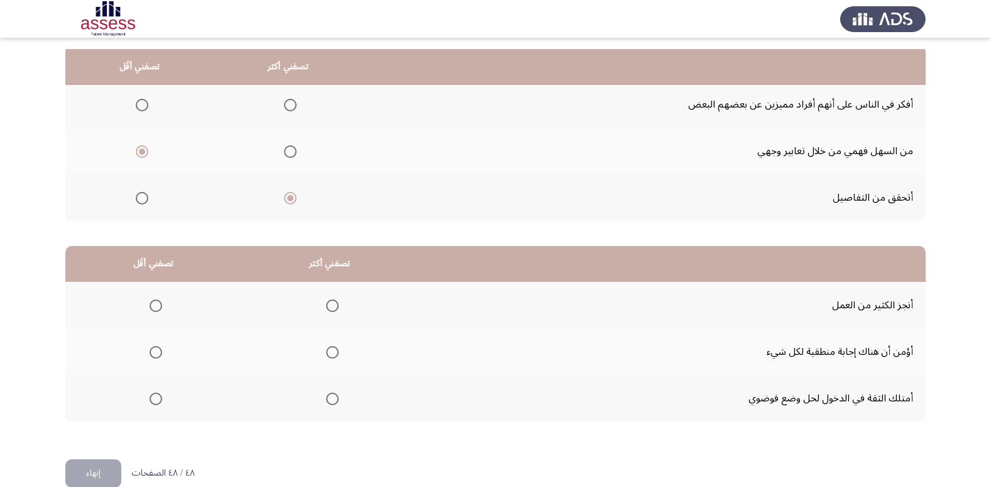
scroll to position [148, 0]
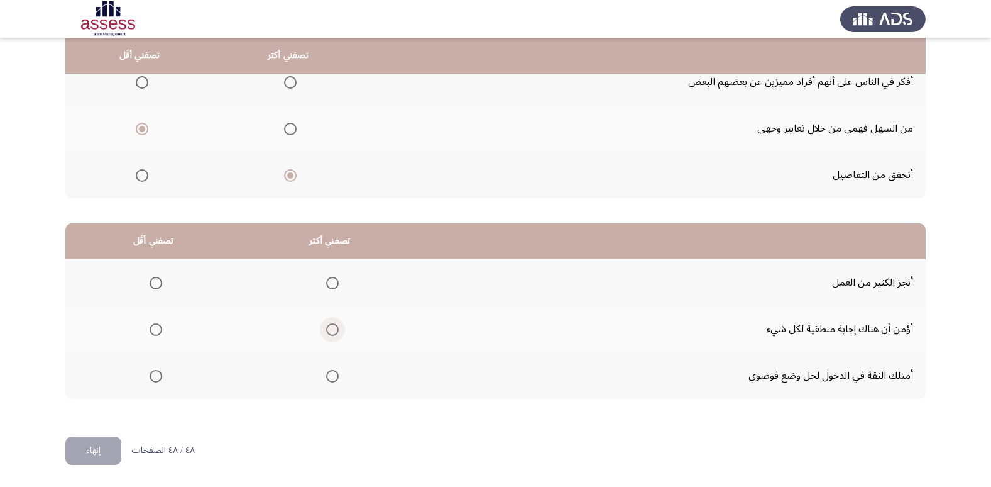
click at [334, 331] on span "Select an option" at bounding box center [332, 329] width 13 height 13
click at [334, 331] on input "Select an option" at bounding box center [332, 329] width 13 height 13
click at [153, 284] on span "Select an option" at bounding box center [156, 283] width 13 height 13
click at [153, 284] on input "Select an option" at bounding box center [156, 283] width 13 height 13
click at [109, 448] on button "إنهاء" at bounding box center [93, 450] width 56 height 28
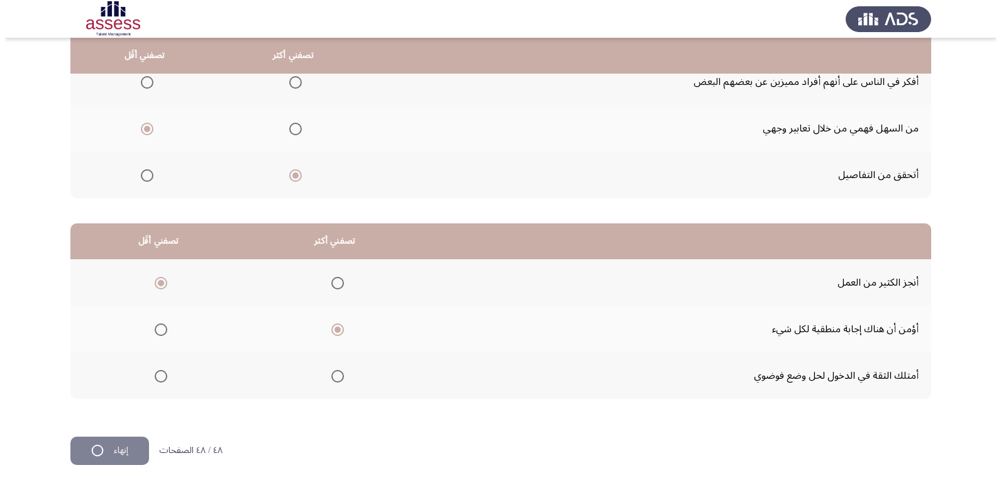
scroll to position [0, 0]
